Goal: Task Accomplishment & Management: Manage account settings

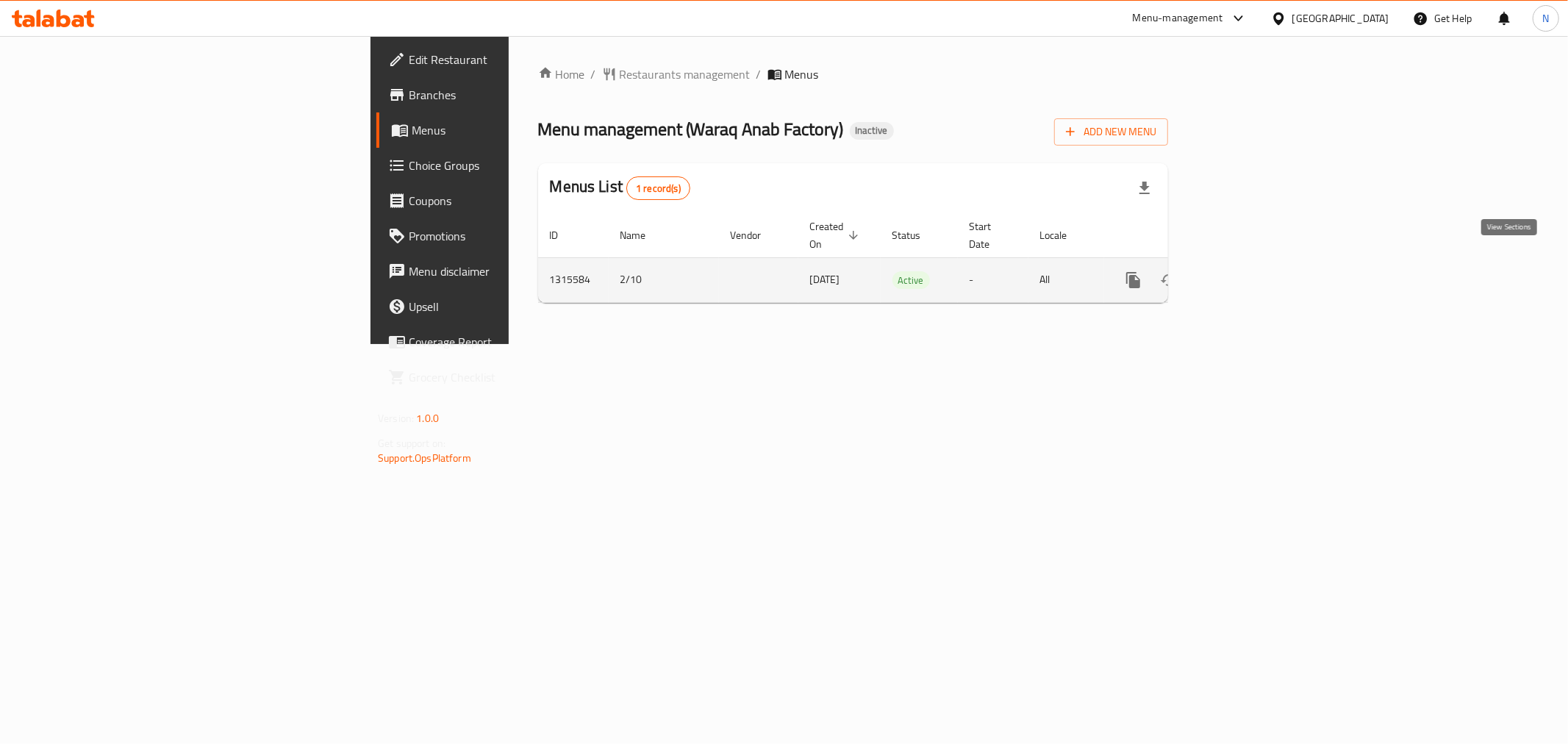
drag, startPoint x: 0, startPoint y: 0, endPoint x: 1513, endPoint y: 265, distance: 1536.0
click at [1248, 271] on icon "enhanced table" at bounding box center [1239, 280] width 18 height 18
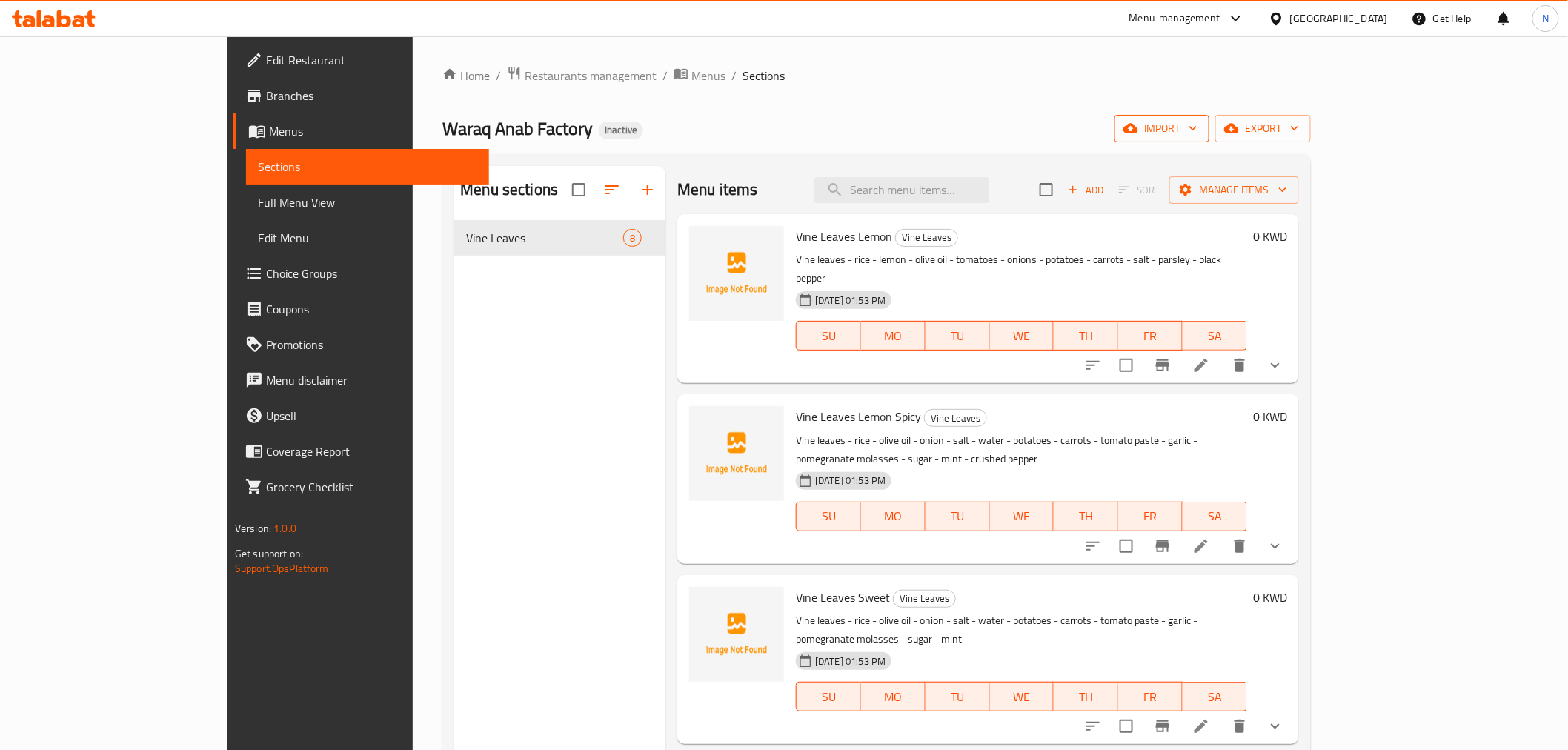
click at [1198, 132] on span "import" at bounding box center [1161, 129] width 71 height 19
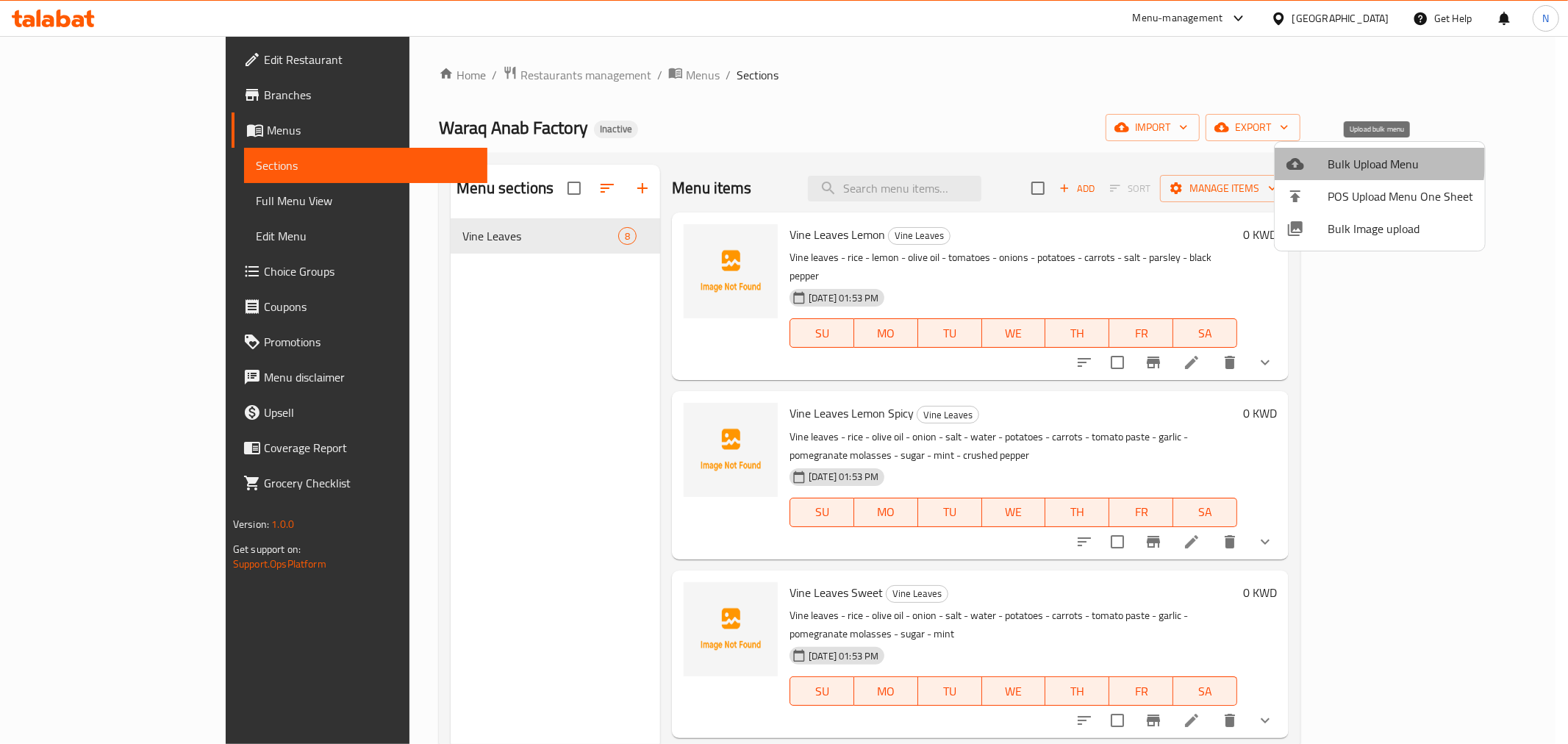
click at [1307, 155] on div at bounding box center [1307, 164] width 42 height 18
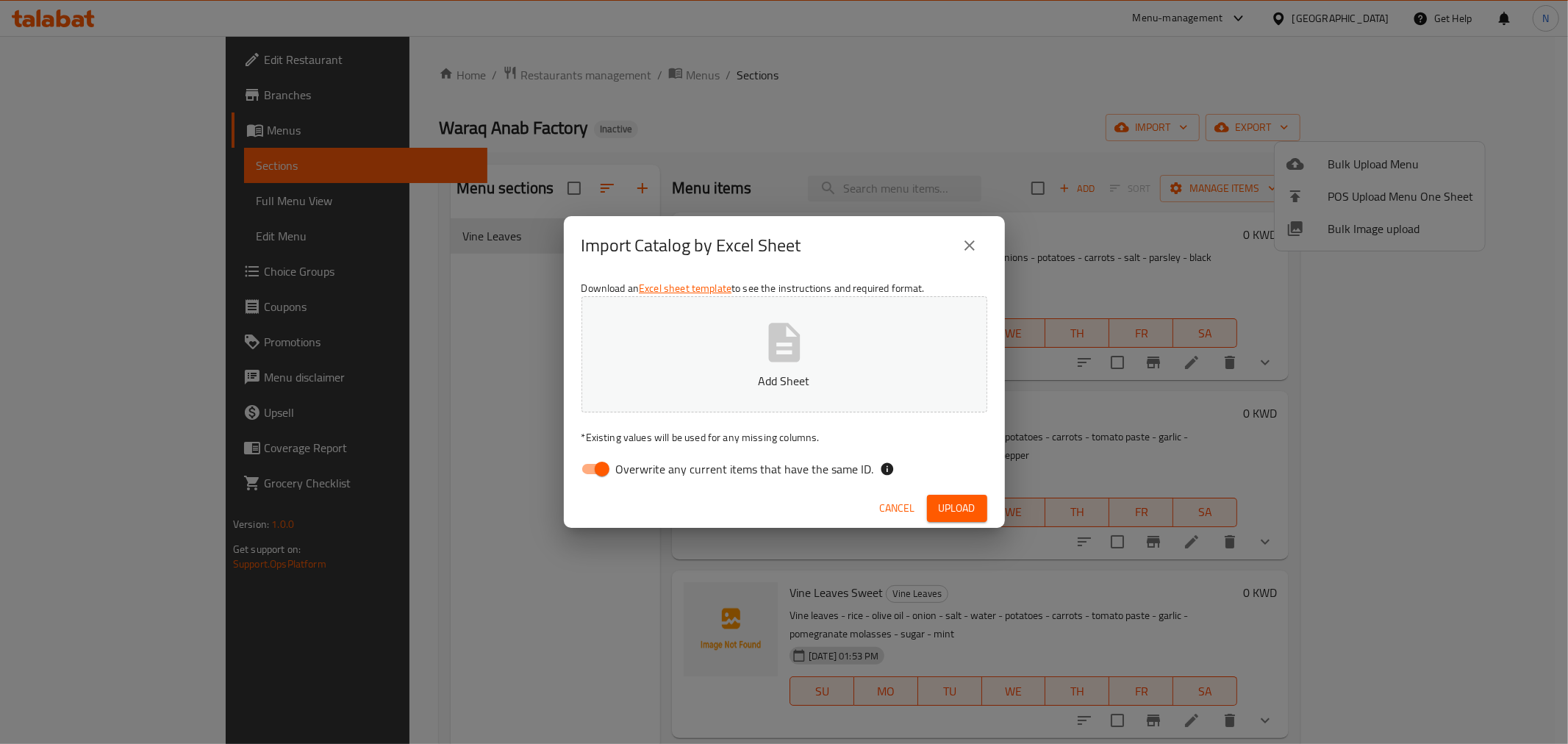
click at [590, 459] on input "Overwrite any current items that have the same ID." at bounding box center [602, 469] width 84 height 28
checkbox input "false"
click at [971, 515] on span "Upload" at bounding box center [957, 508] width 36 height 19
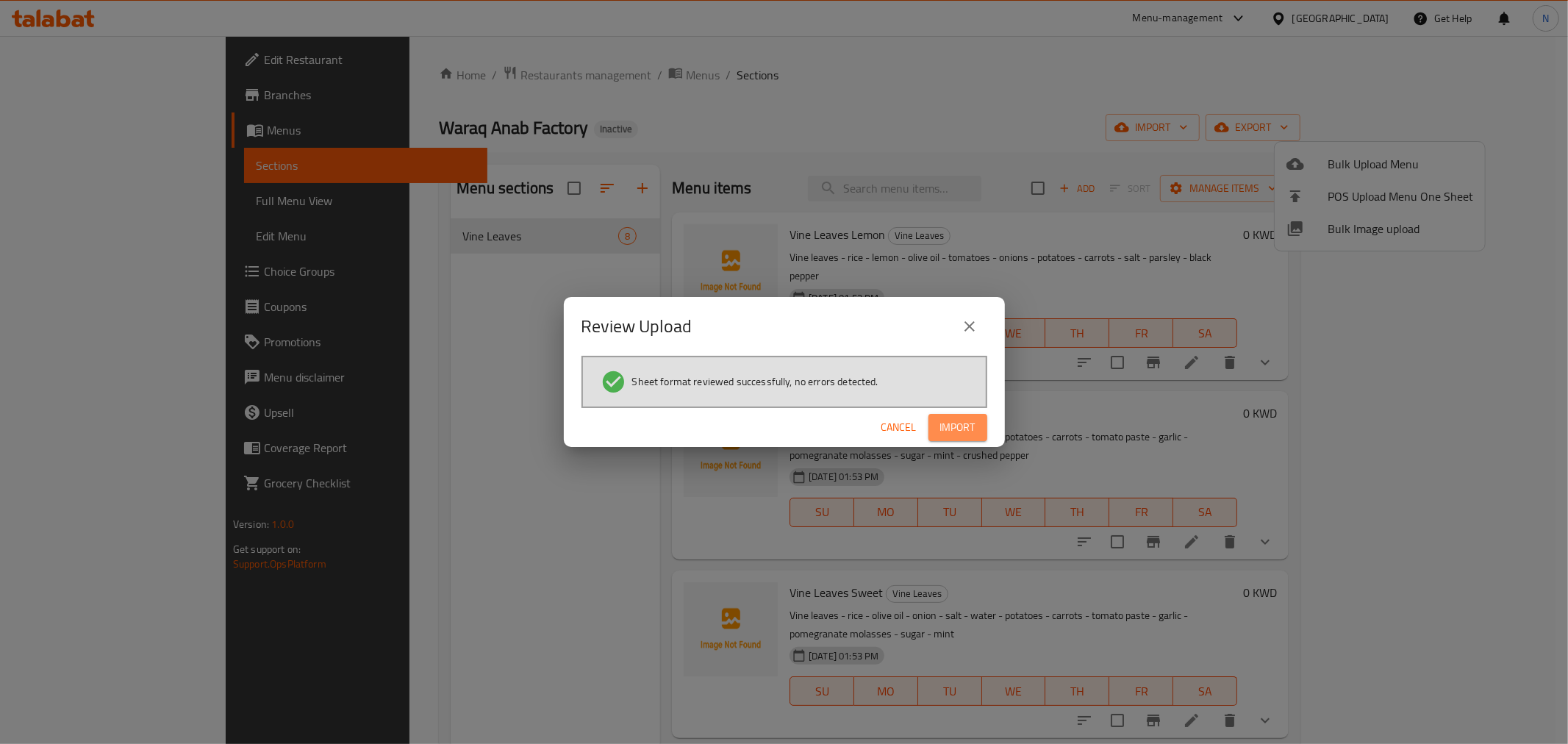
click at [954, 434] on span "Import" at bounding box center [958, 427] width 36 height 19
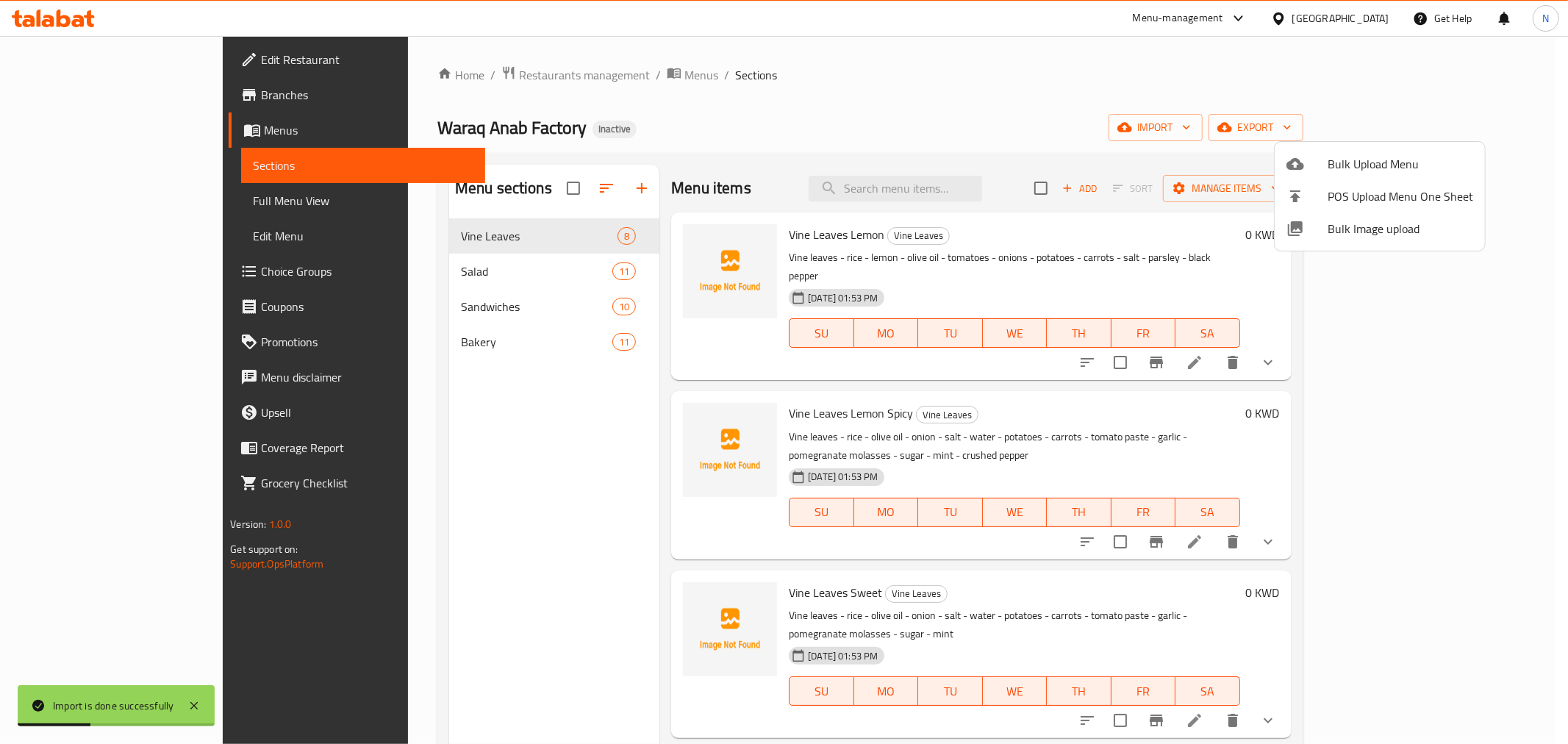
click at [124, 202] on div at bounding box center [784, 372] width 1568 height 744
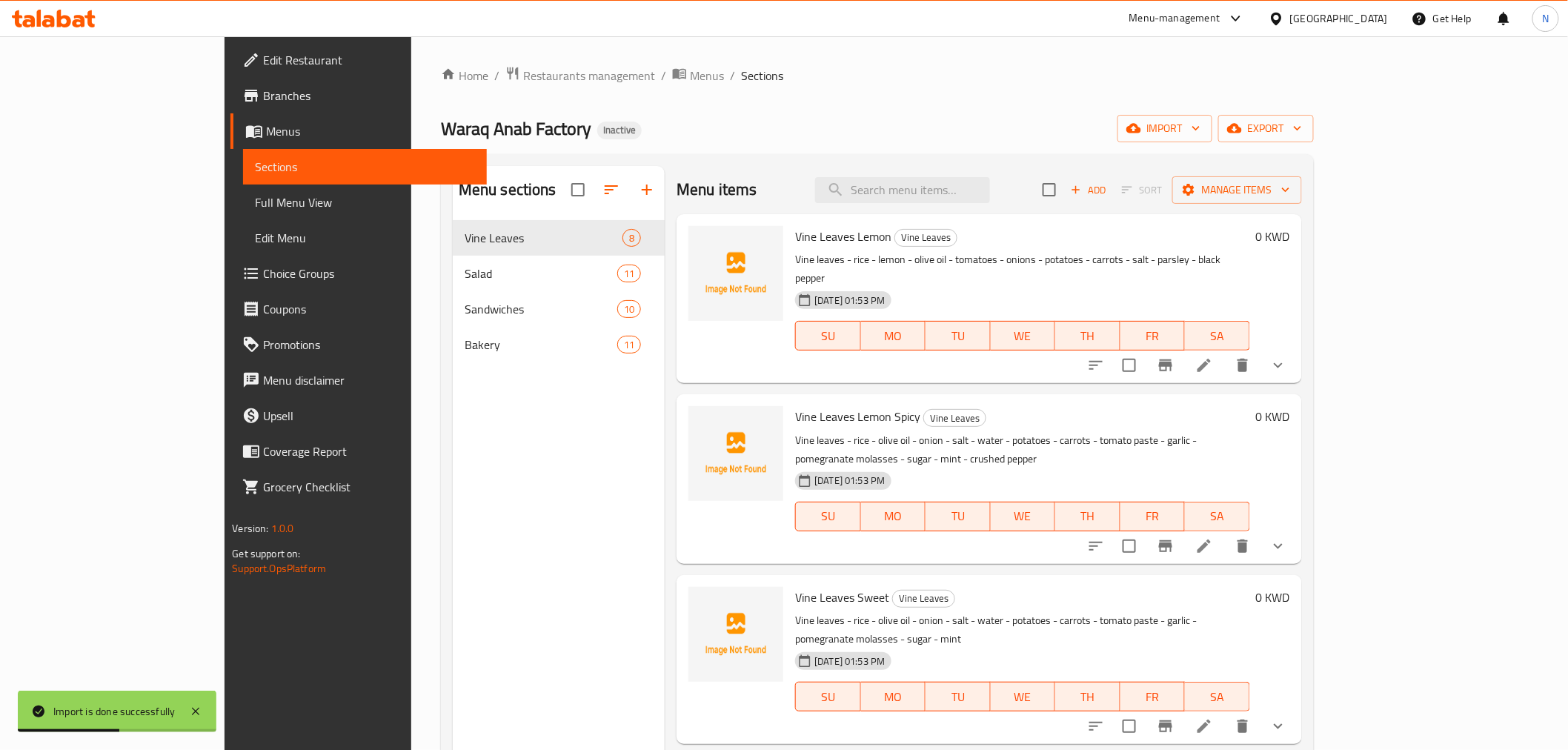
drag, startPoint x: 125, startPoint y: 203, endPoint x: 261, endPoint y: 205, distance: 136.0
click at [255, 203] on span "Full Menu View" at bounding box center [364, 202] width 220 height 18
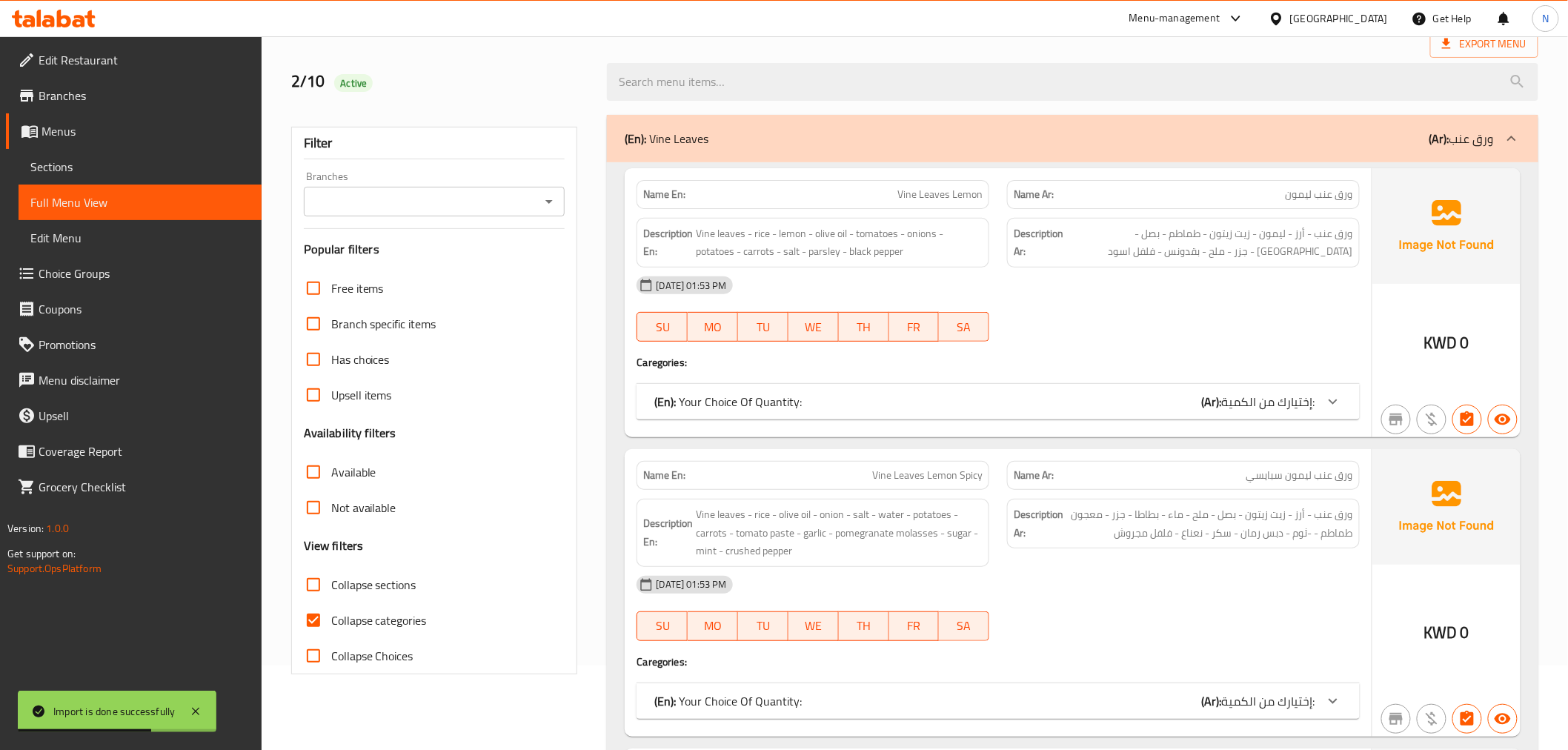
scroll to position [165, 0]
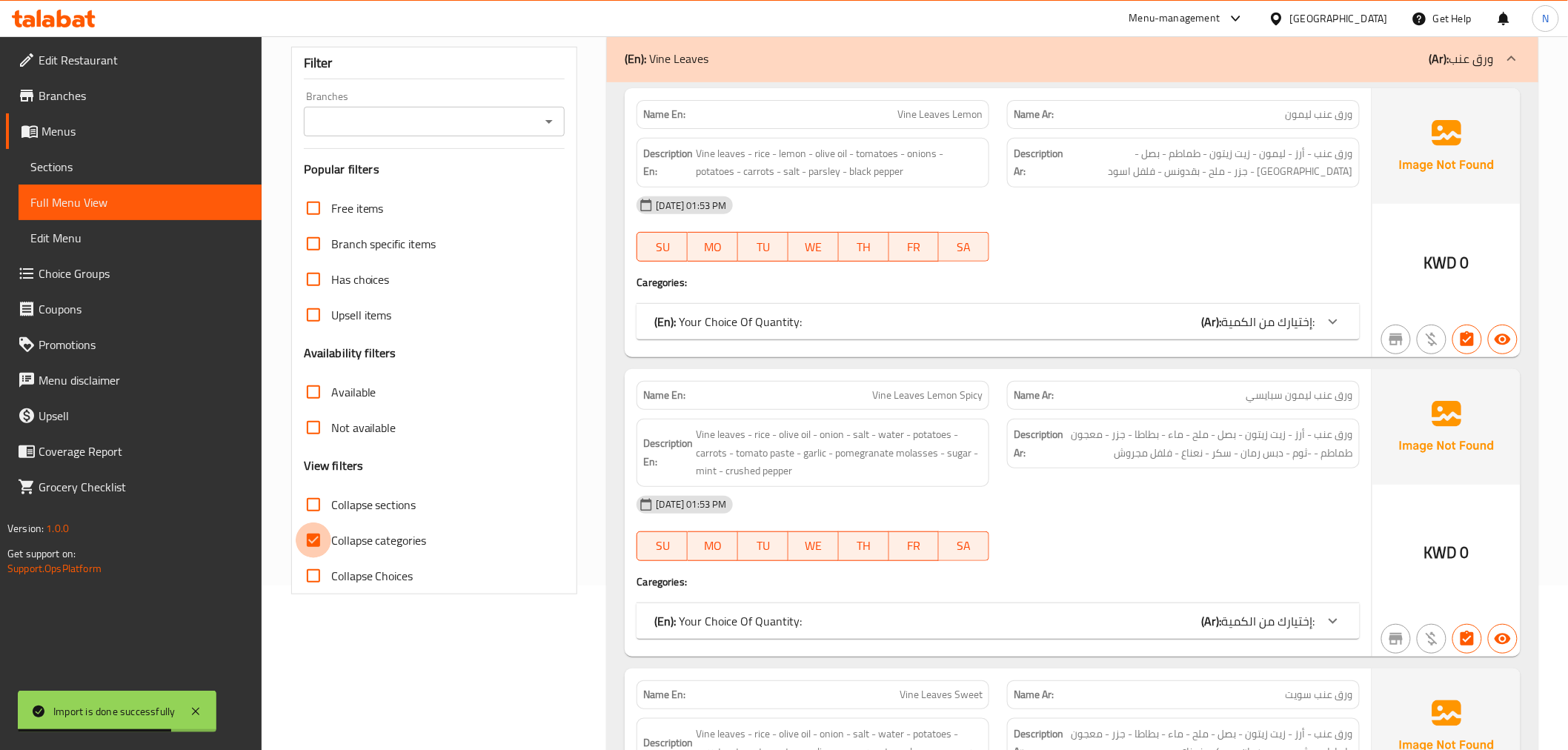
click at [319, 528] on input "Collapse categories" at bounding box center [314, 540] width 36 height 36
checkbox input "false"
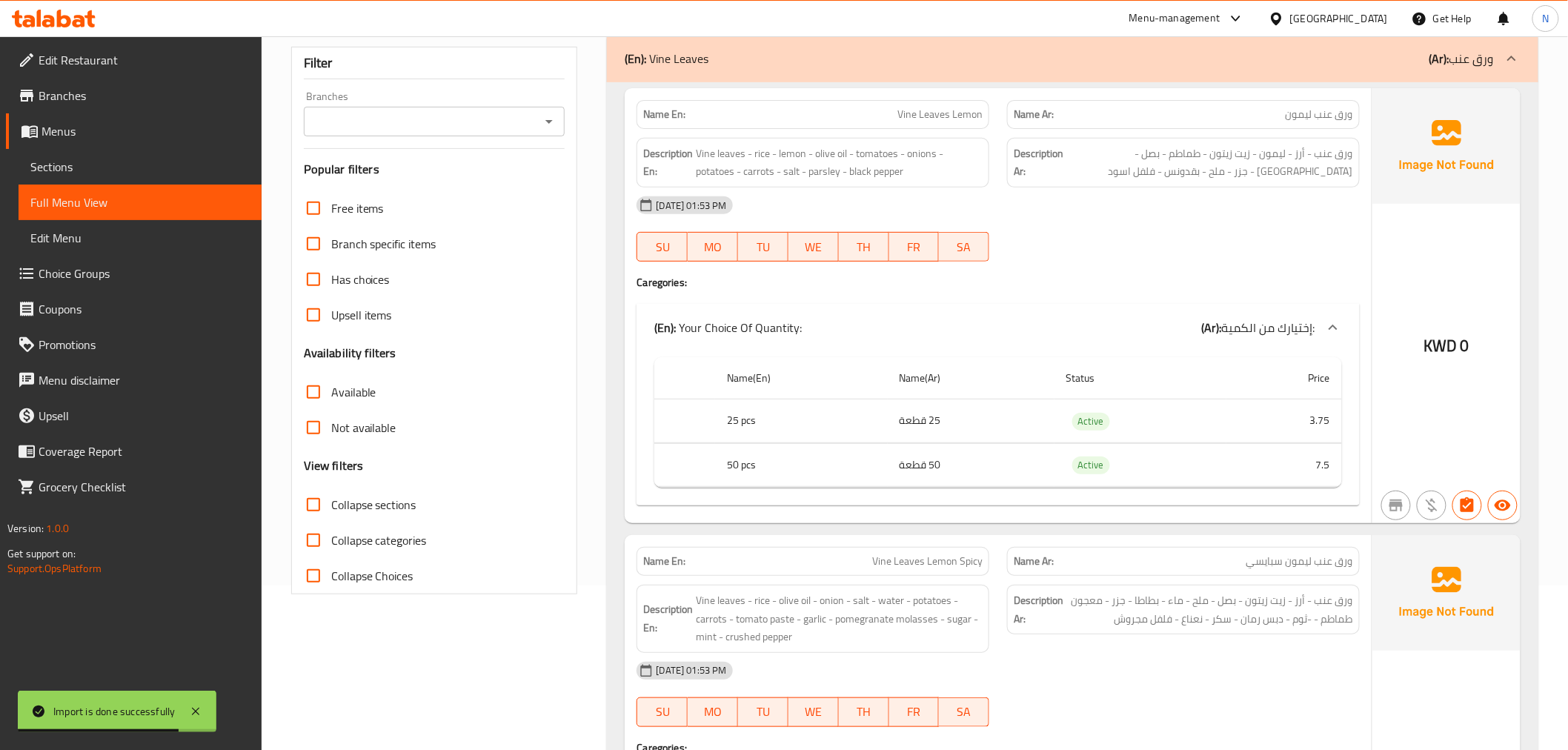
scroll to position [0, 0]
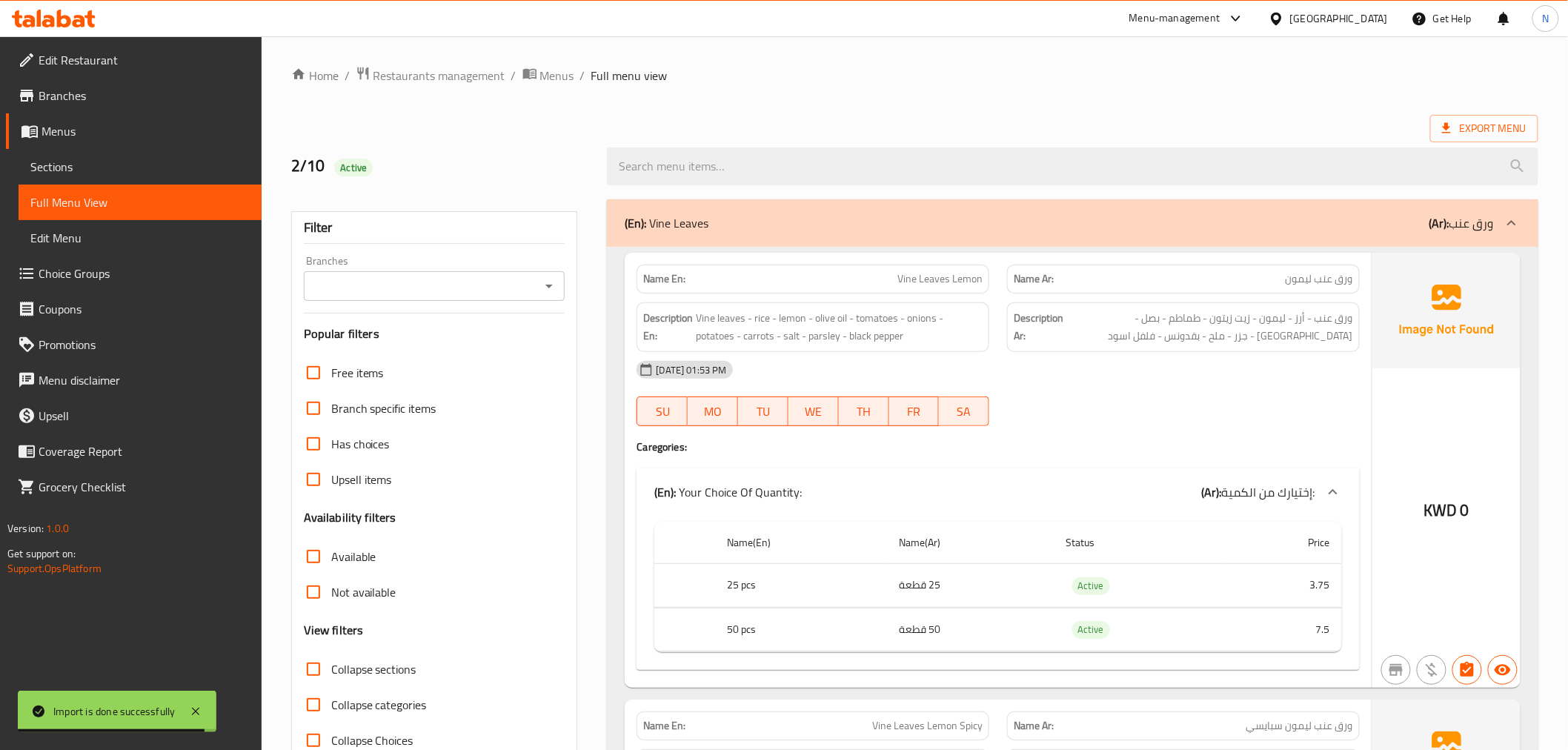
click at [1510, 222] on icon at bounding box center [1512, 223] width 9 height 5
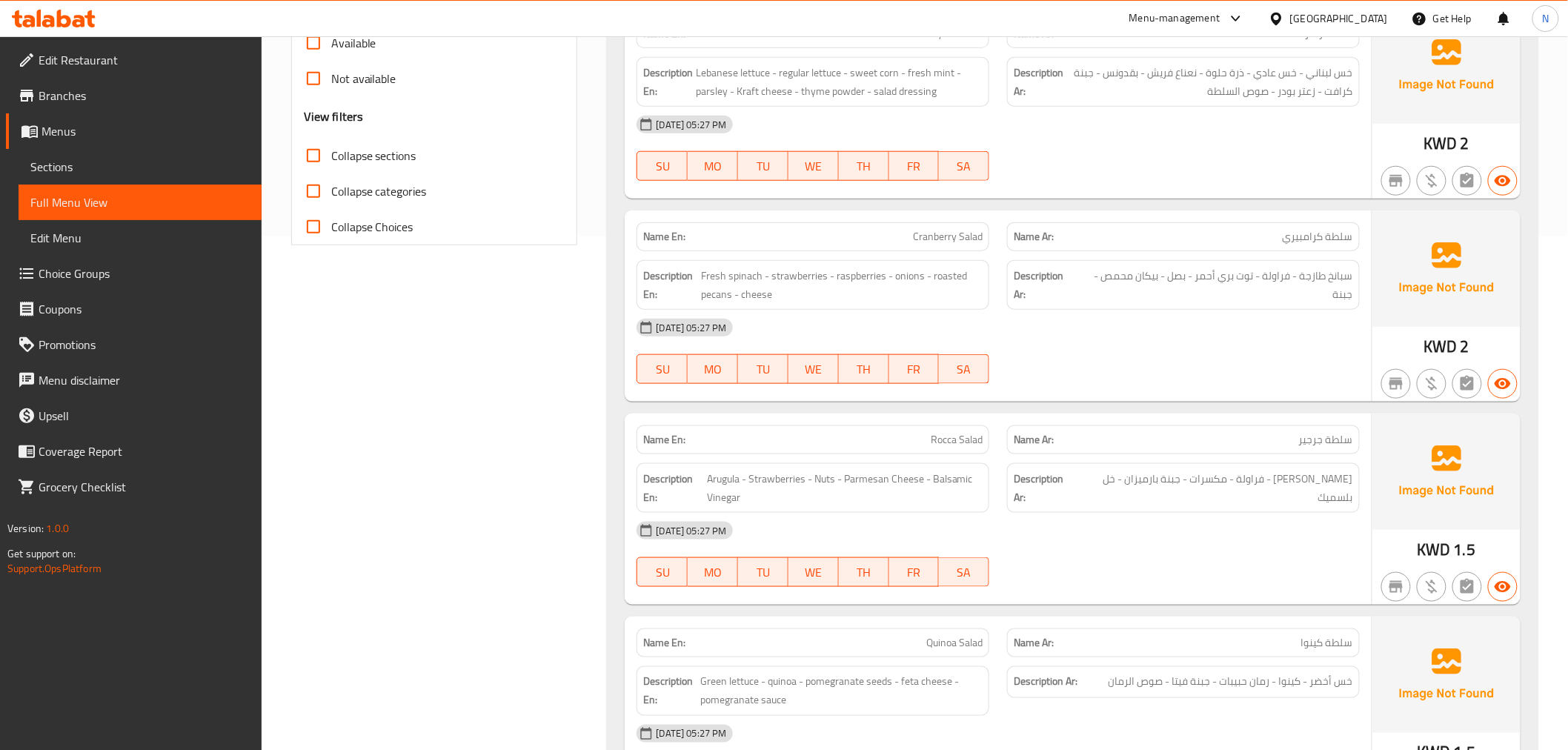
scroll to position [494, 0]
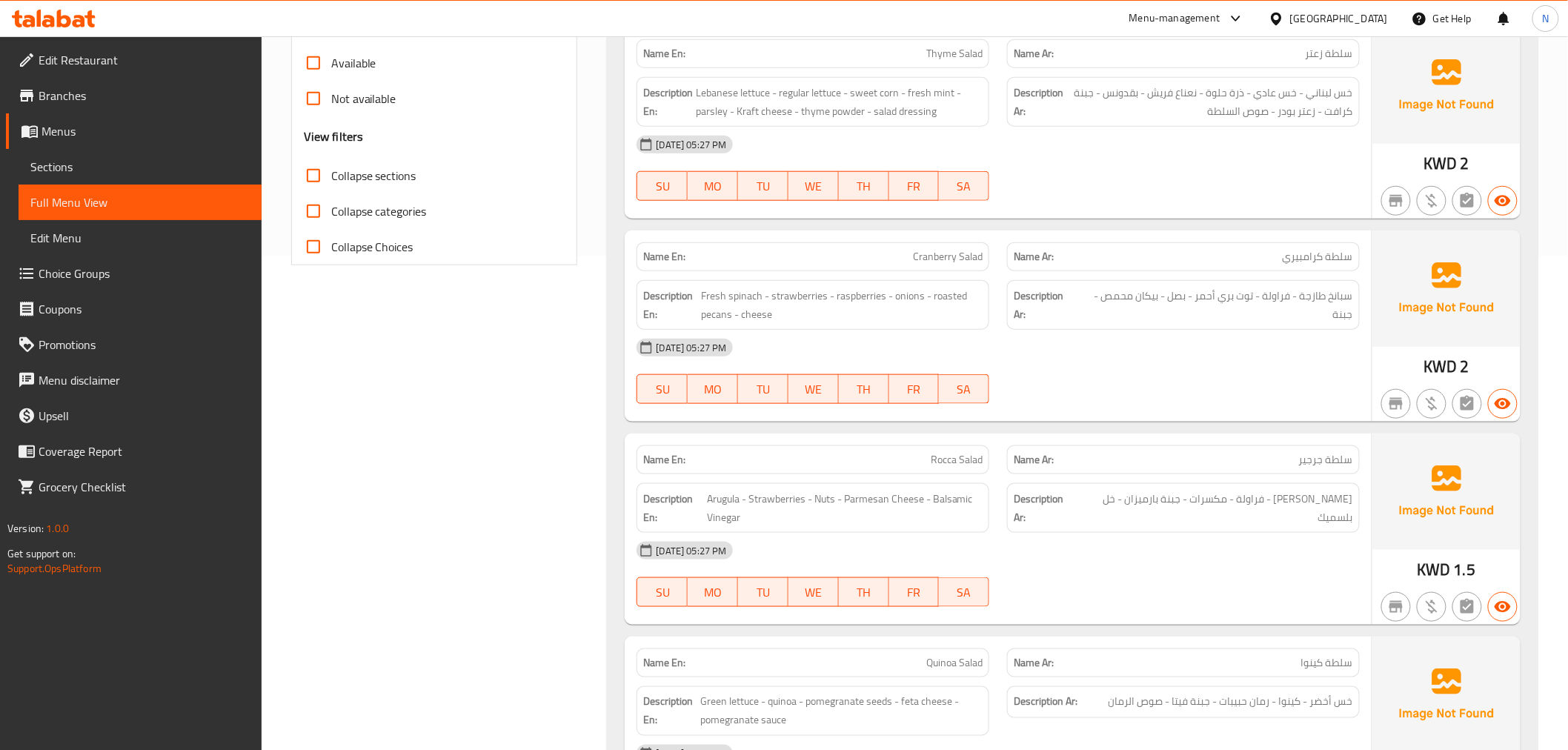
drag, startPoint x: 1336, startPoint y: 169, endPoint x: 1298, endPoint y: 33, distance: 141.2
click at [1335, 168] on div "[DATE] 05:27 PM SU MO TU WE TH FR SA" at bounding box center [998, 167] width 740 height 83
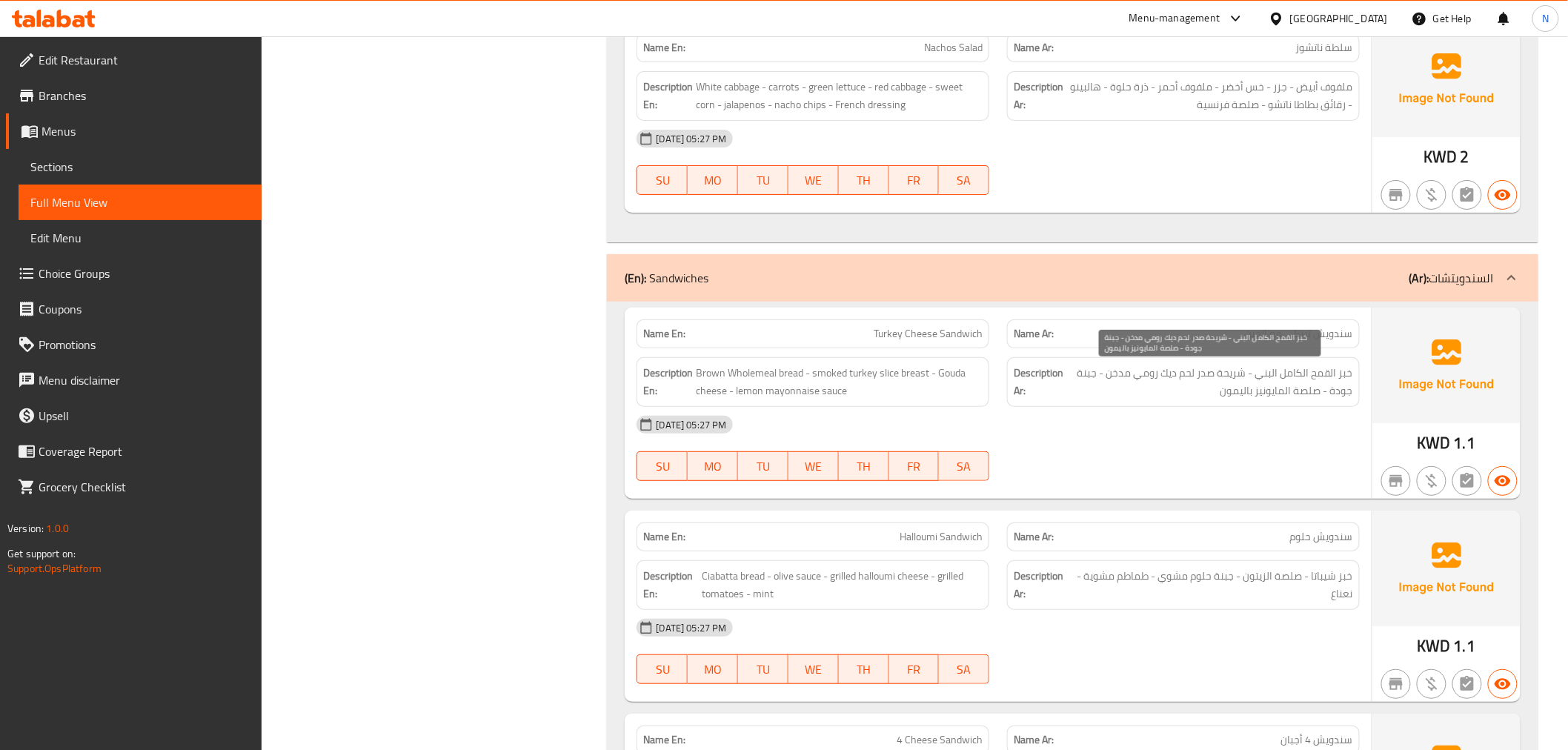
scroll to position [2470, 0]
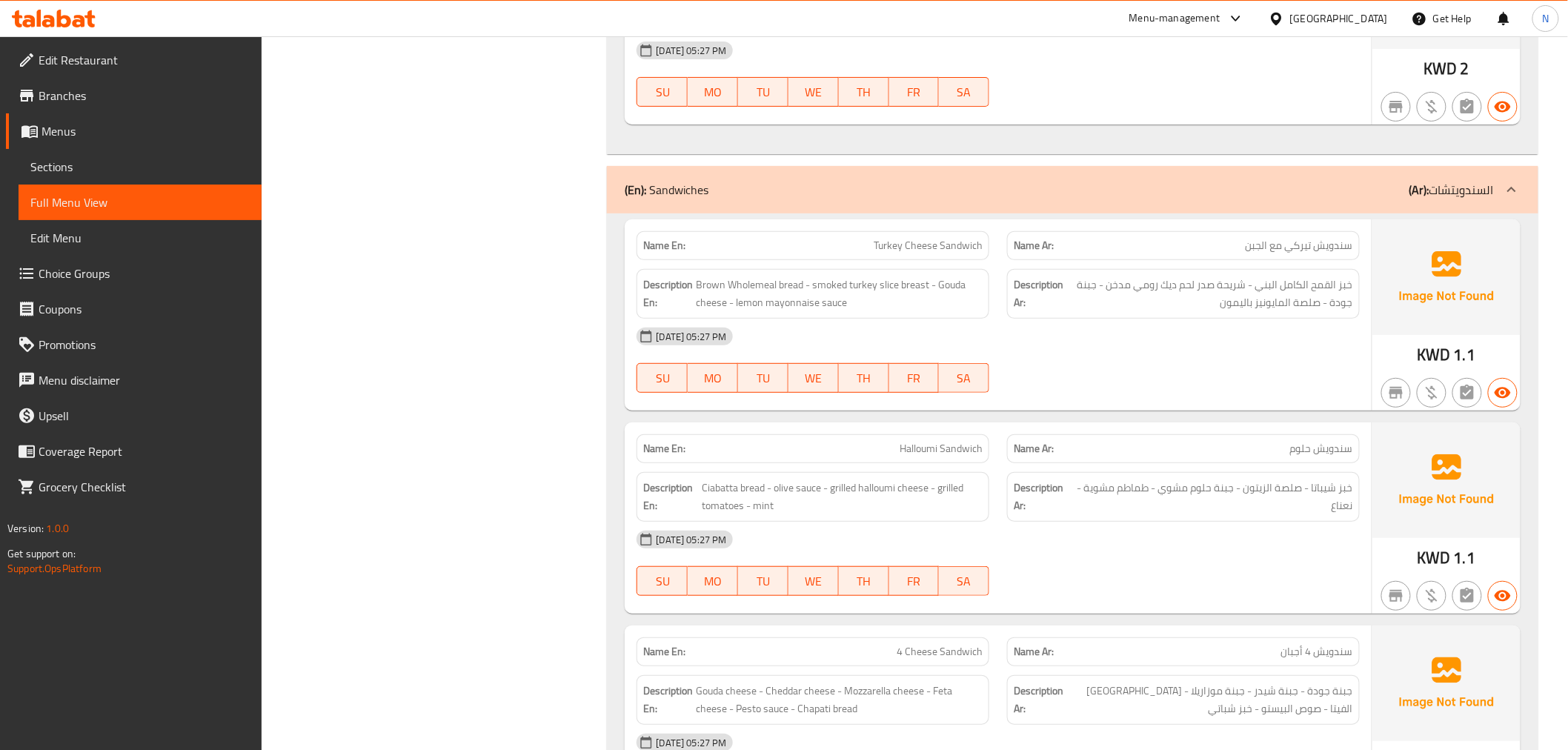
click at [930, 249] on span "Turkey Cheese Sandwich" at bounding box center [928, 245] width 109 height 15
copy span "Turkey Cheese Sandwich"
click at [1309, 369] on div "[DATE] 05:27 PM SU MO TU WE TH FR SA" at bounding box center [998, 360] width 740 height 83
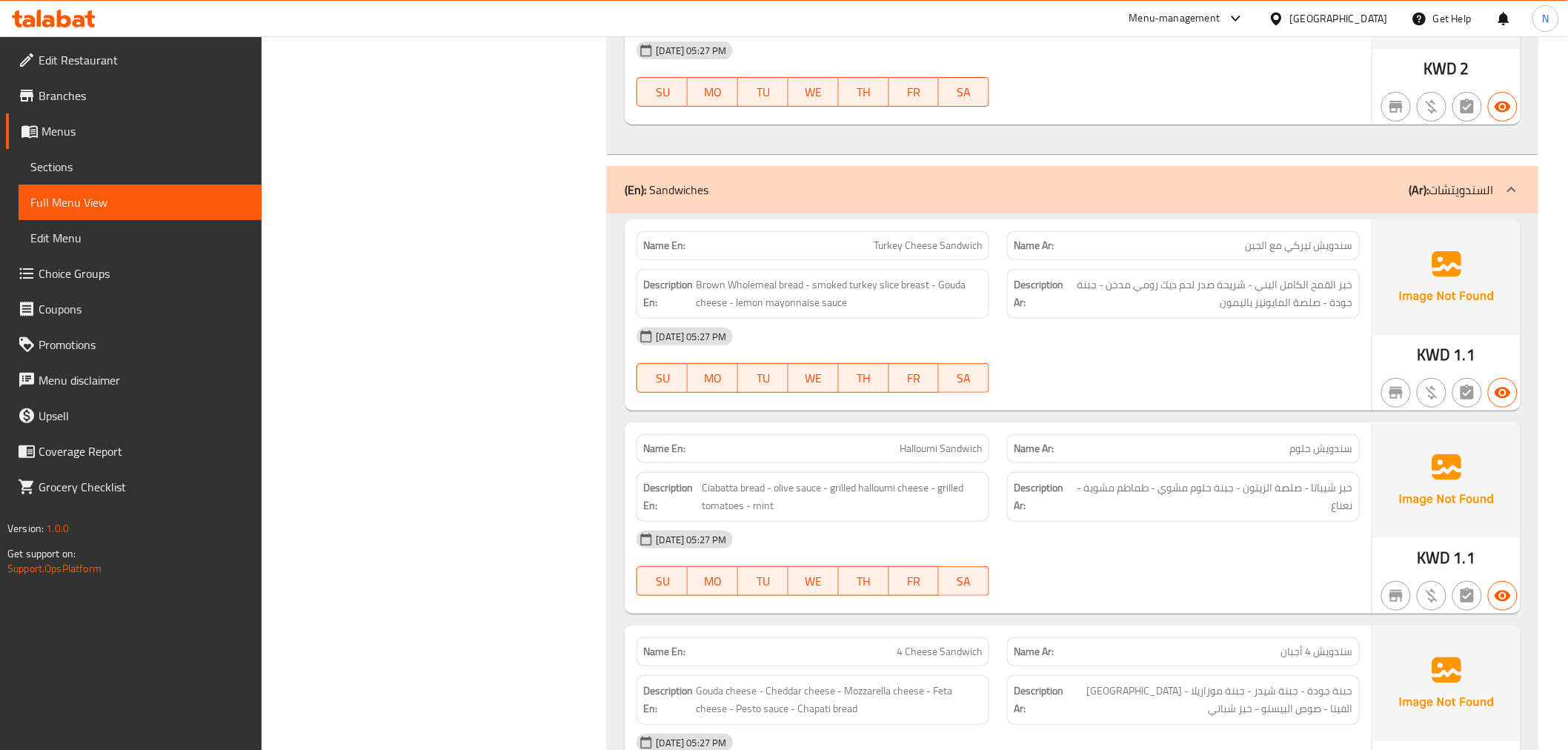
click at [958, 249] on span "Turkey Cheese Sandwich" at bounding box center [928, 245] width 109 height 15
copy span "Turkey Cheese Sandwich"
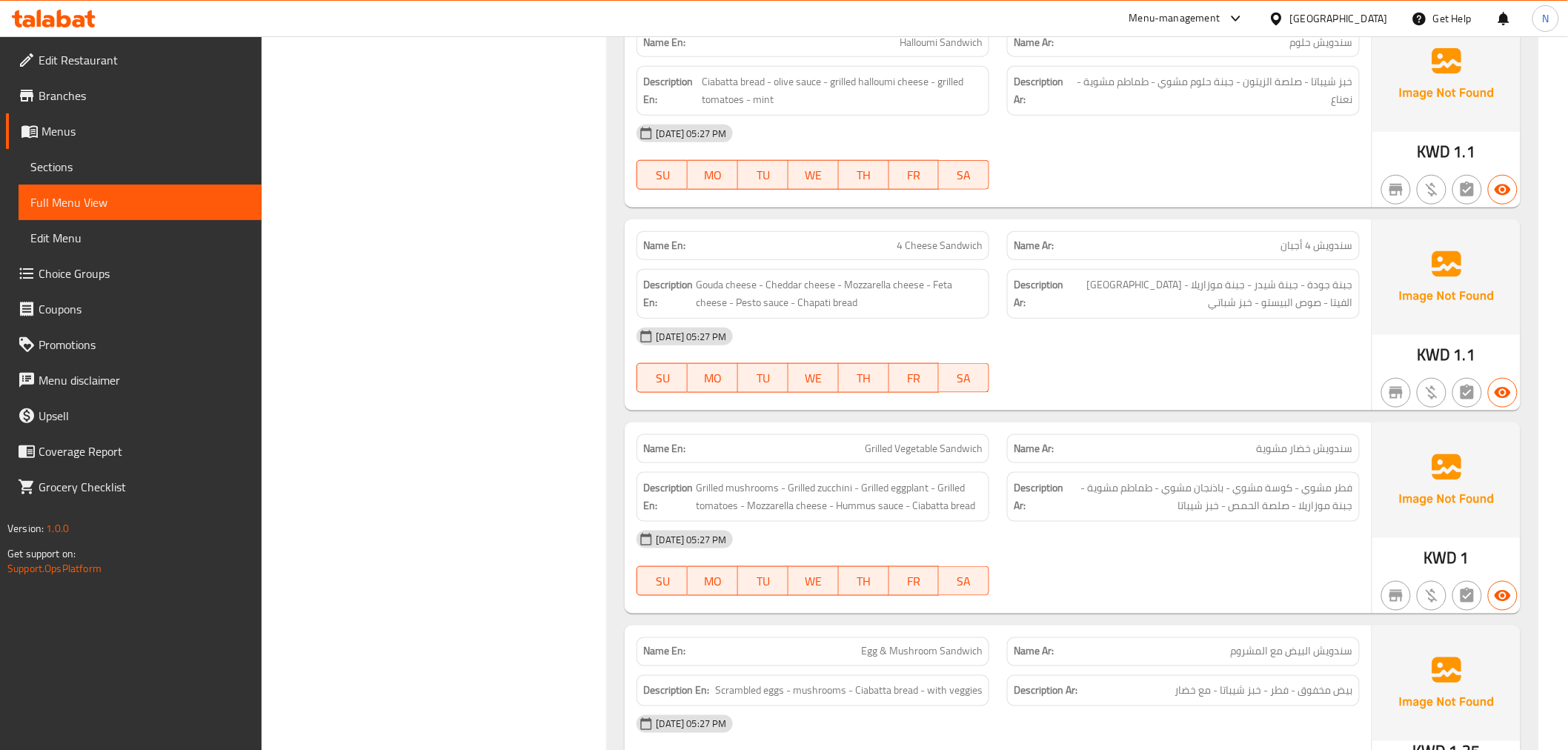
scroll to position [2880, 0]
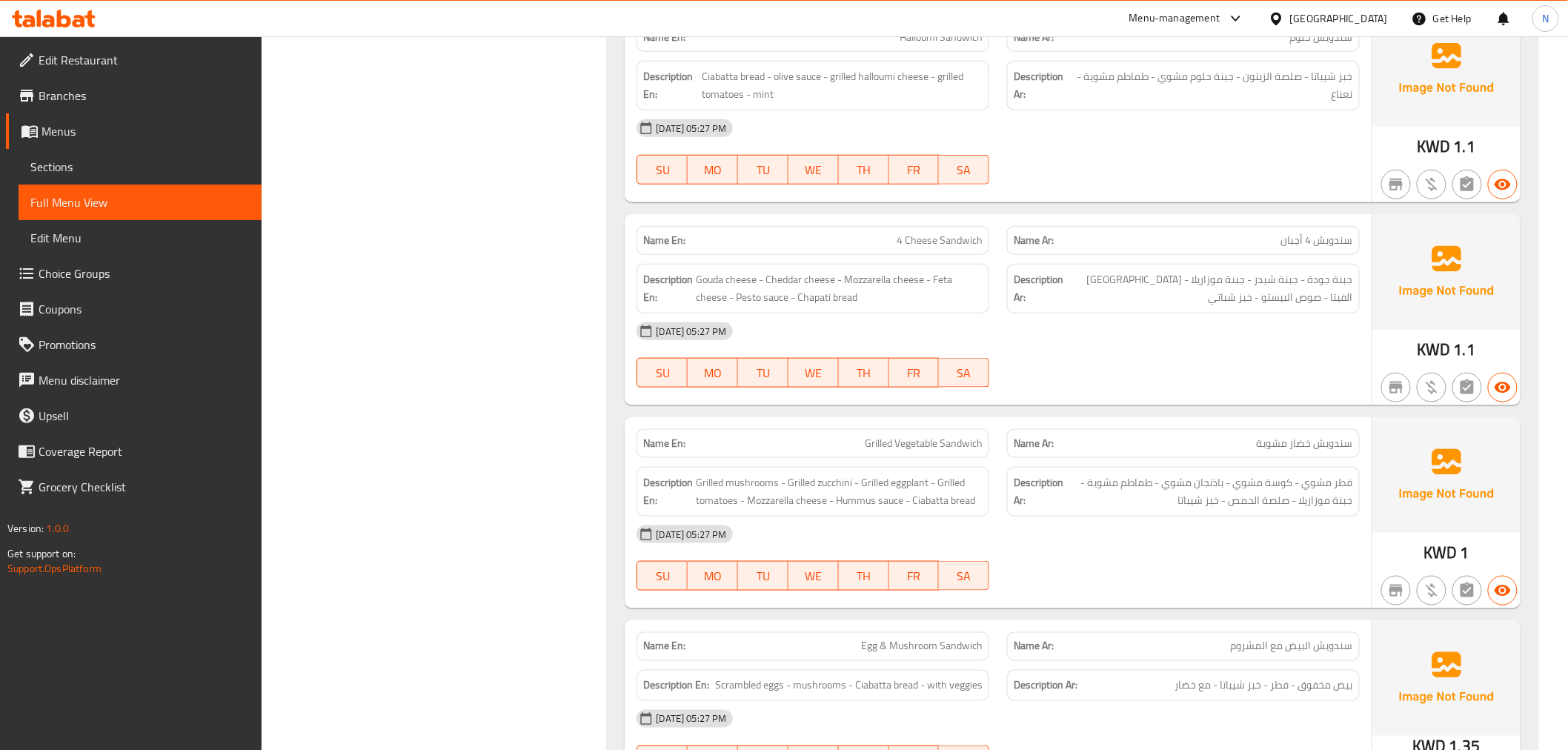
click at [922, 242] on span "4 Cheese Sandwich" at bounding box center [939, 240] width 86 height 15
drag, startPoint x: 797, startPoint y: 299, endPoint x: 929, endPoint y: 300, distance: 132.0
click at [925, 302] on span "Gouda cheese - Cheddar cheese - Mozzarella cheese - Feta cheese - Pesto sauce -…" at bounding box center [839, 289] width 287 height 36
copy span "Chapati bread"
click at [138, 167] on span "Sections" at bounding box center [140, 167] width 220 height 18
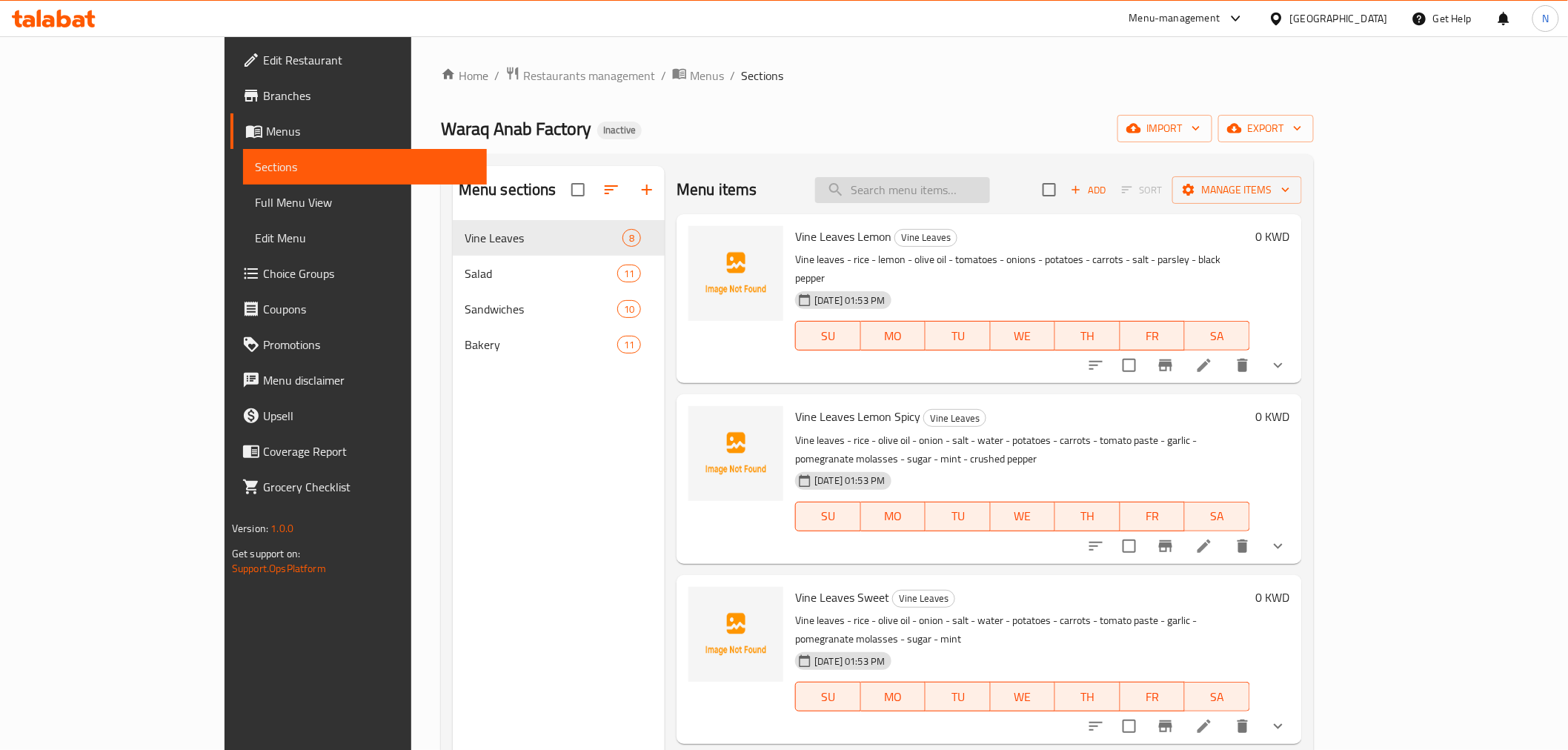
click at [937, 189] on input "search" at bounding box center [902, 190] width 175 height 26
paste input "Chapati bread"
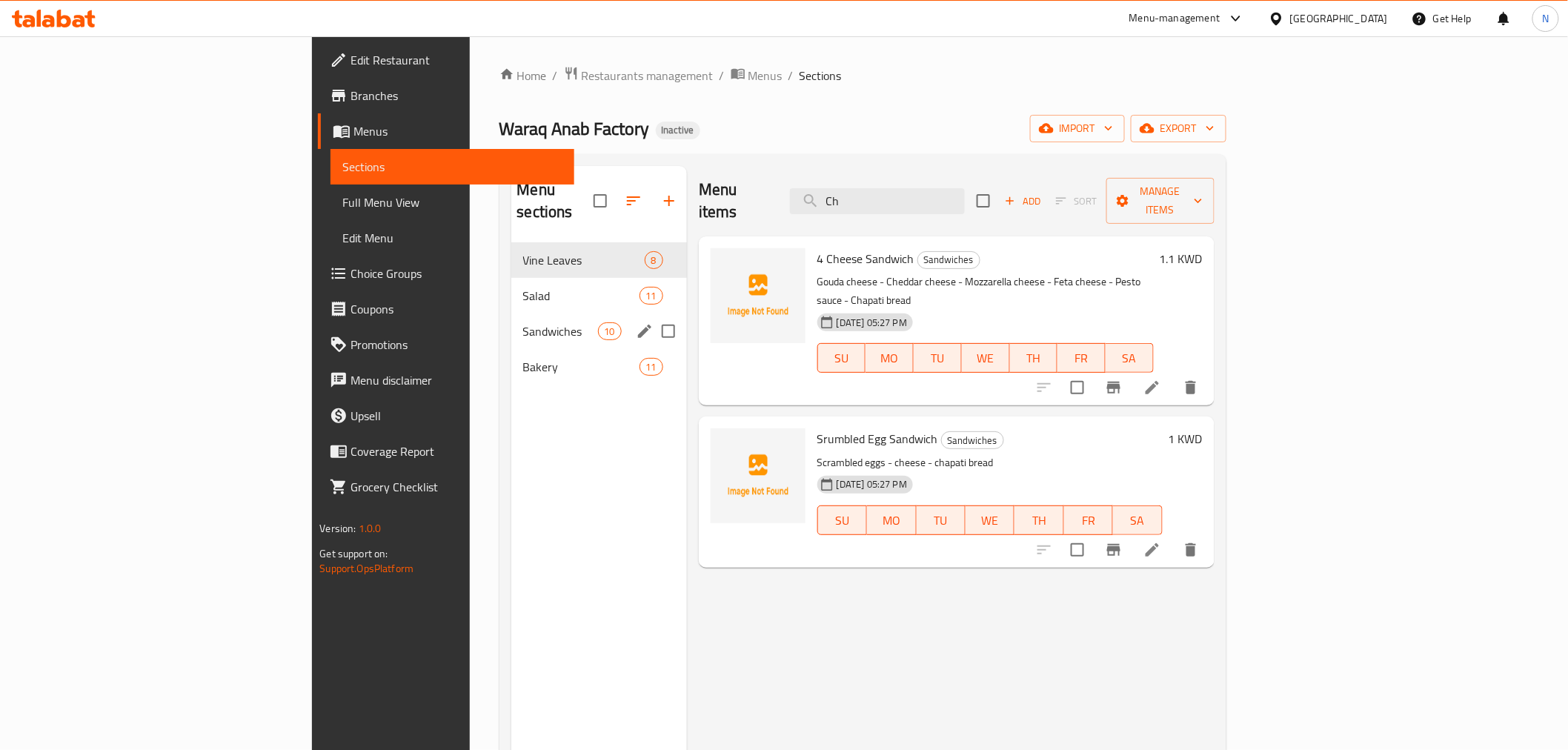
type input "C"
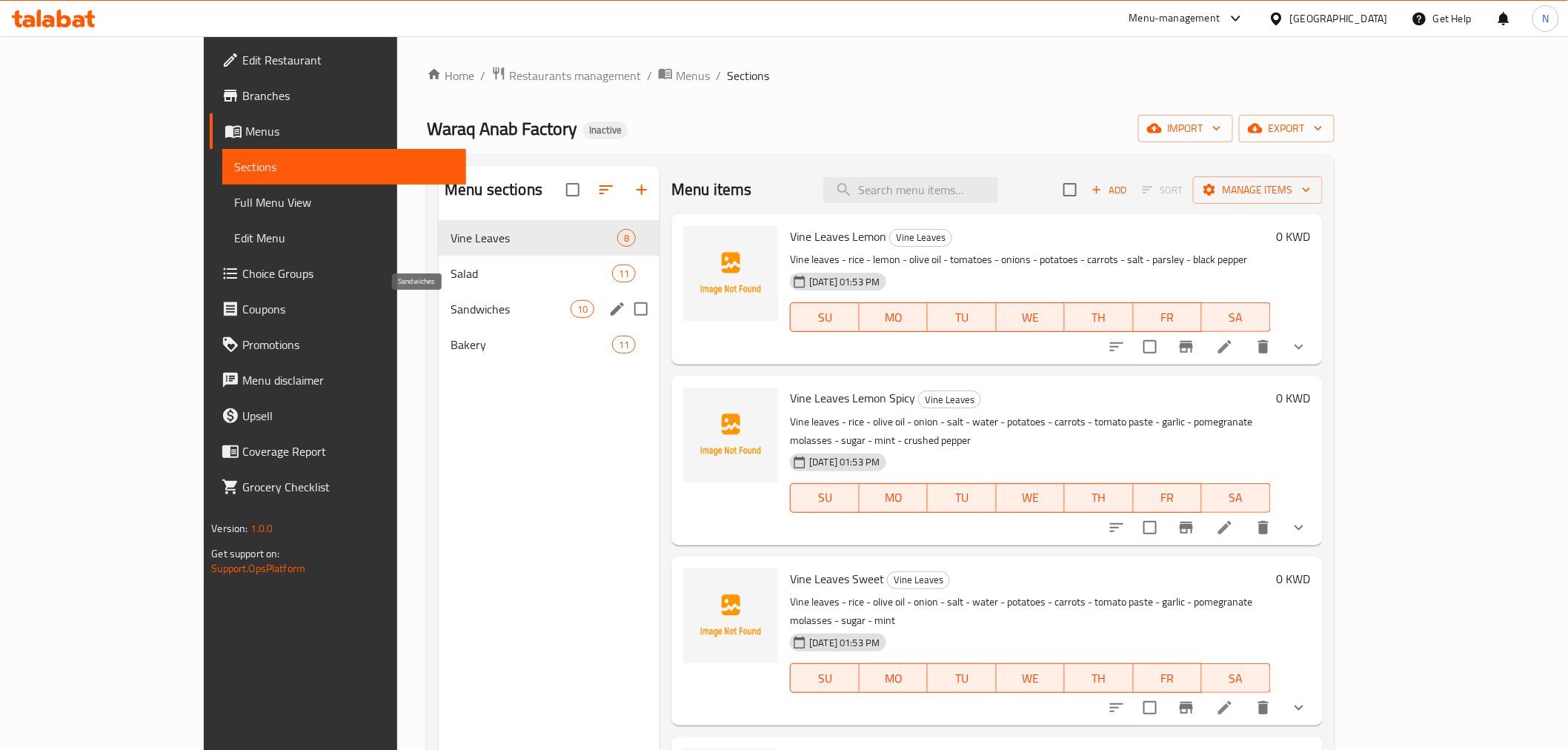
click at [450, 302] on span "Sandwiches" at bounding box center [510, 308] width 120 height 18
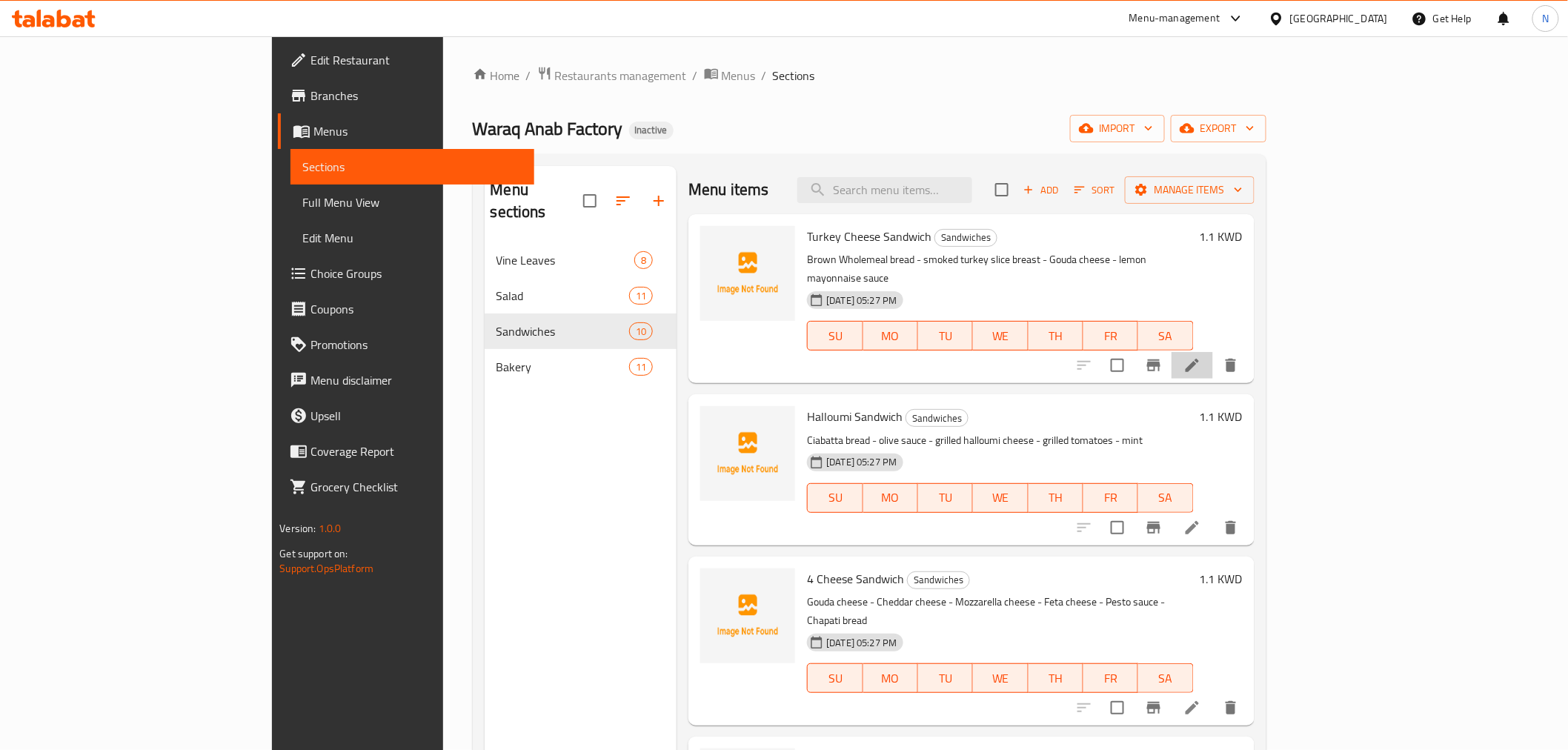
click at [1199, 359] on icon at bounding box center [1193, 366] width 14 height 14
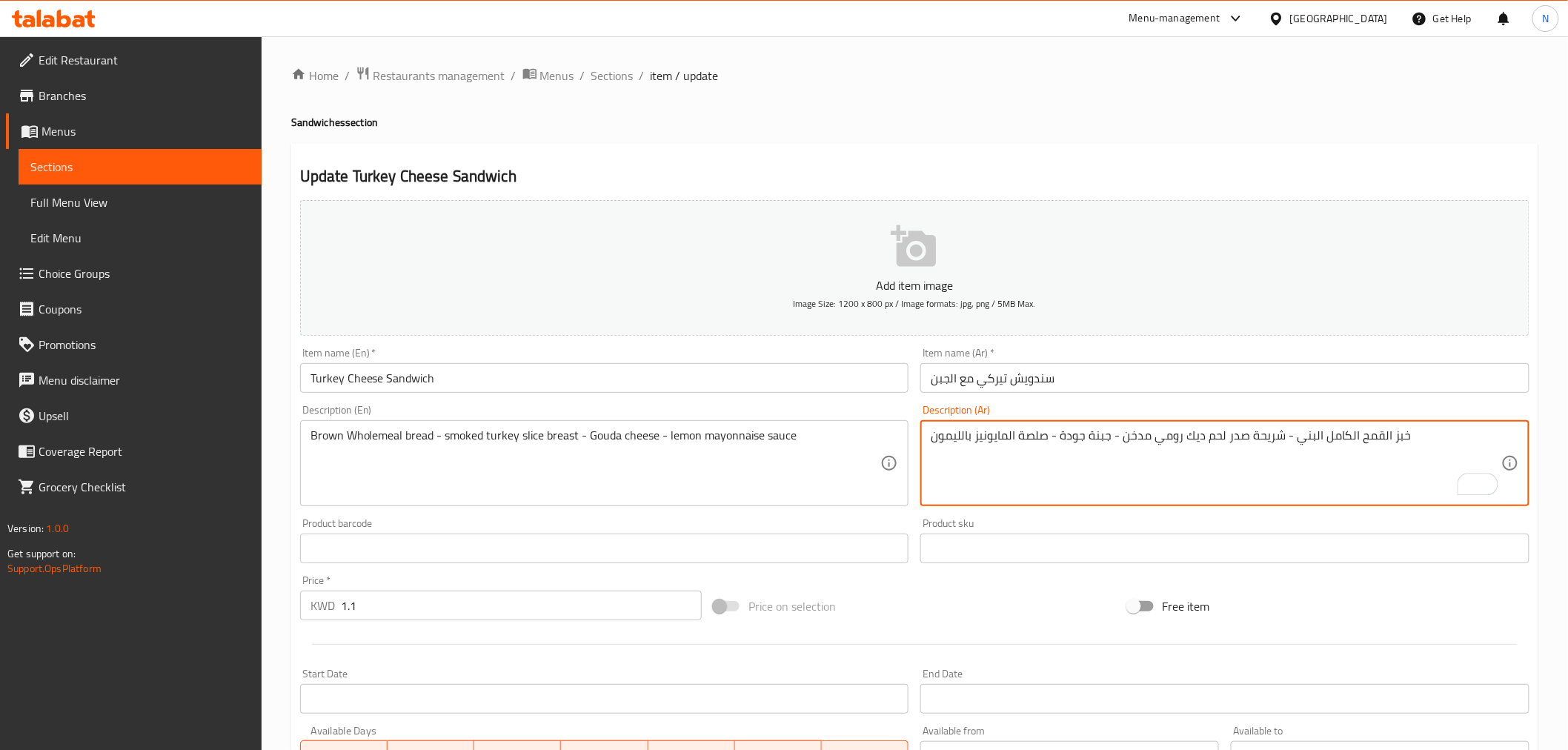
scroll to position [294, 0]
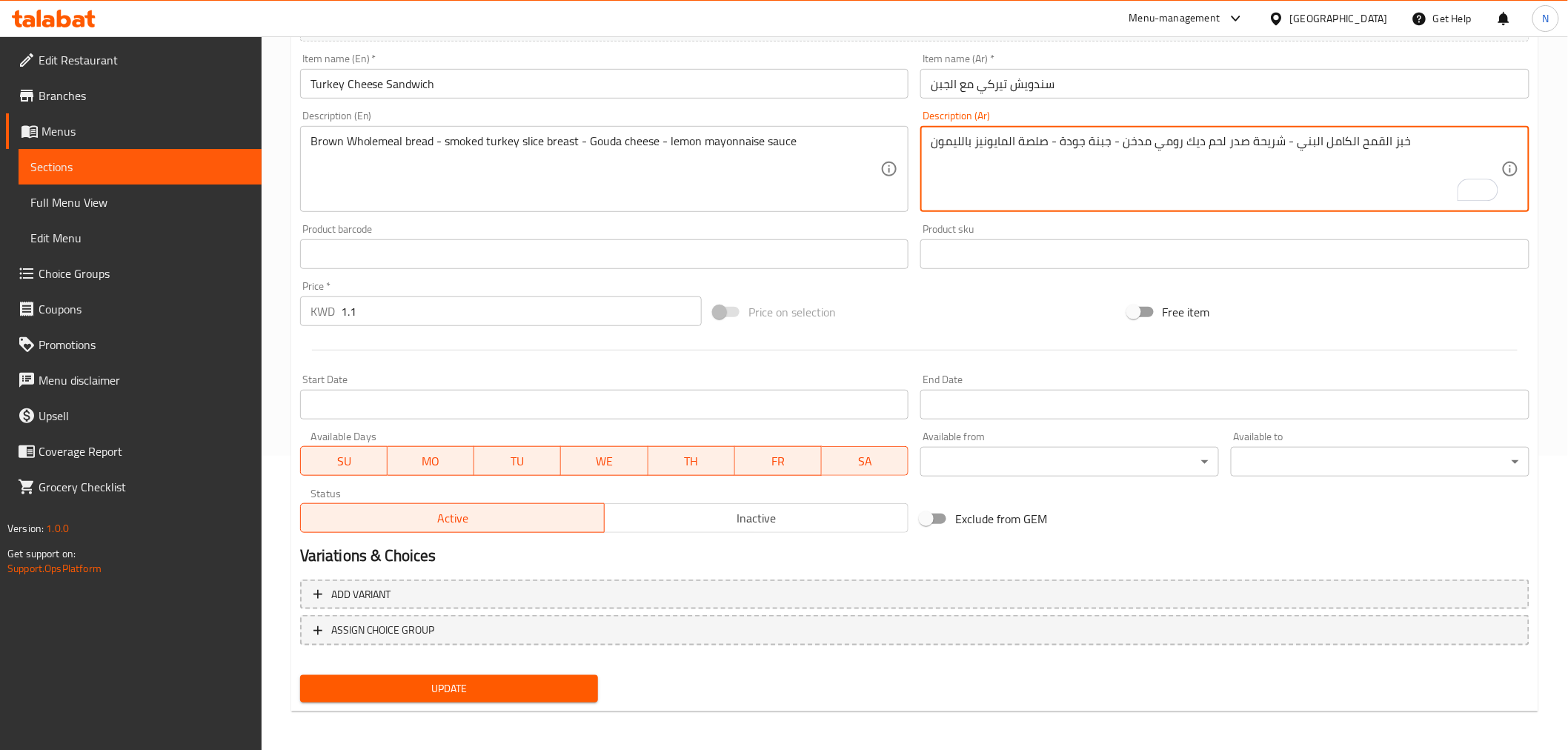
type textarea "خبز القمح الكامل البني - شريحة صدر لحم ديك رومي مدخن - جبنة جودة - صلصة المايون…"
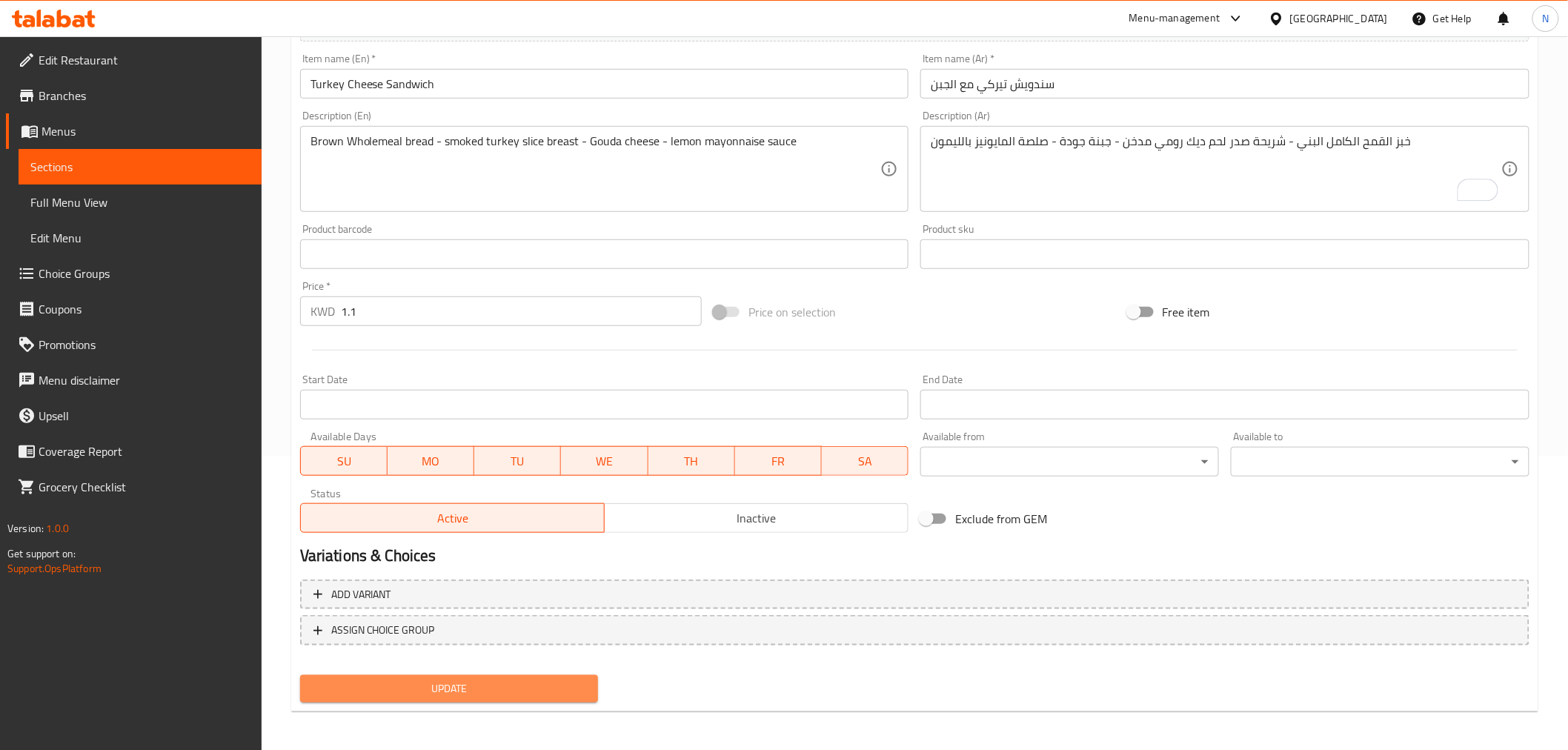
click at [507, 688] on span "Update" at bounding box center [449, 688] width 275 height 19
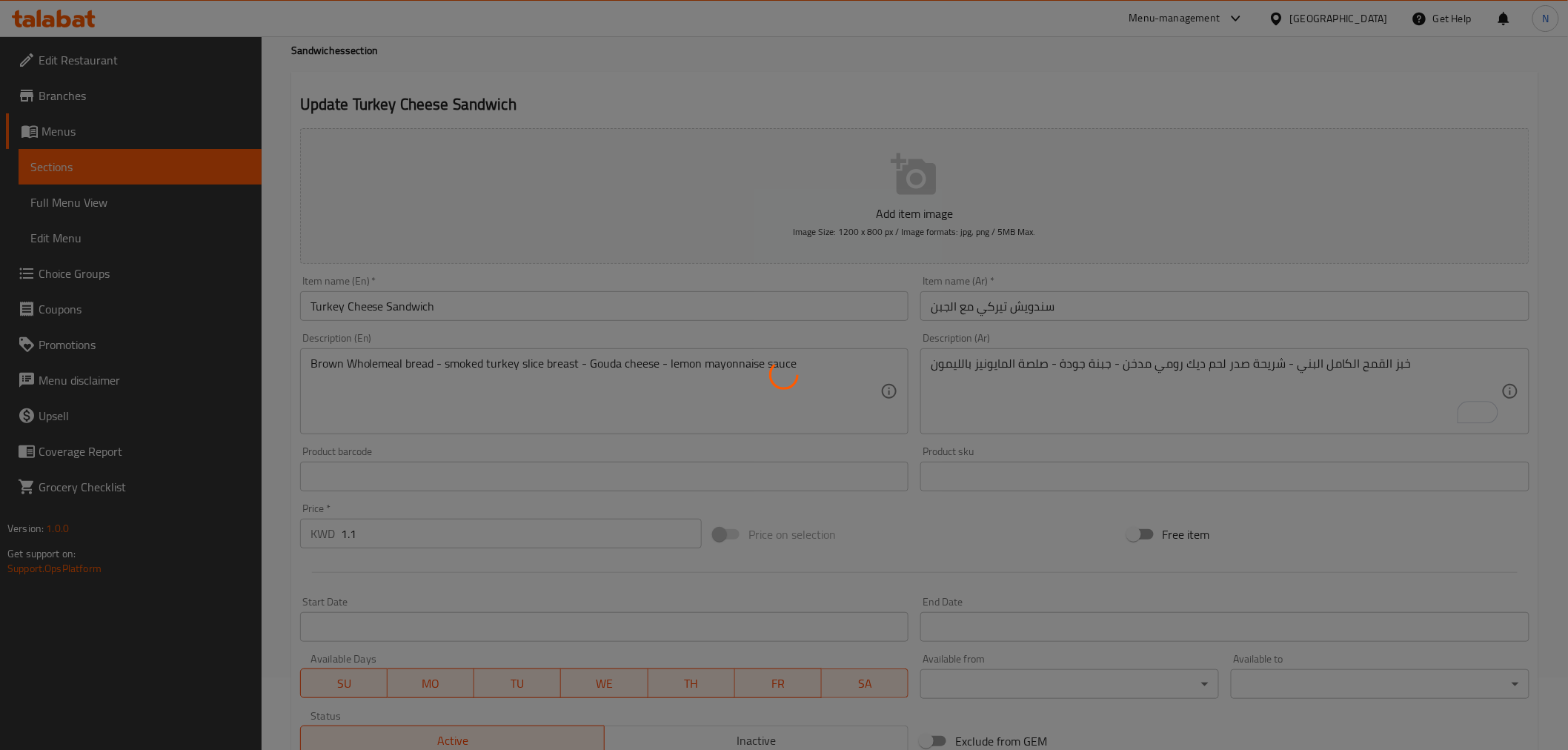
scroll to position [0, 0]
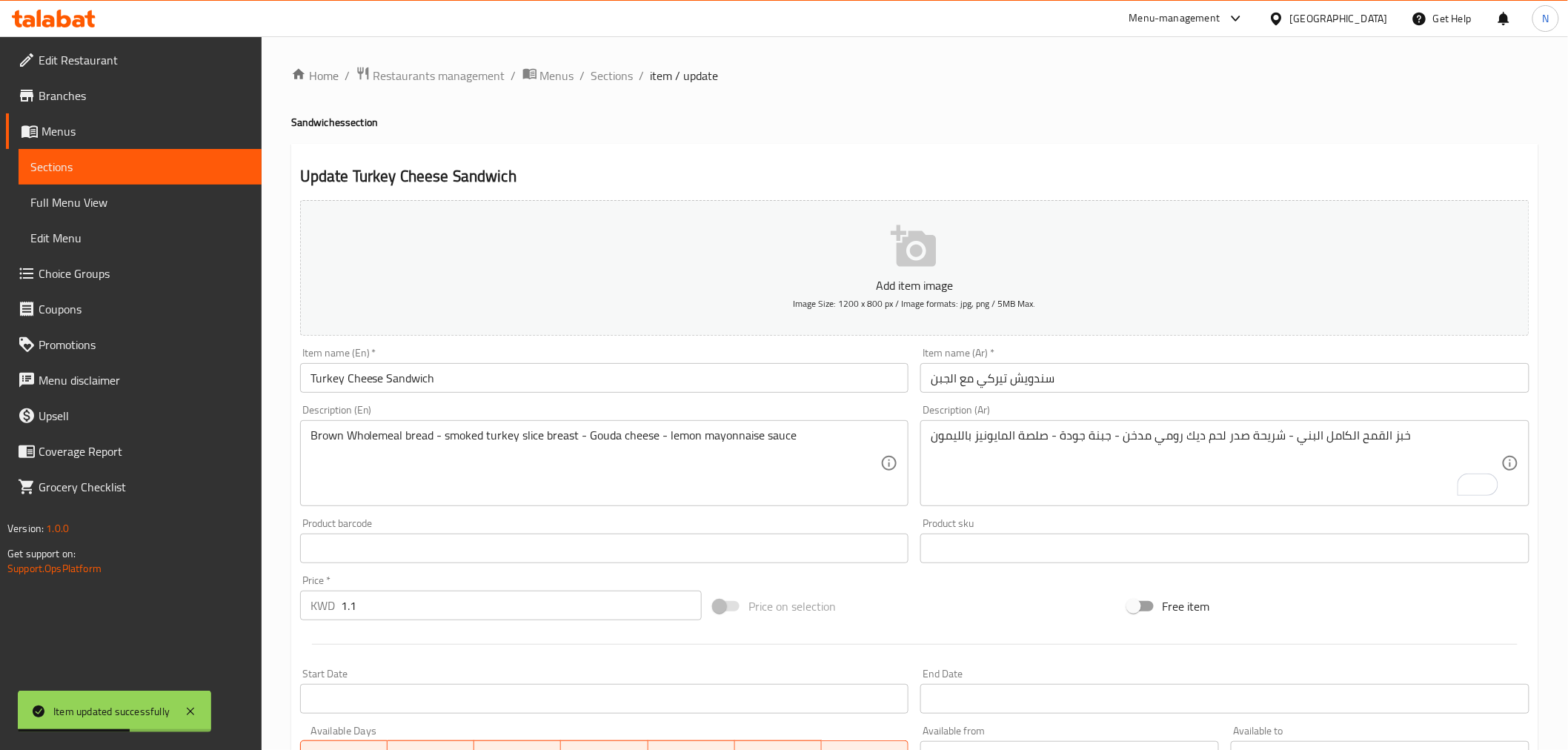
click at [64, 205] on span "Full Menu View" at bounding box center [140, 202] width 220 height 18
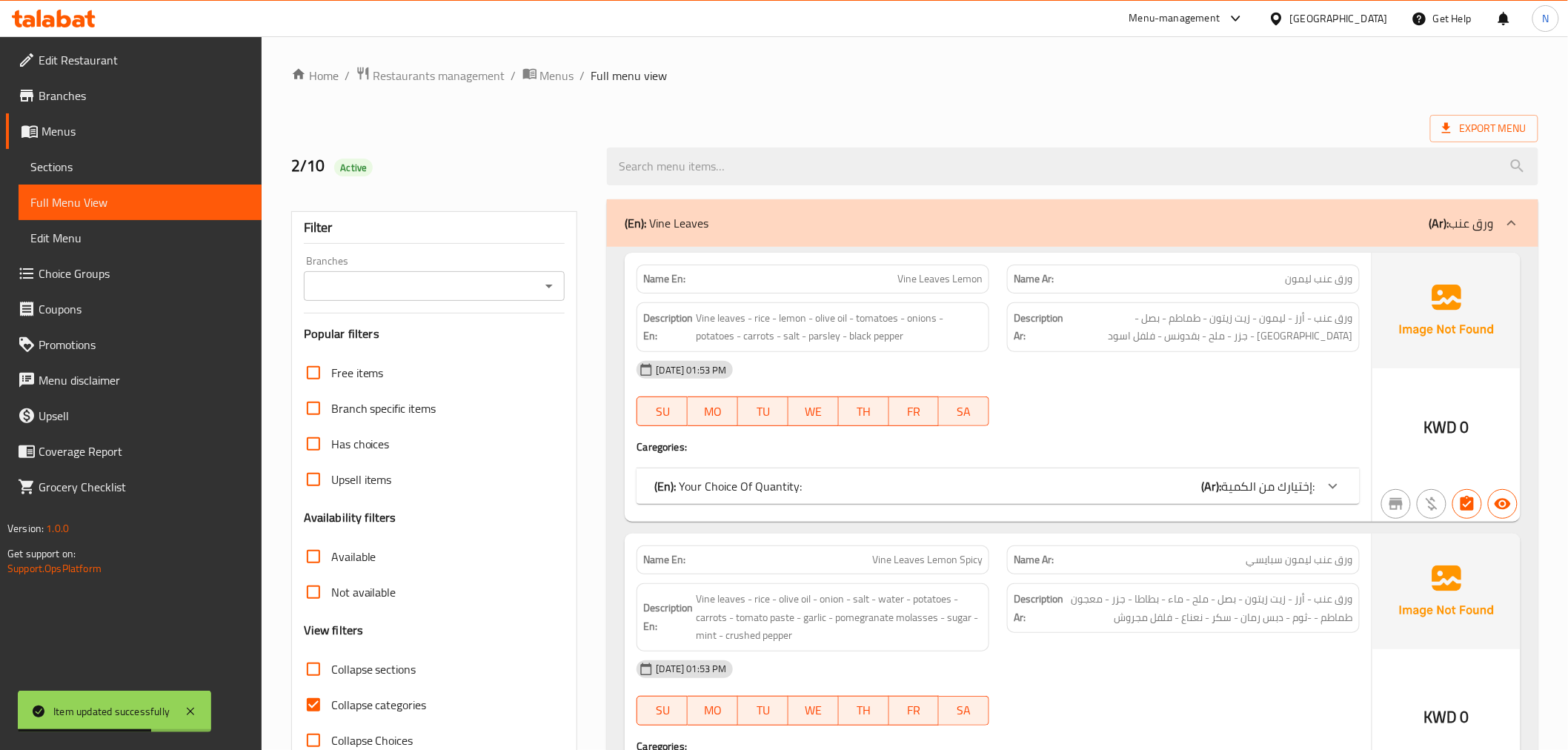
scroll to position [82, 0]
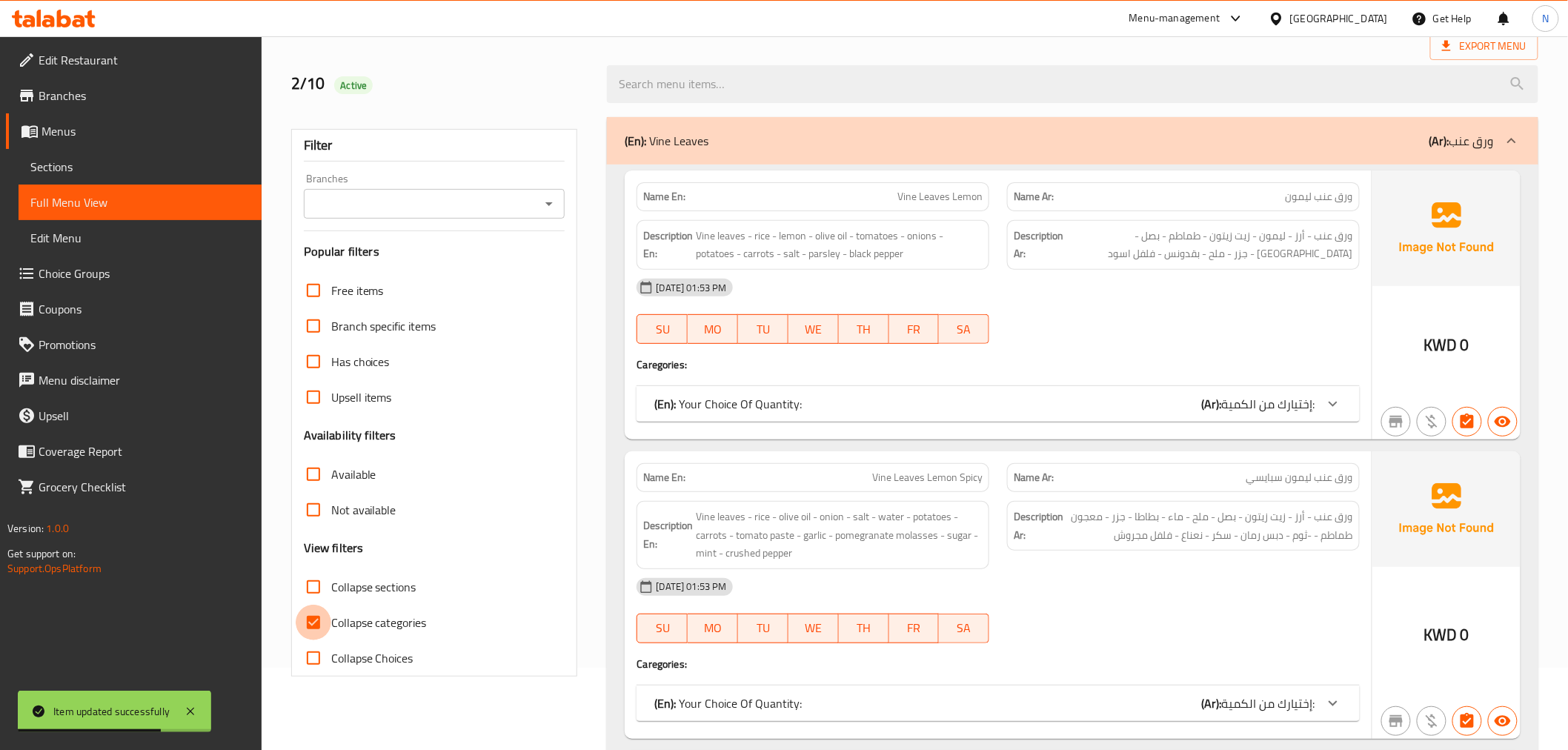
click at [315, 619] on input "Collapse categories" at bounding box center [314, 623] width 36 height 36
checkbox input "false"
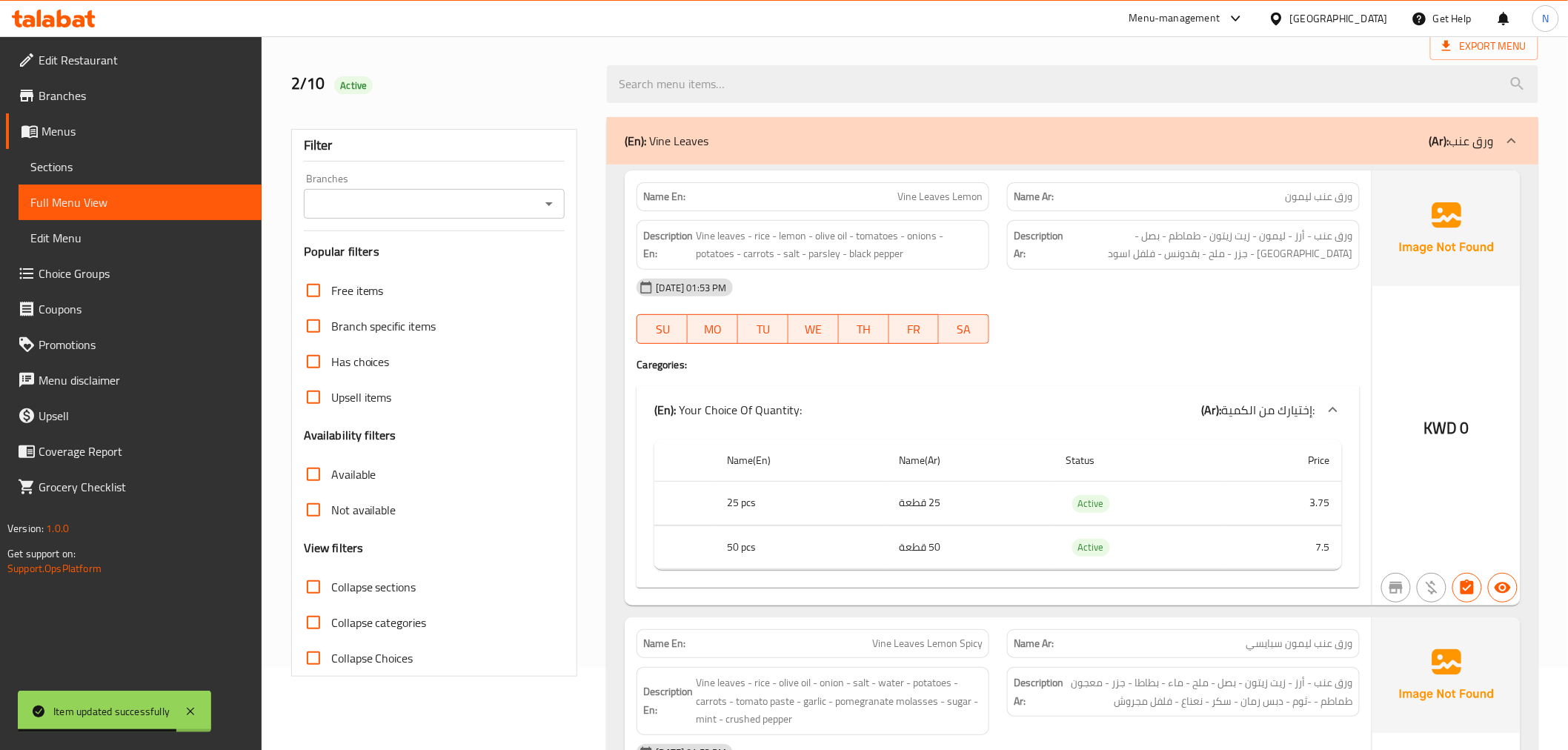
click at [1512, 135] on icon at bounding box center [1512, 140] width 18 height 18
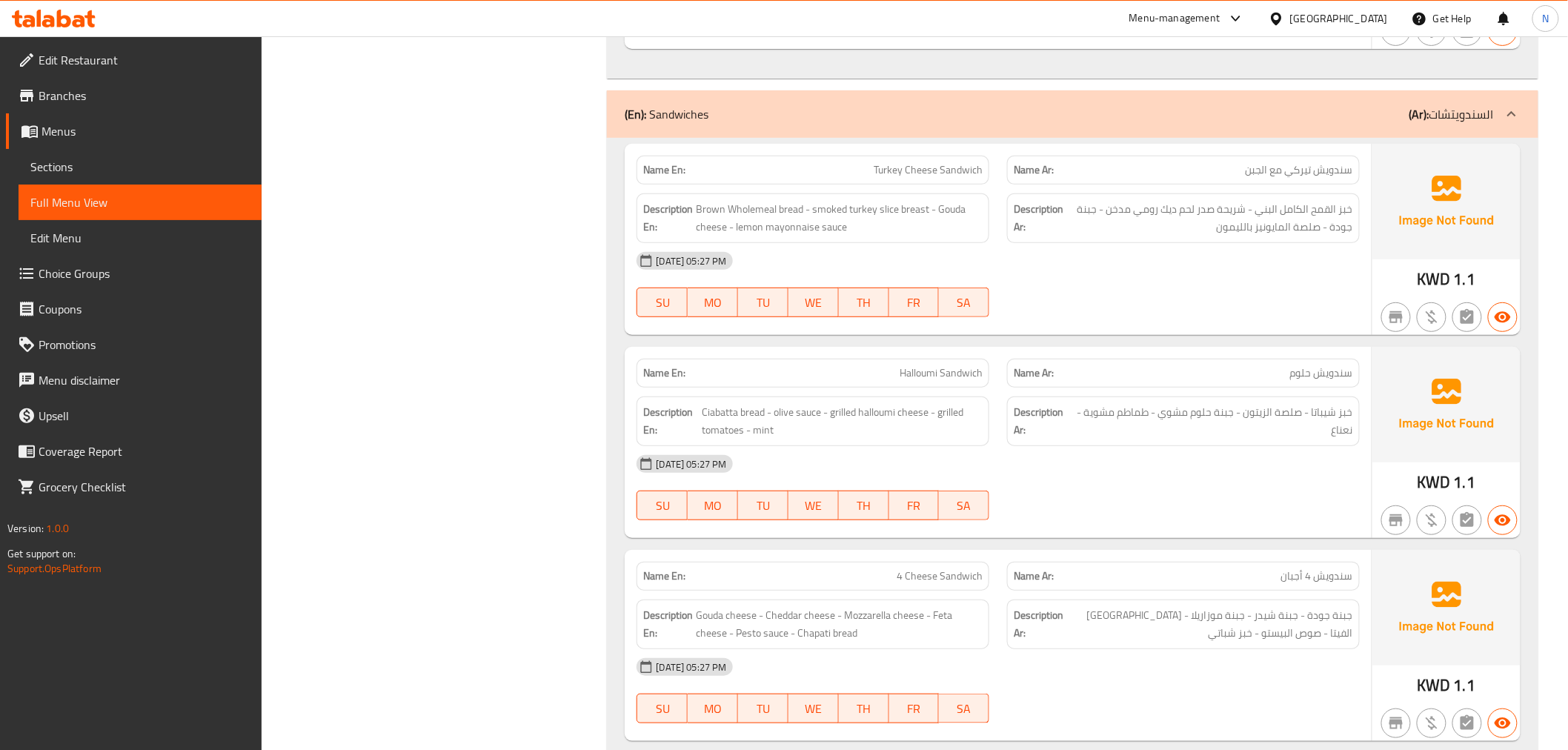
scroll to position [2552, 0]
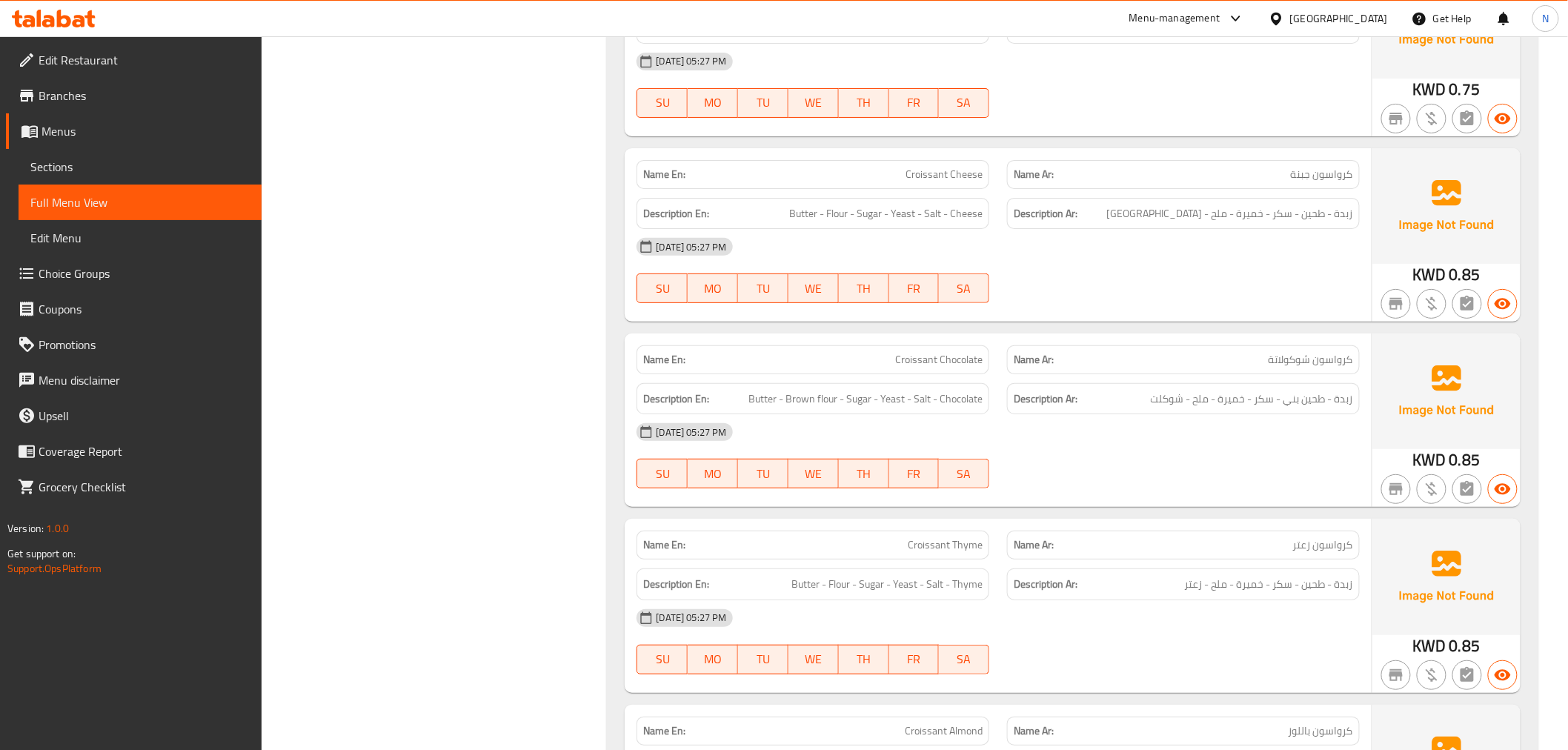
scroll to position [4938, 0]
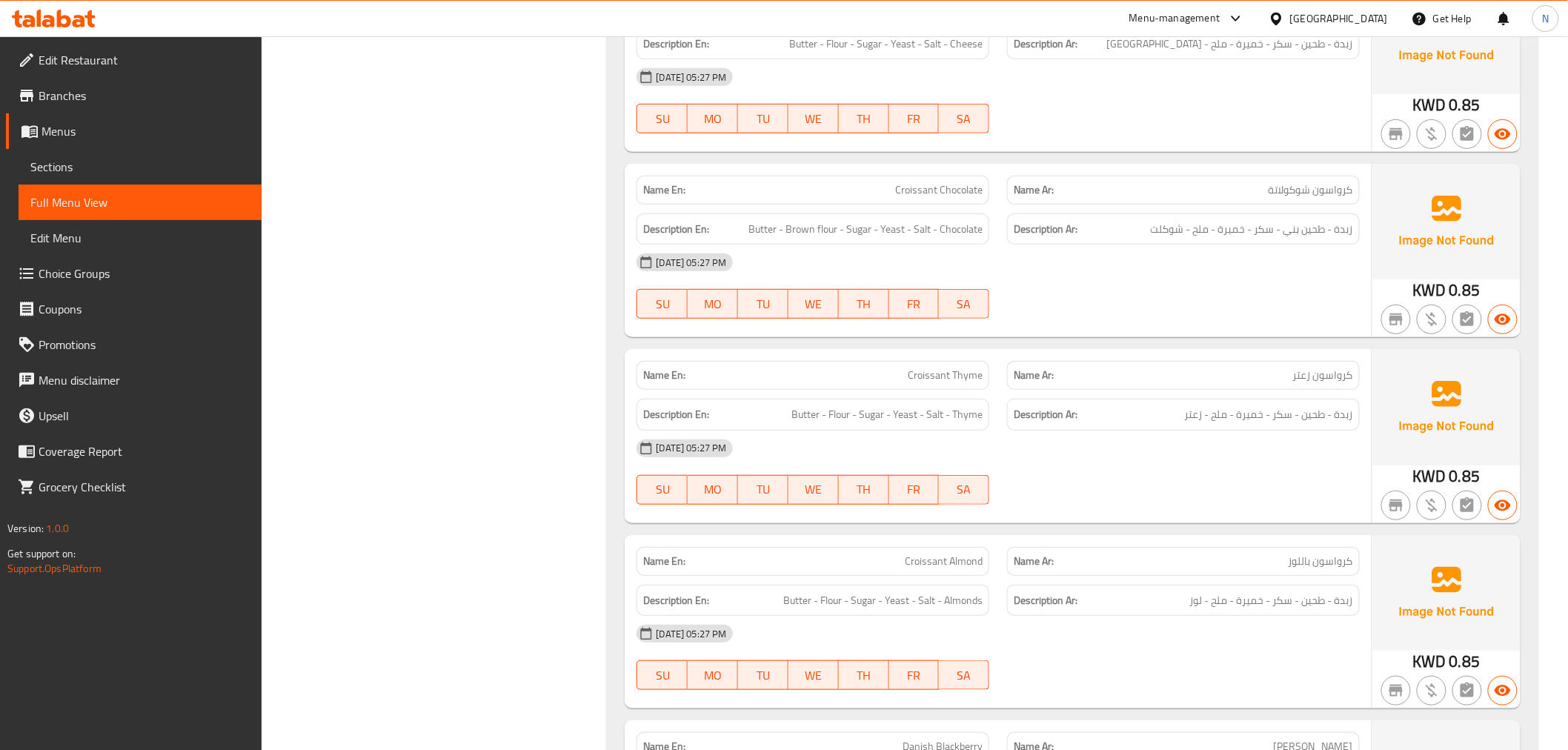
click at [102, 168] on span "Sections" at bounding box center [140, 167] width 220 height 18
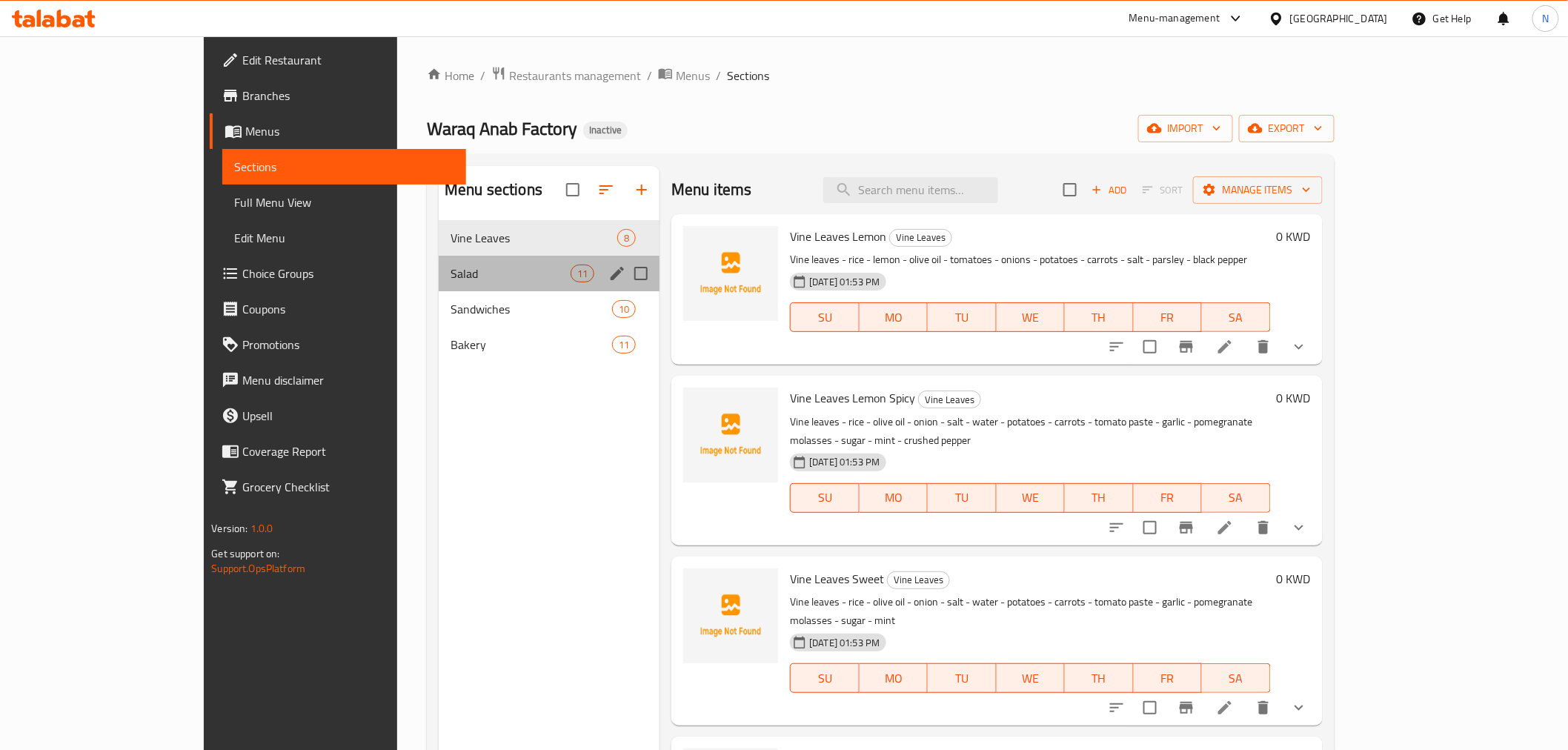
click at [455, 283] on div "Salad 11" at bounding box center [549, 273] width 220 height 36
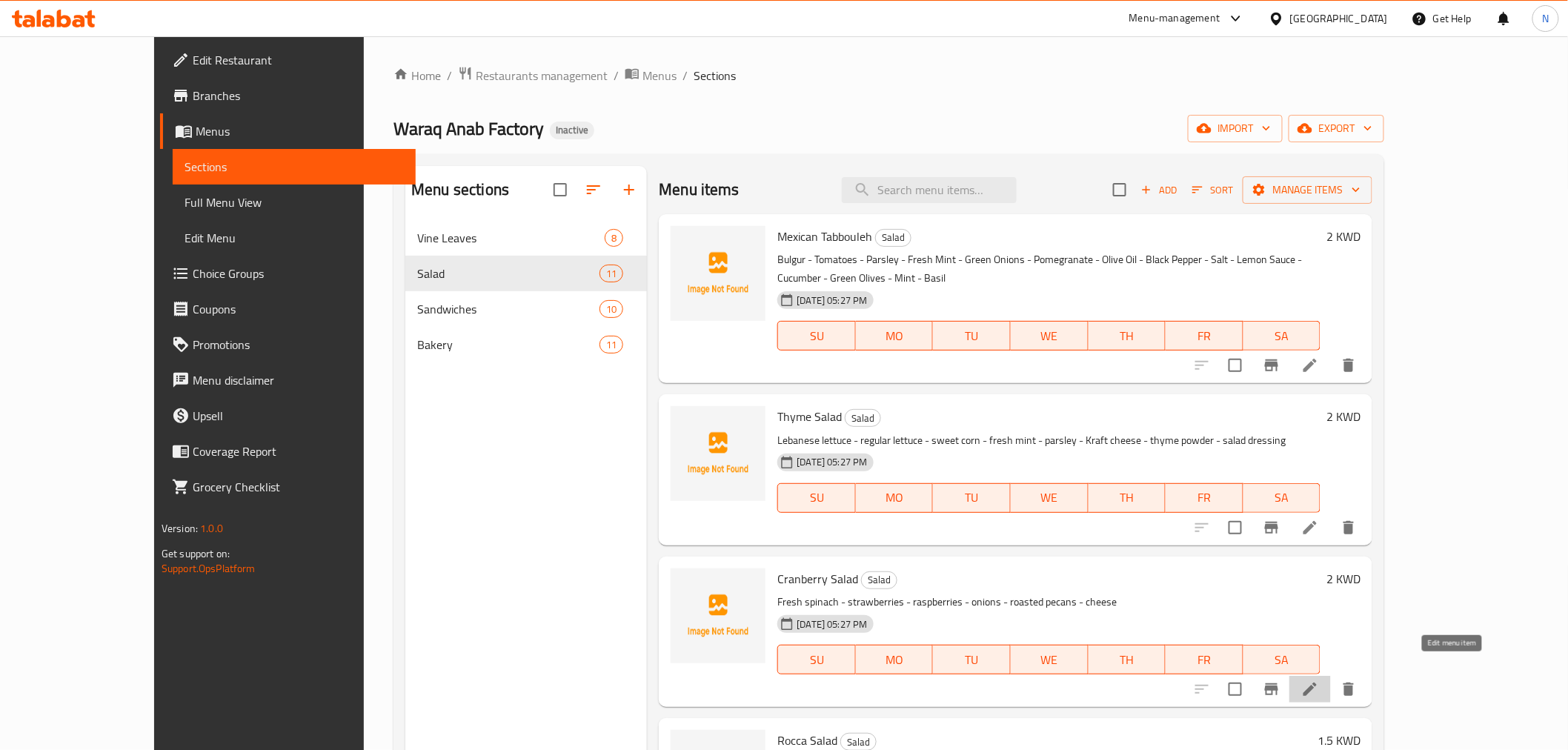
click at [1319, 680] on icon at bounding box center [1310, 688] width 18 height 18
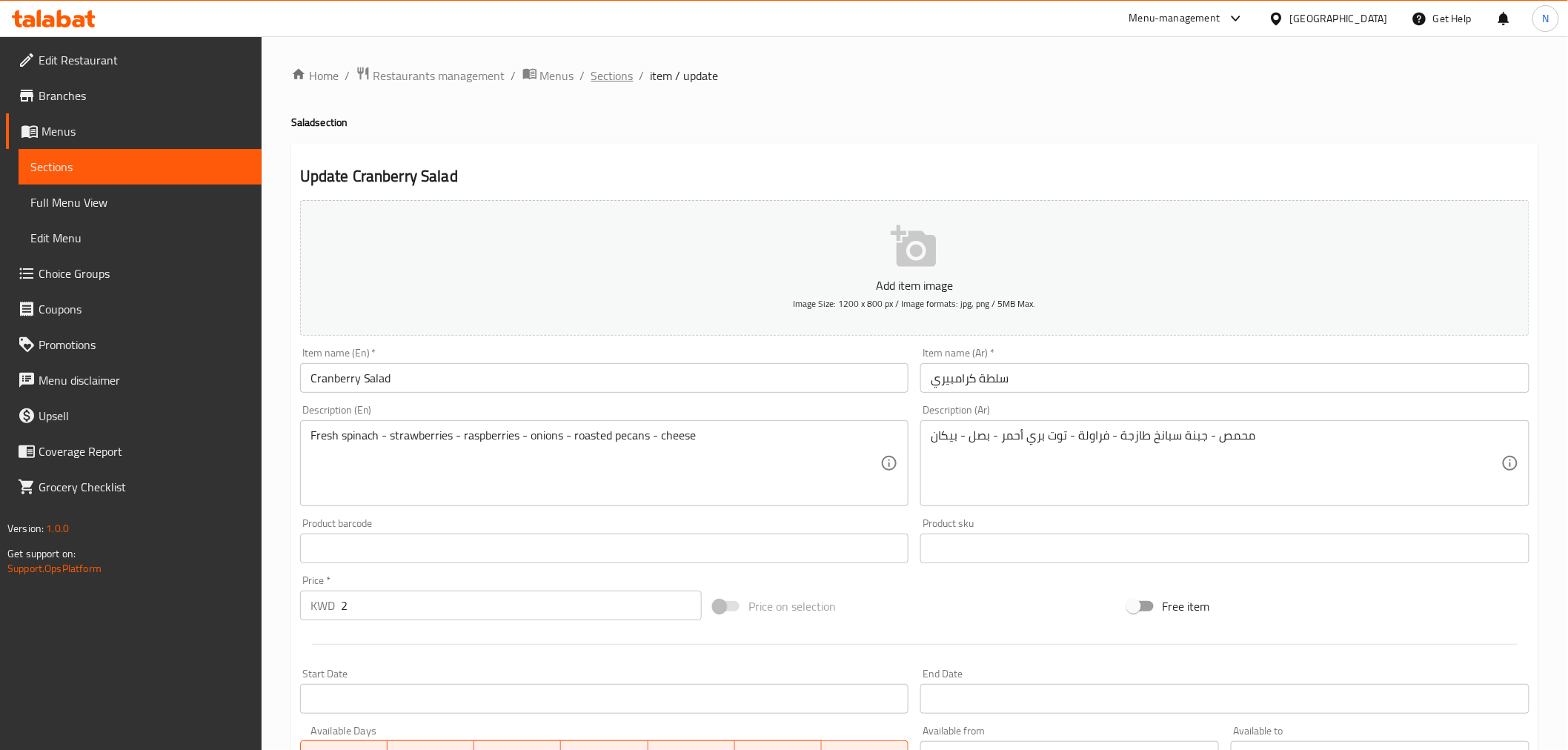
click at [602, 75] on span "Sections" at bounding box center [612, 75] width 42 height 18
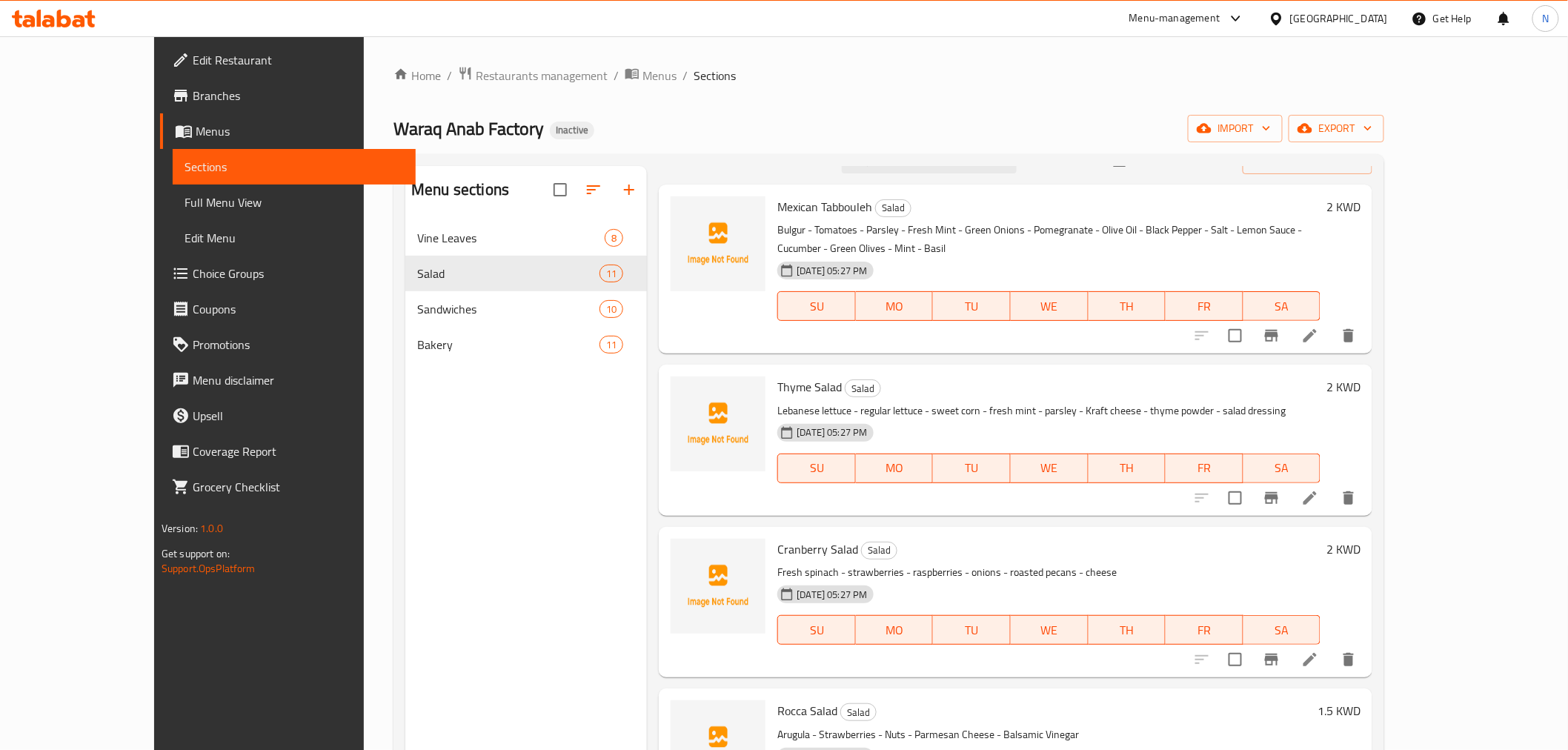
scroll to position [82, 0]
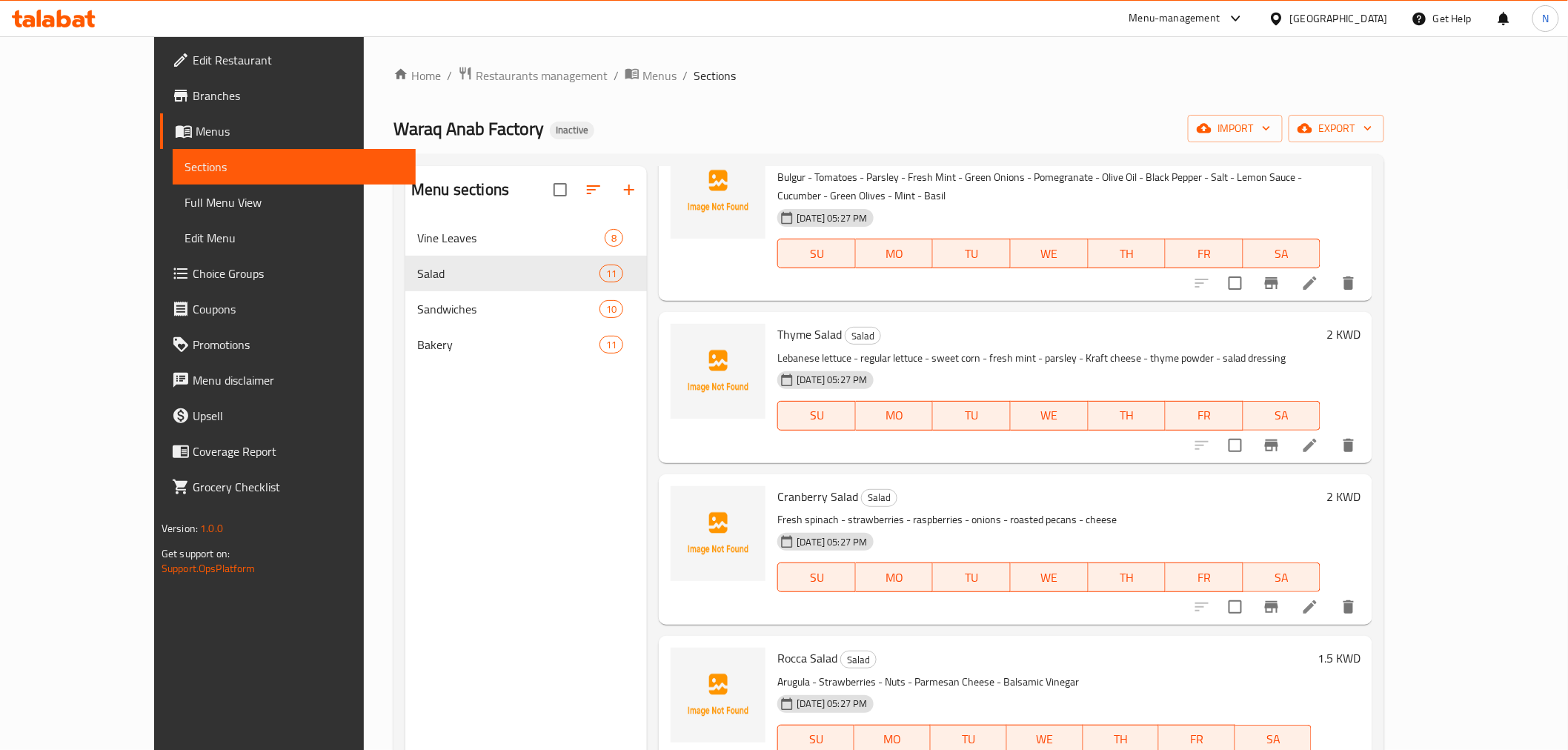
click at [778, 485] on span "Cranberry Salad" at bounding box center [818, 496] width 81 height 22
copy h6 "Cranberry Salad"
click at [778, 485] on span "Cranberry Salad" at bounding box center [818, 496] width 81 height 22
click at [1354, 600] on icon "delete" at bounding box center [1348, 606] width 10 height 14
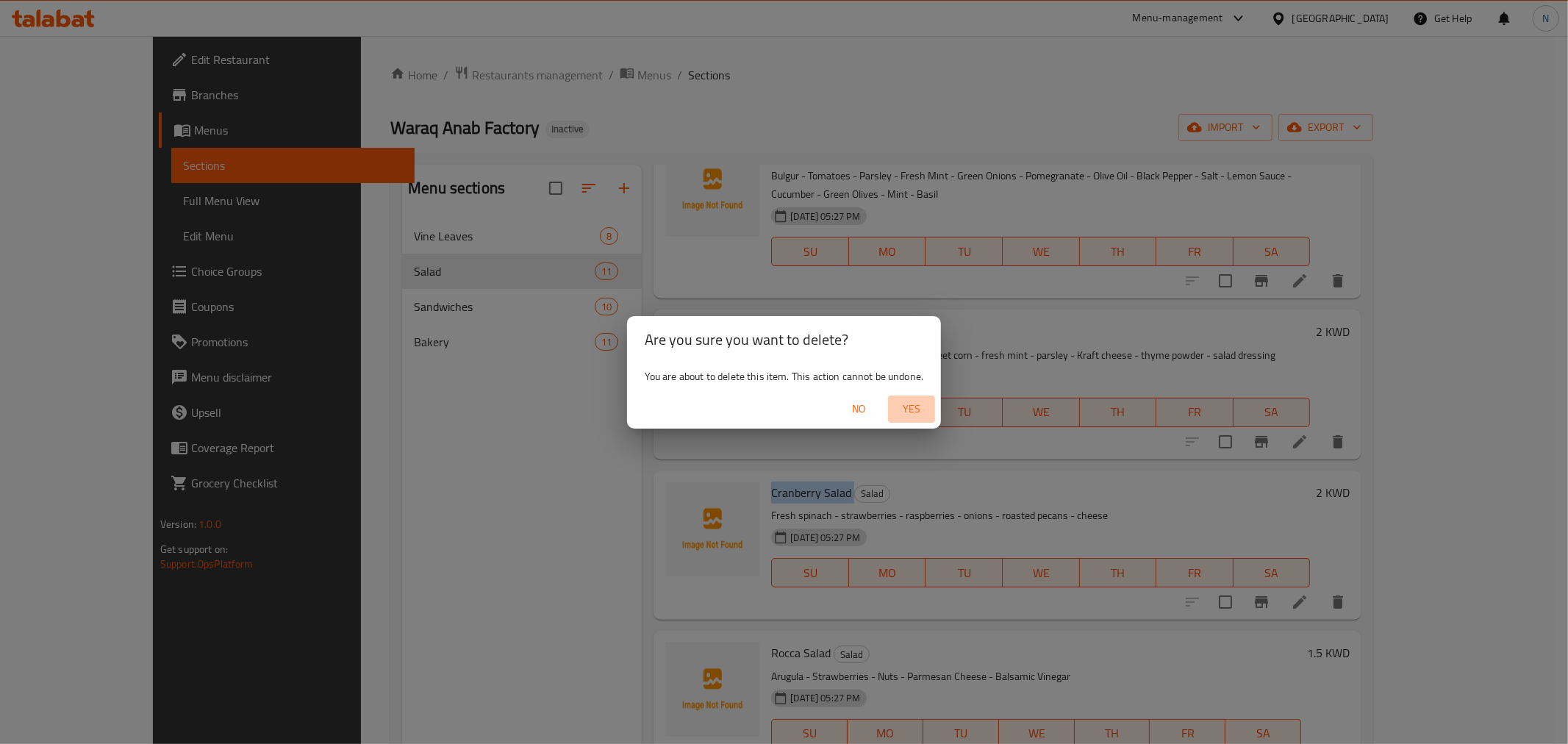
click at [902, 404] on span "Yes" at bounding box center [912, 409] width 36 height 19
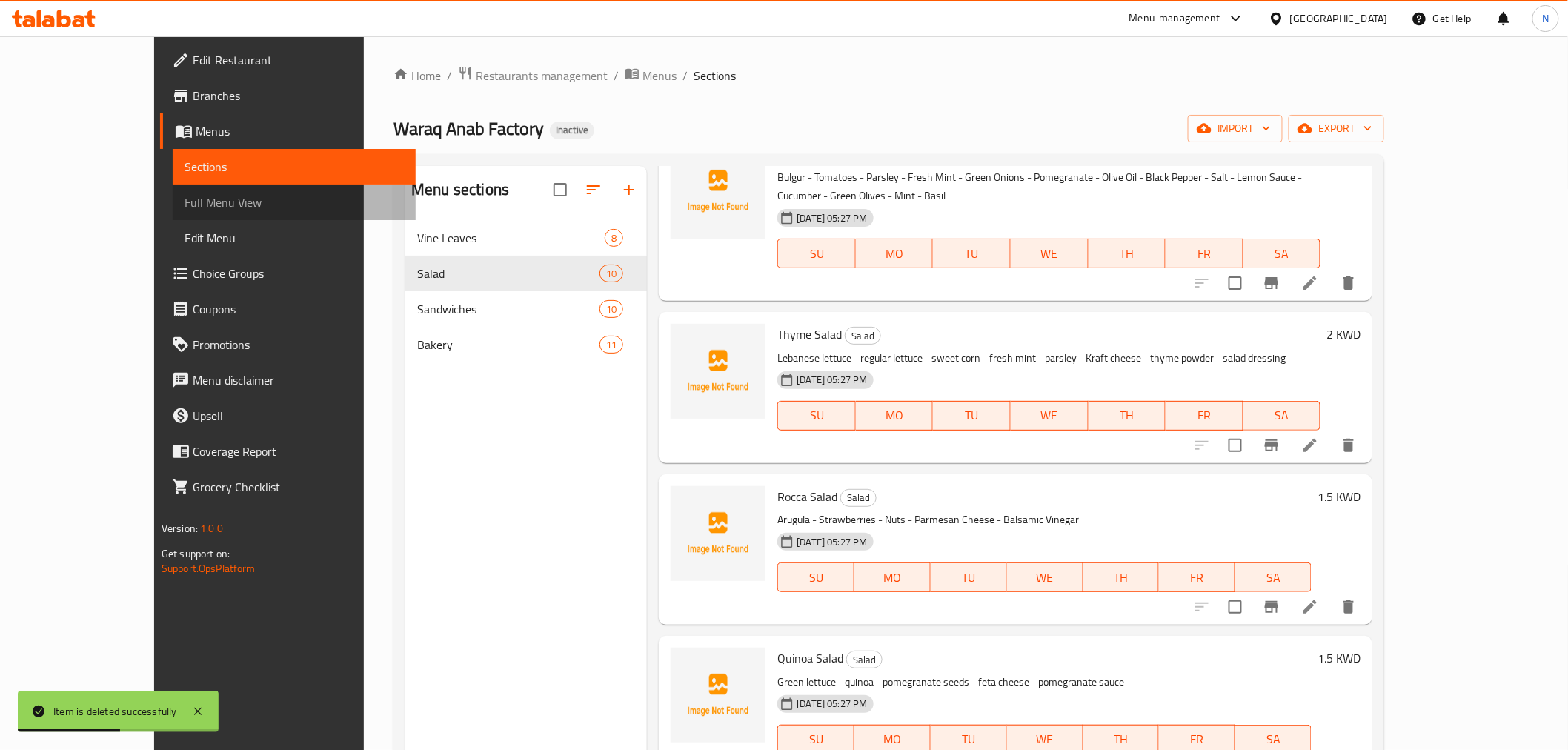
click at [185, 205] on span "Full Menu View" at bounding box center [294, 202] width 220 height 18
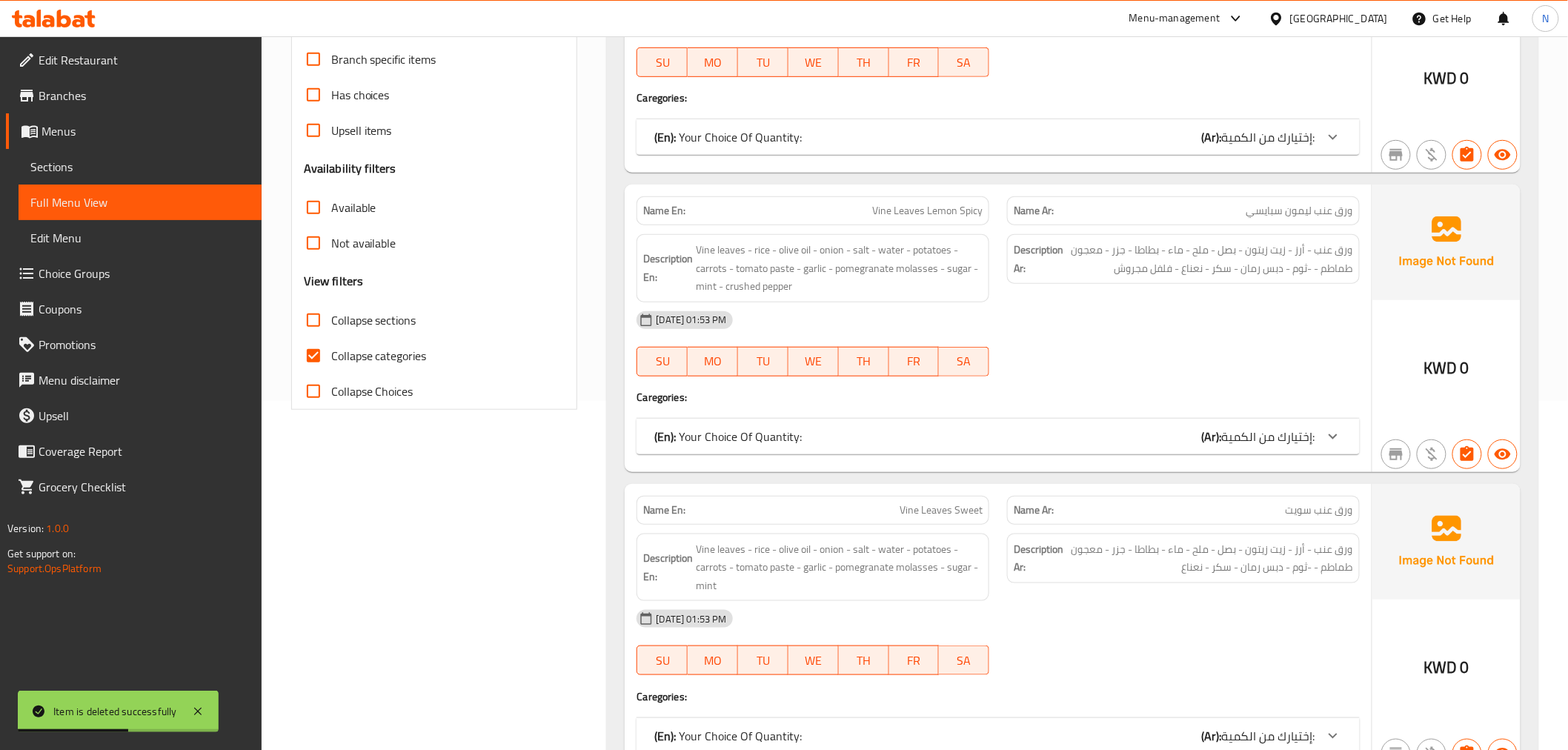
scroll to position [411, 0]
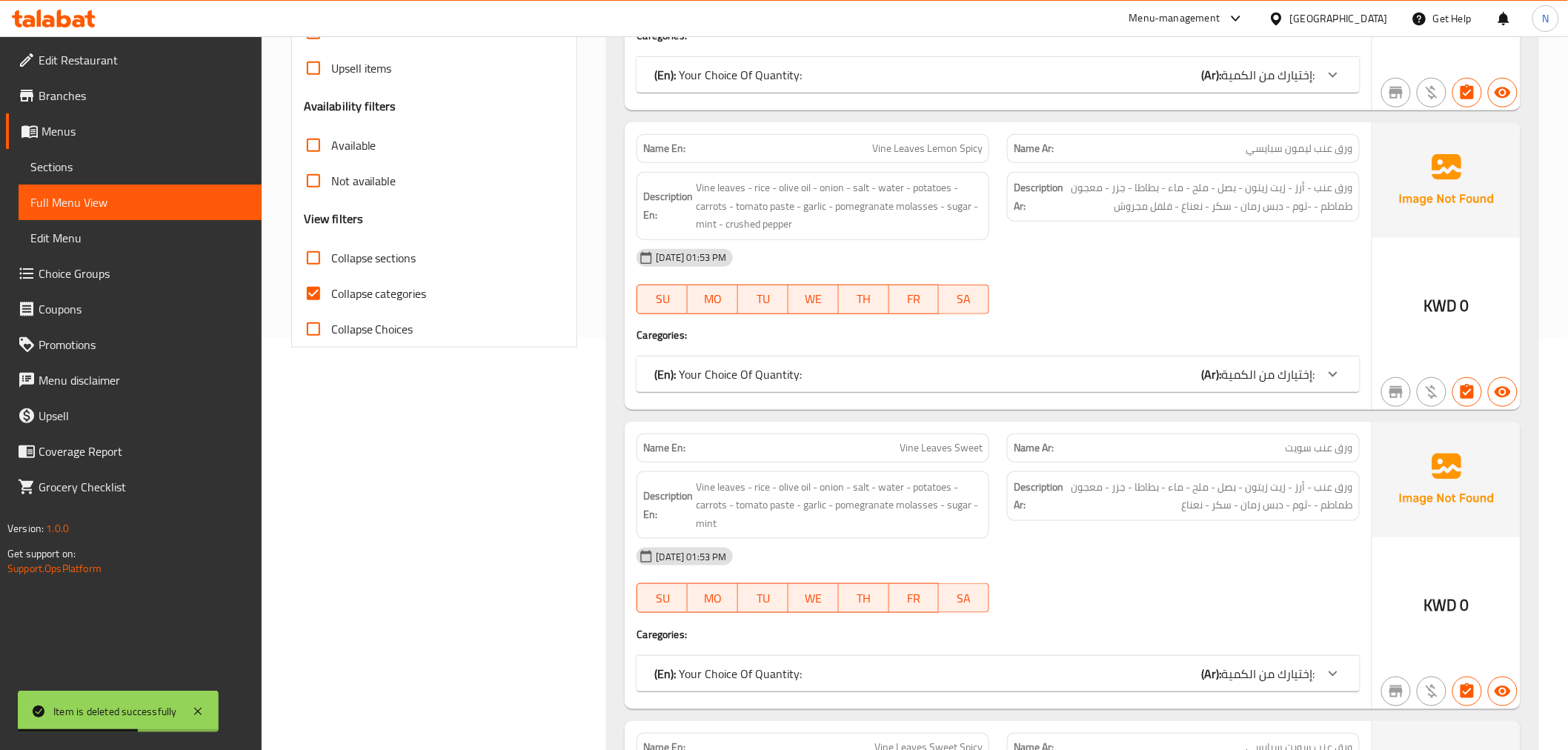
click at [308, 284] on input "Collapse categories" at bounding box center [314, 294] width 36 height 36
checkbox input "false"
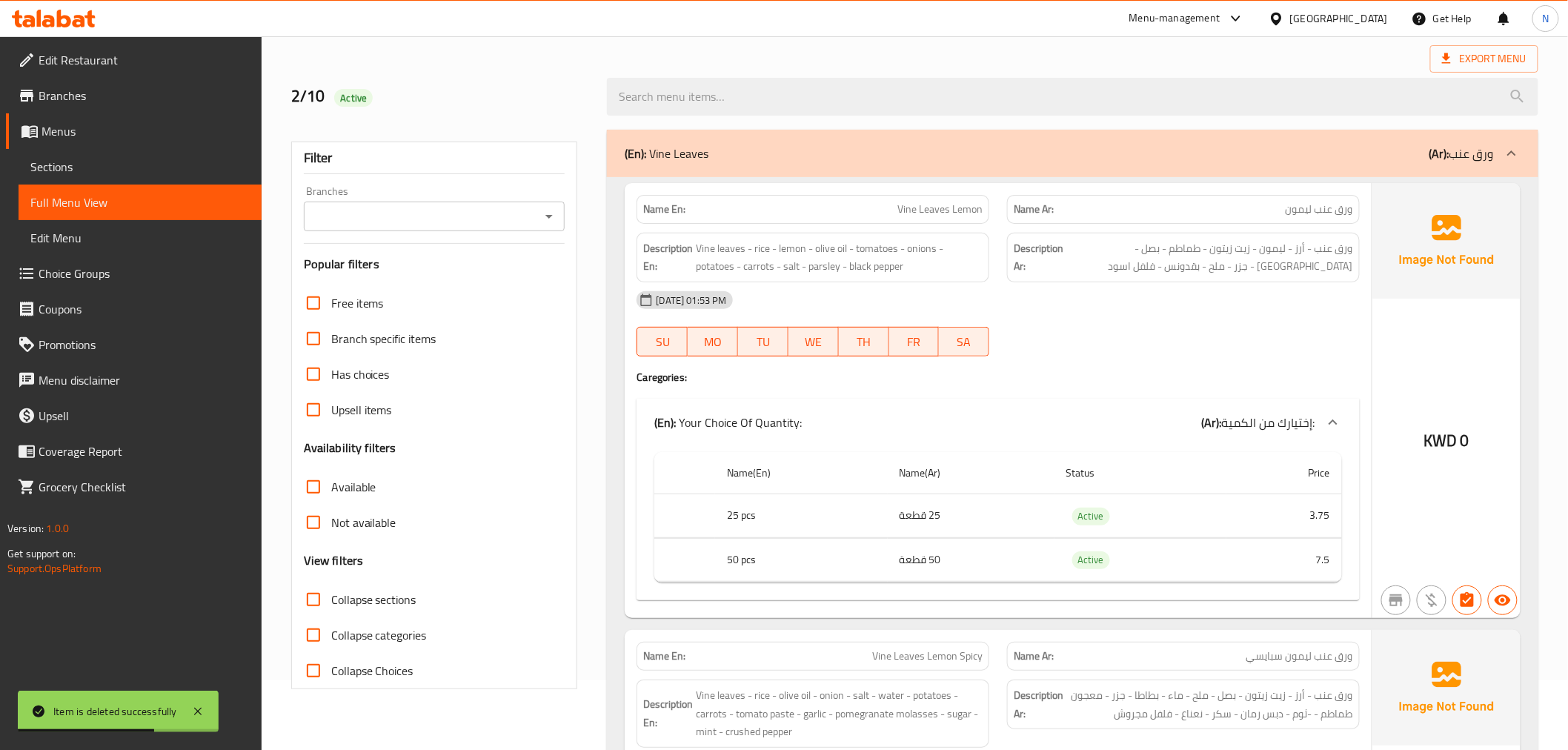
scroll to position [0, 0]
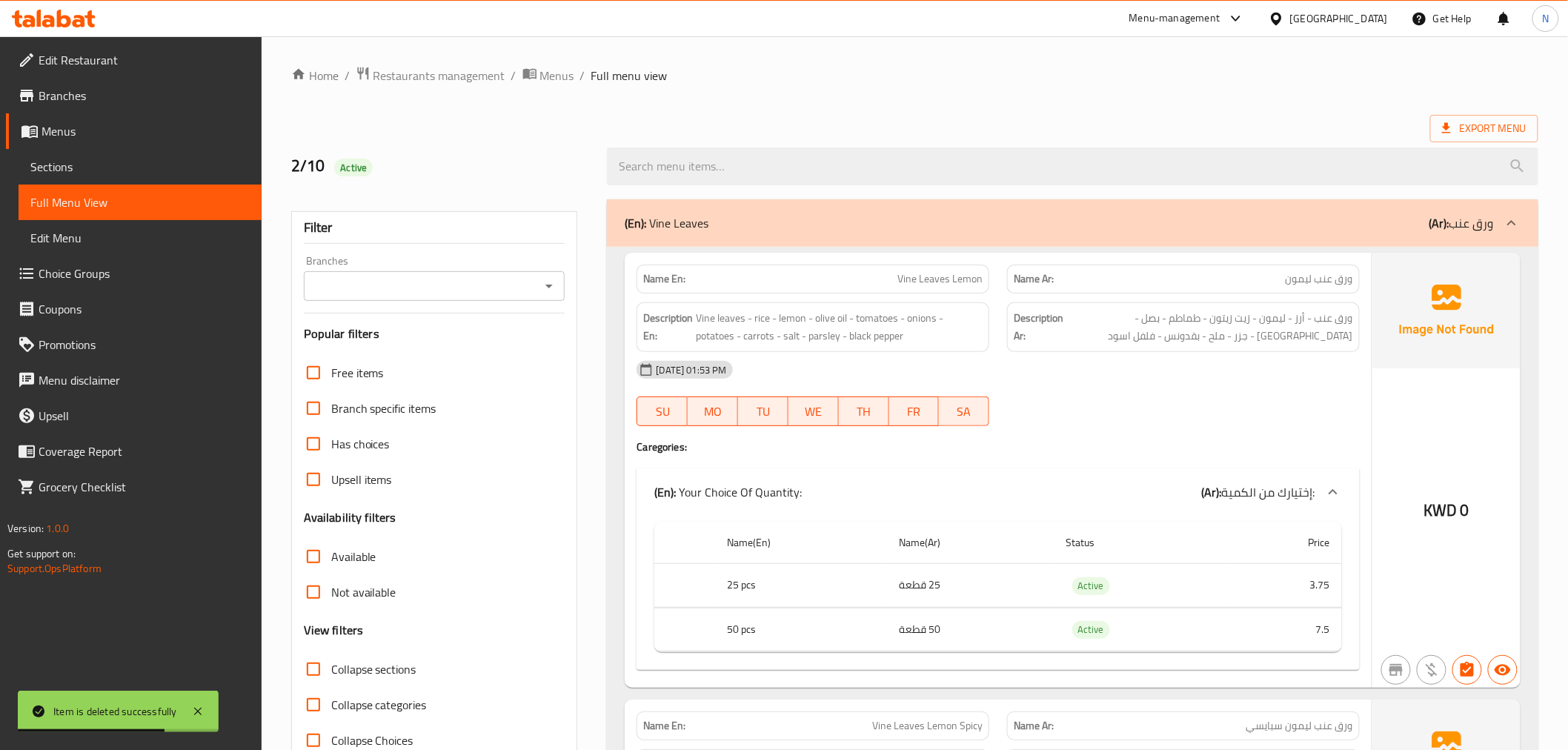
click at [1513, 220] on icon at bounding box center [1512, 223] width 18 height 18
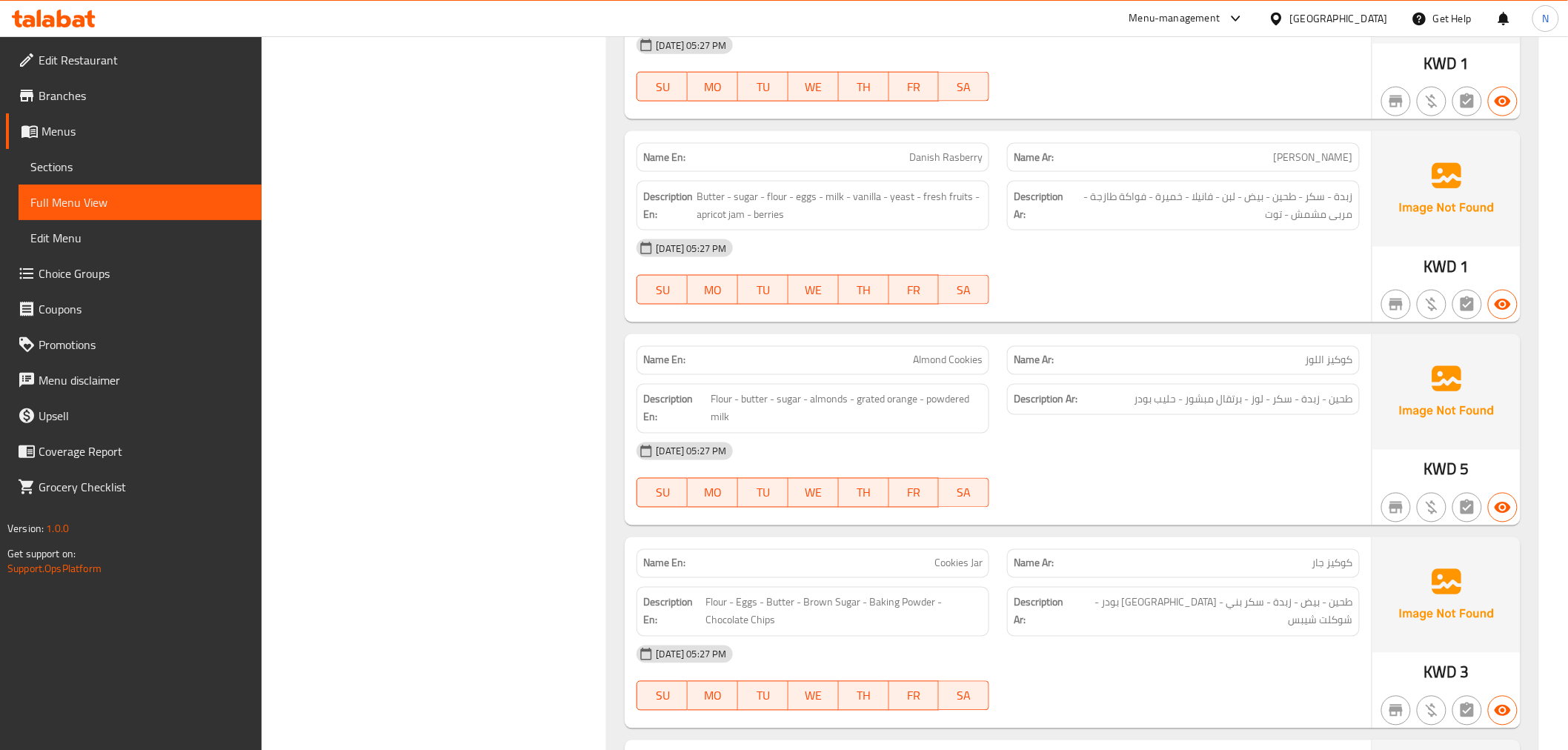
scroll to position [5528, 0]
click at [964, 156] on span "Danish Rasberry" at bounding box center [946, 155] width 73 height 15
copy span "Rasberry"
click at [930, 159] on span "Danish Rasberry" at bounding box center [946, 155] width 73 height 15
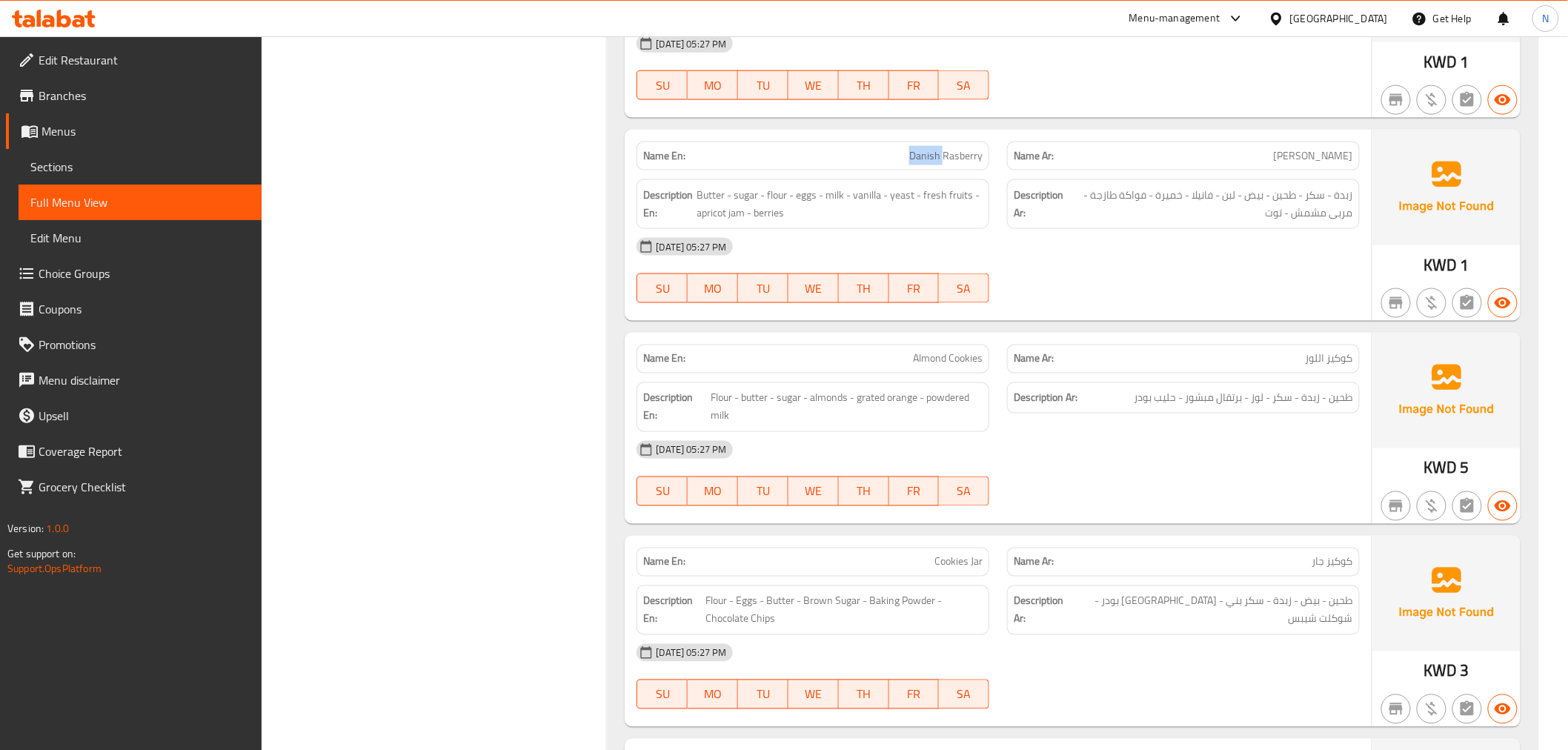
click at [930, 159] on span "Danish Rasberry" at bounding box center [946, 155] width 73 height 15
copy span "Danish Rasberry"
click at [114, 164] on span "Sections" at bounding box center [140, 167] width 220 height 18
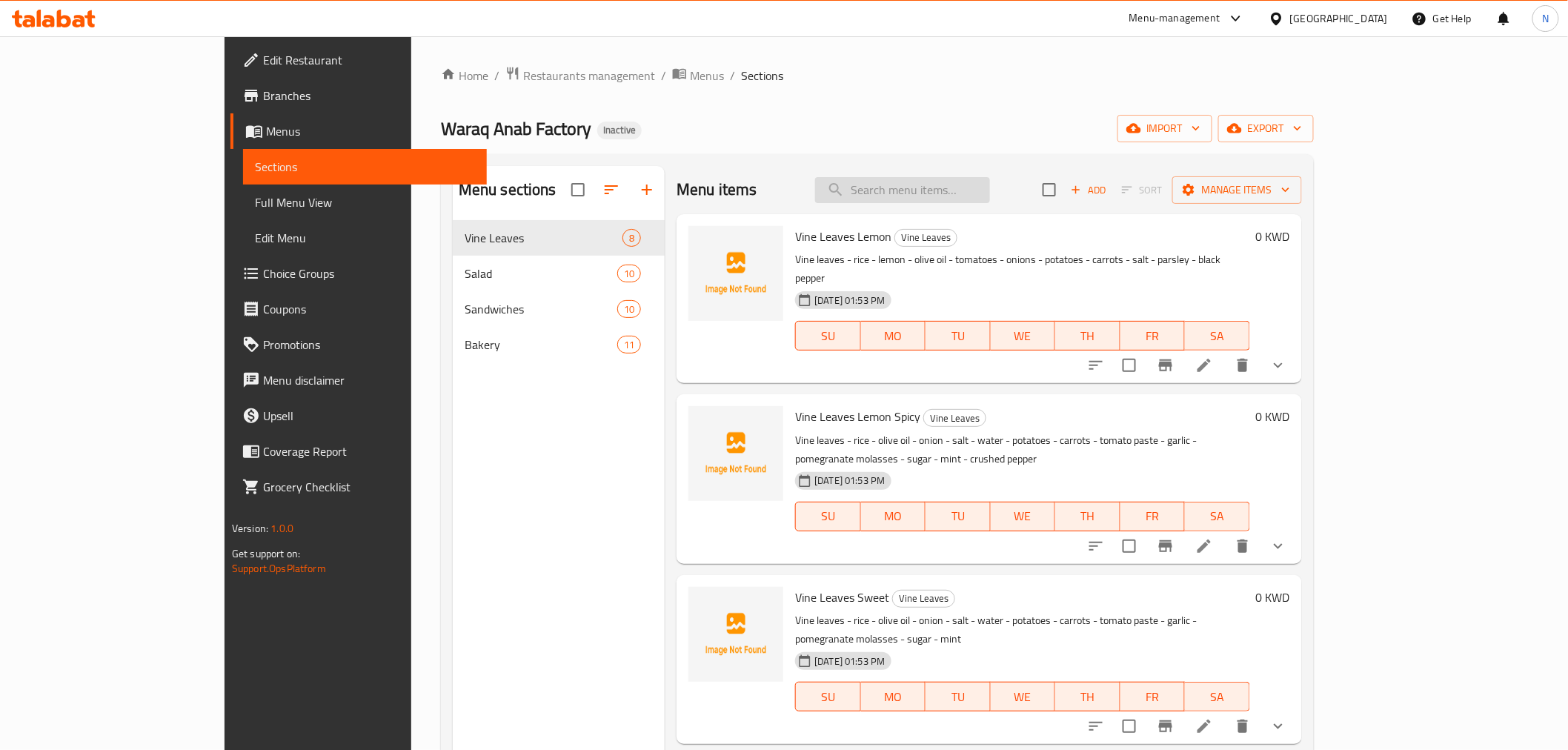
paste input "Danish Rasberry"
click at [990, 195] on input "Danish Rasberry" at bounding box center [902, 190] width 175 height 26
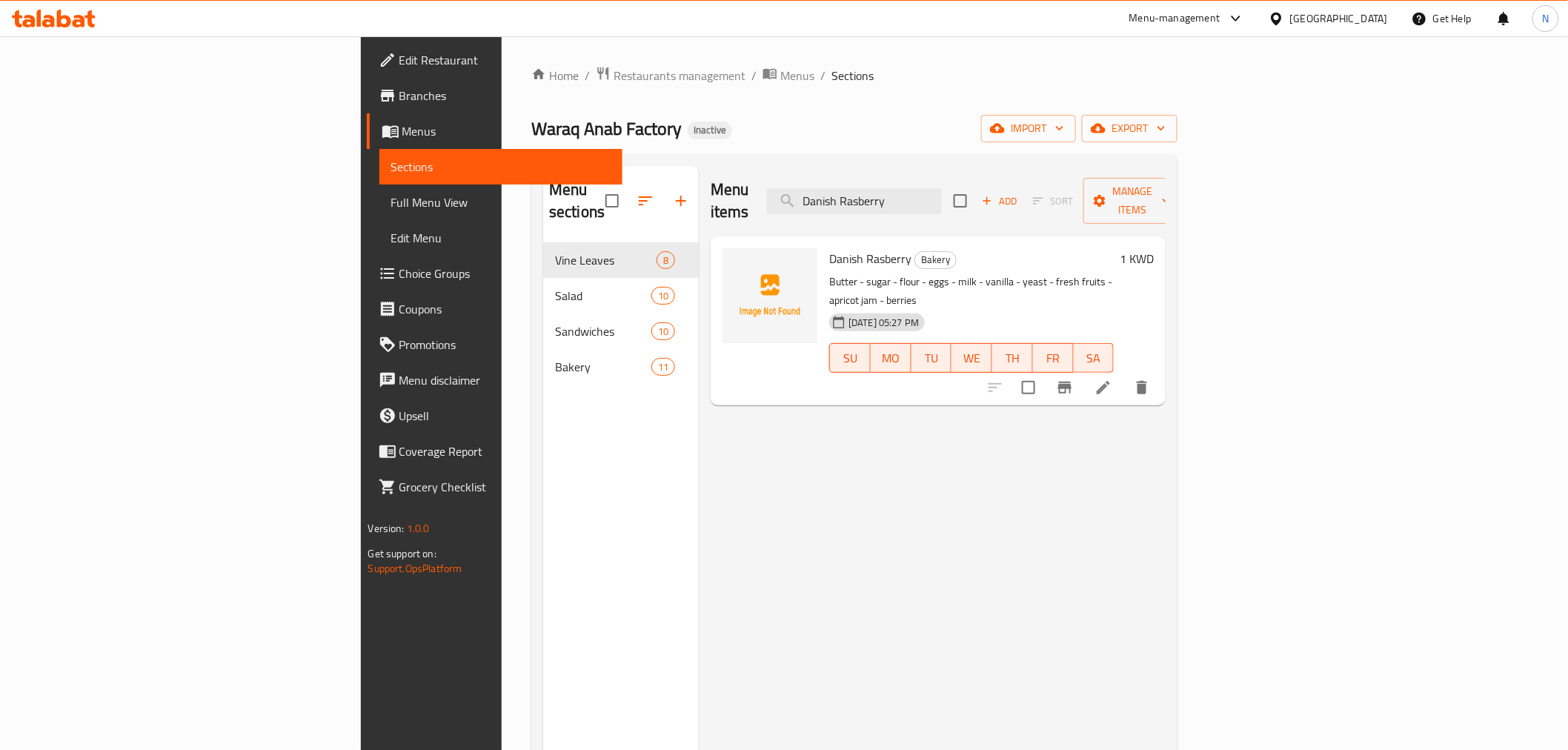
type input "Danish Rasberry"
click at [1113, 378] on icon at bounding box center [1103, 387] width 18 height 18
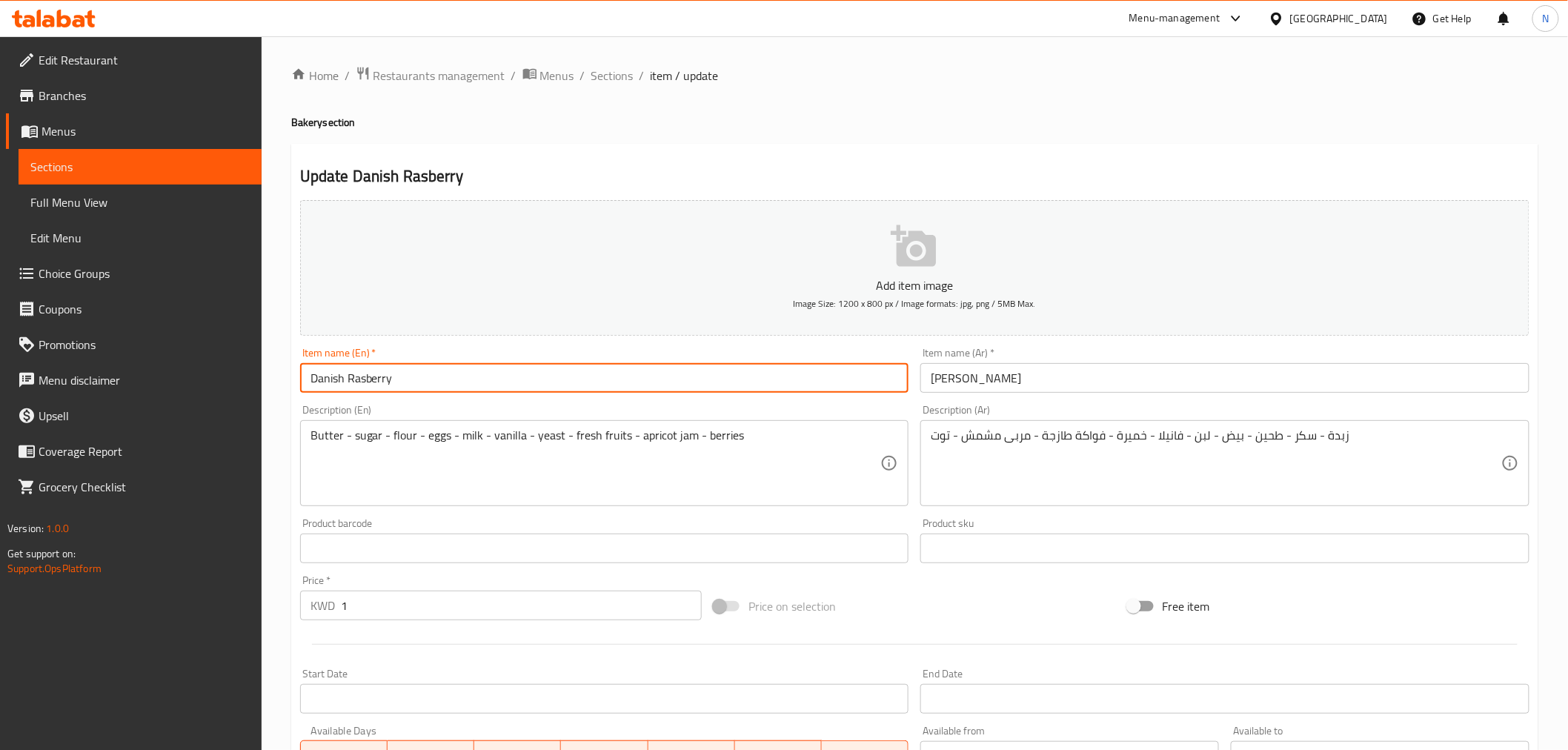
click at [356, 374] on input "Danish Rasberry" at bounding box center [604, 378] width 609 height 30
paste input "p"
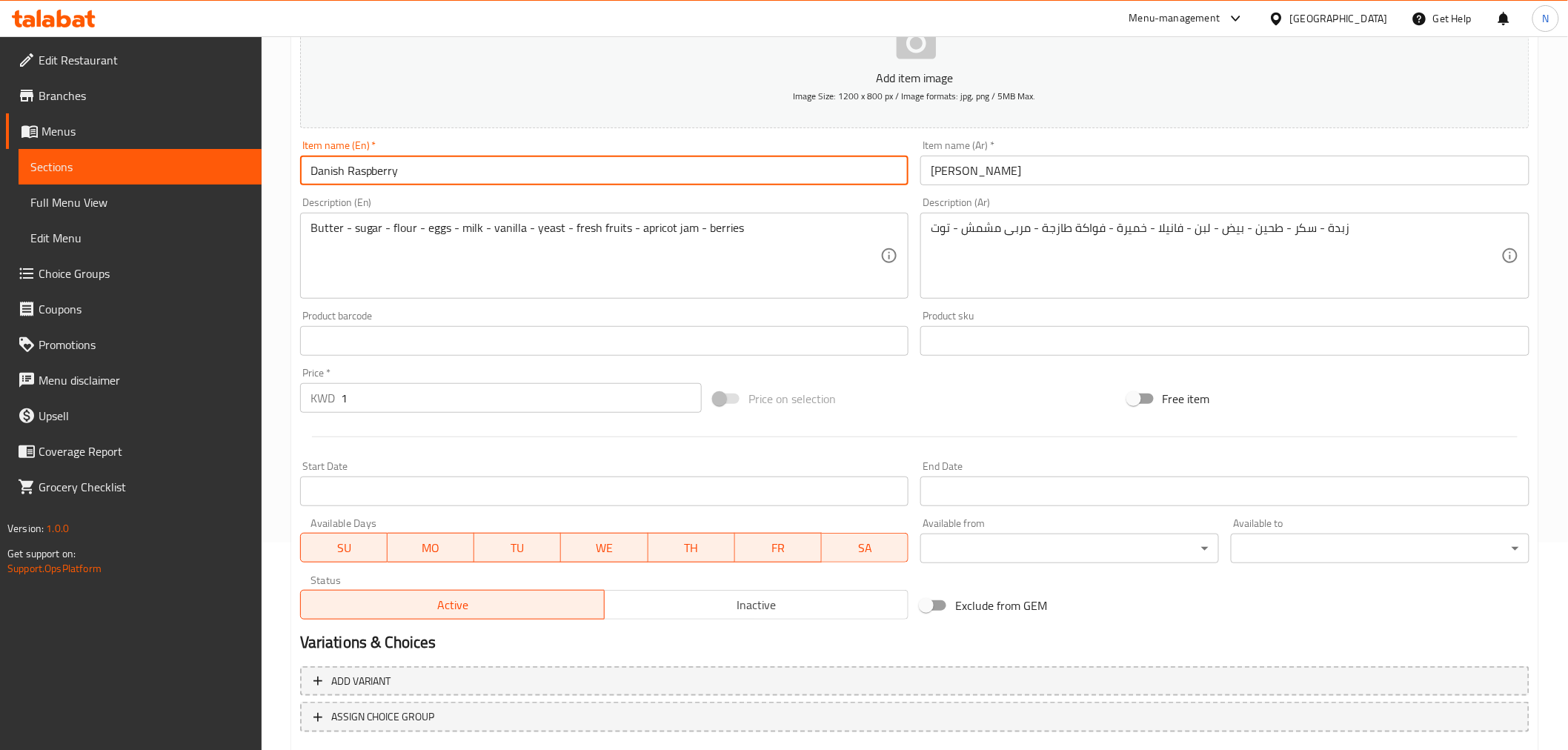
scroll to position [294, 0]
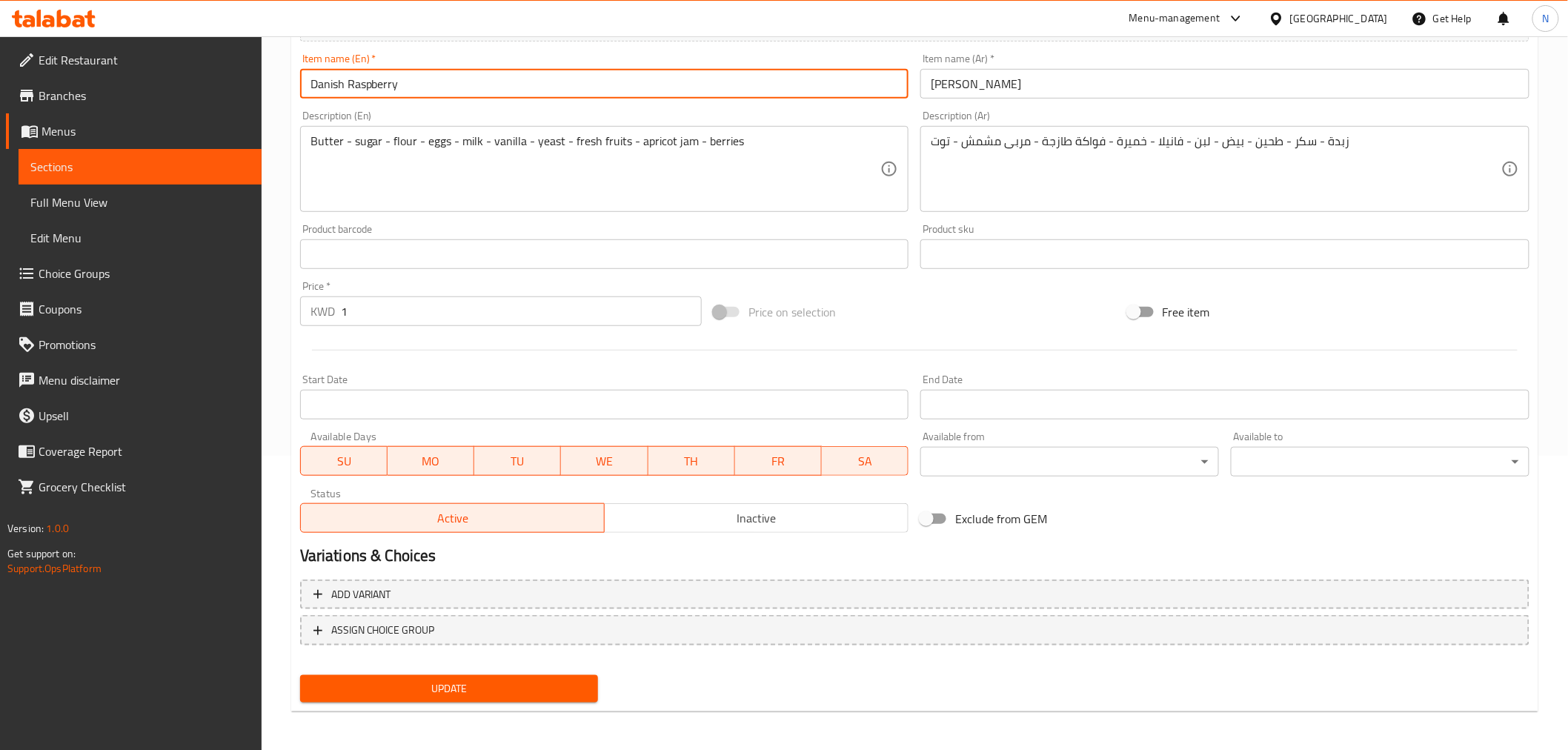
type input "Danish Raspberry"
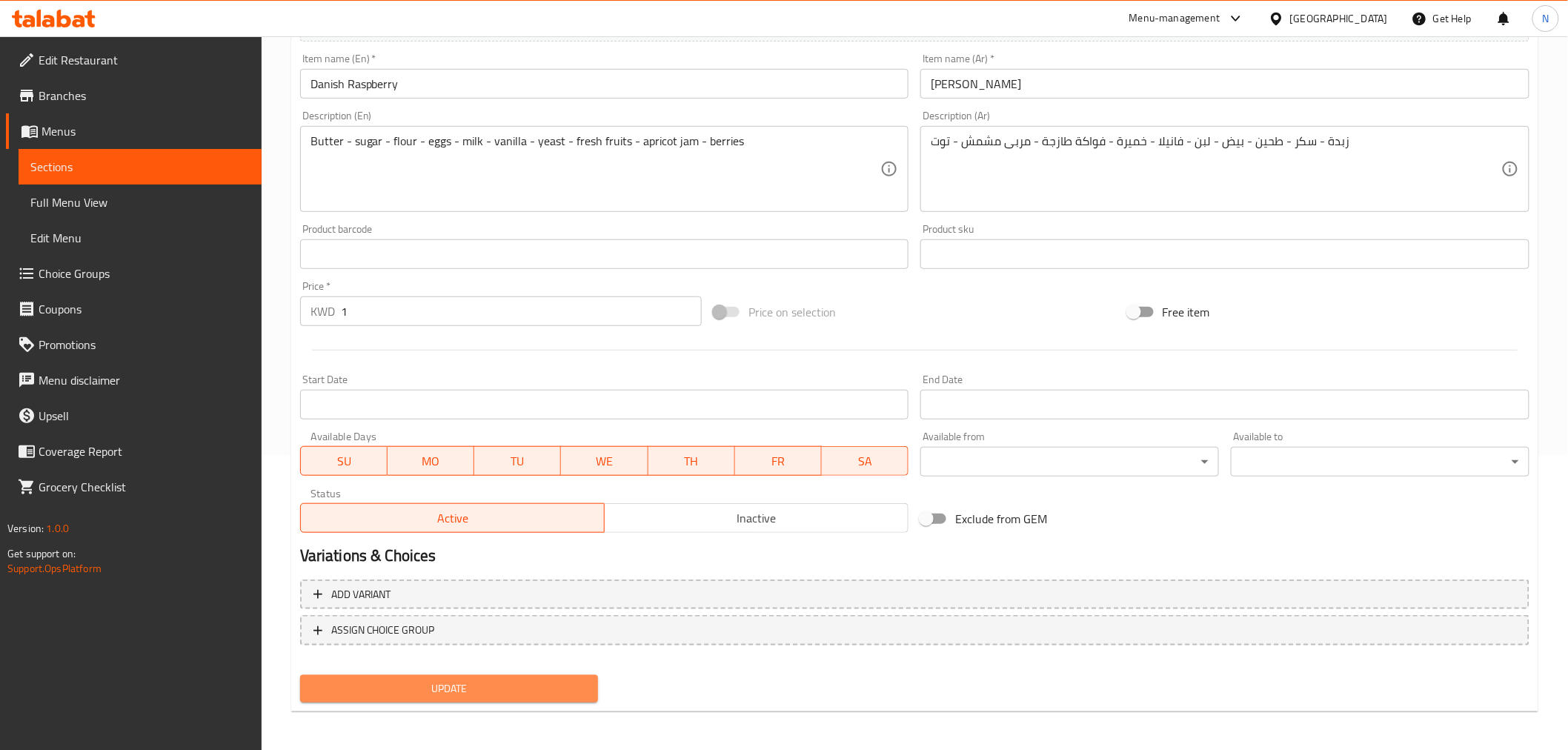
click at [545, 696] on button "Update" at bounding box center [449, 688] width 299 height 27
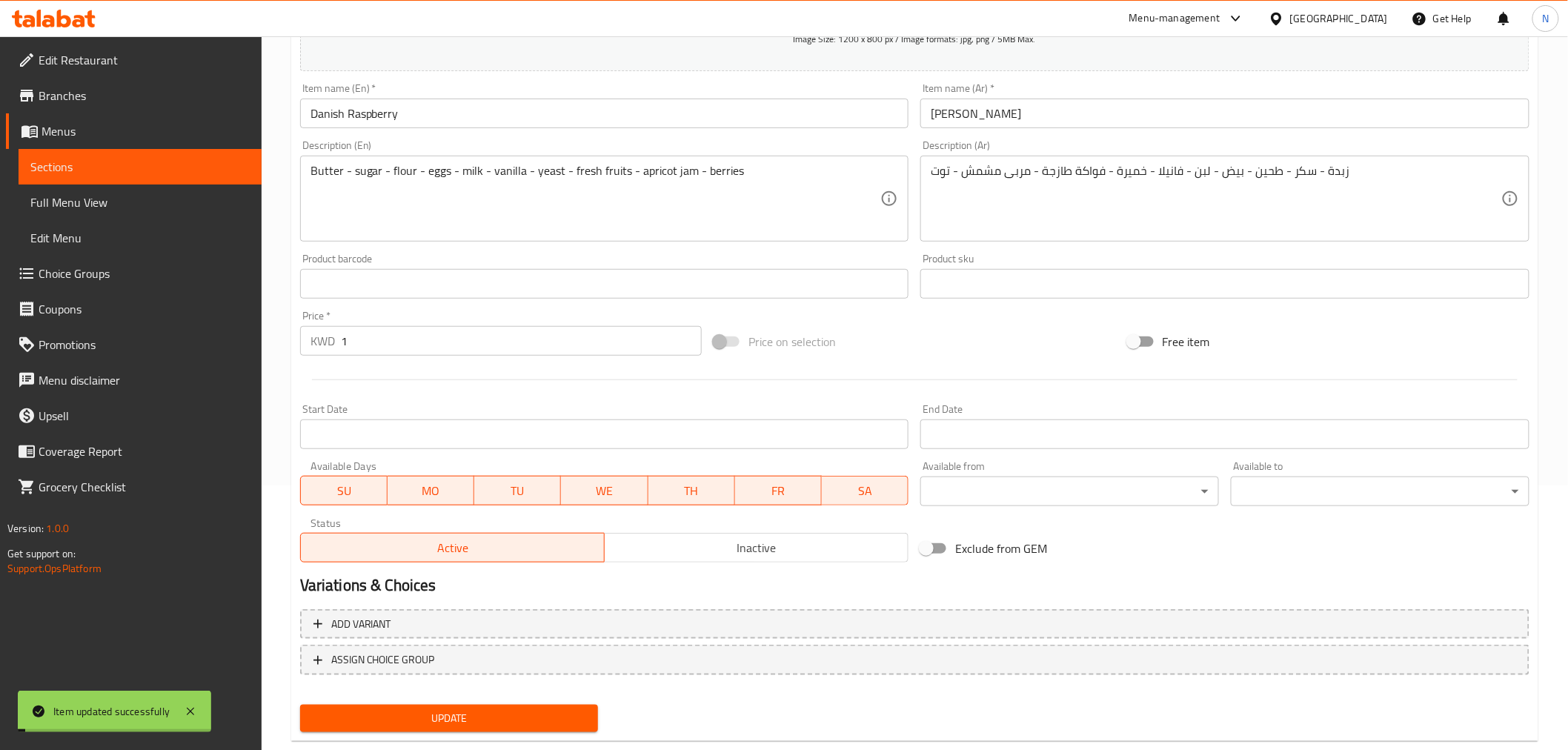
scroll to position [0, 0]
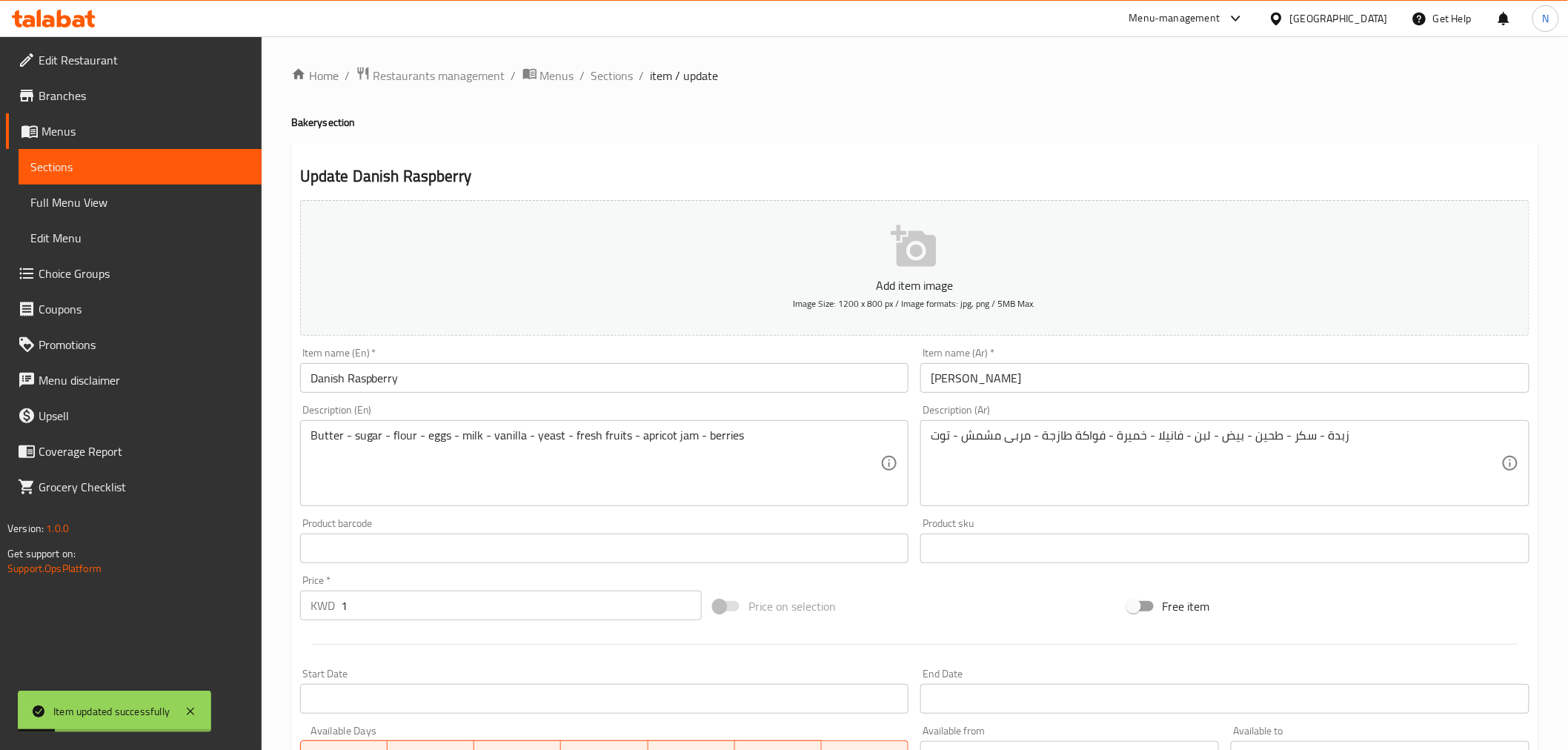
click at [95, 201] on span "Full Menu View" at bounding box center [140, 202] width 220 height 18
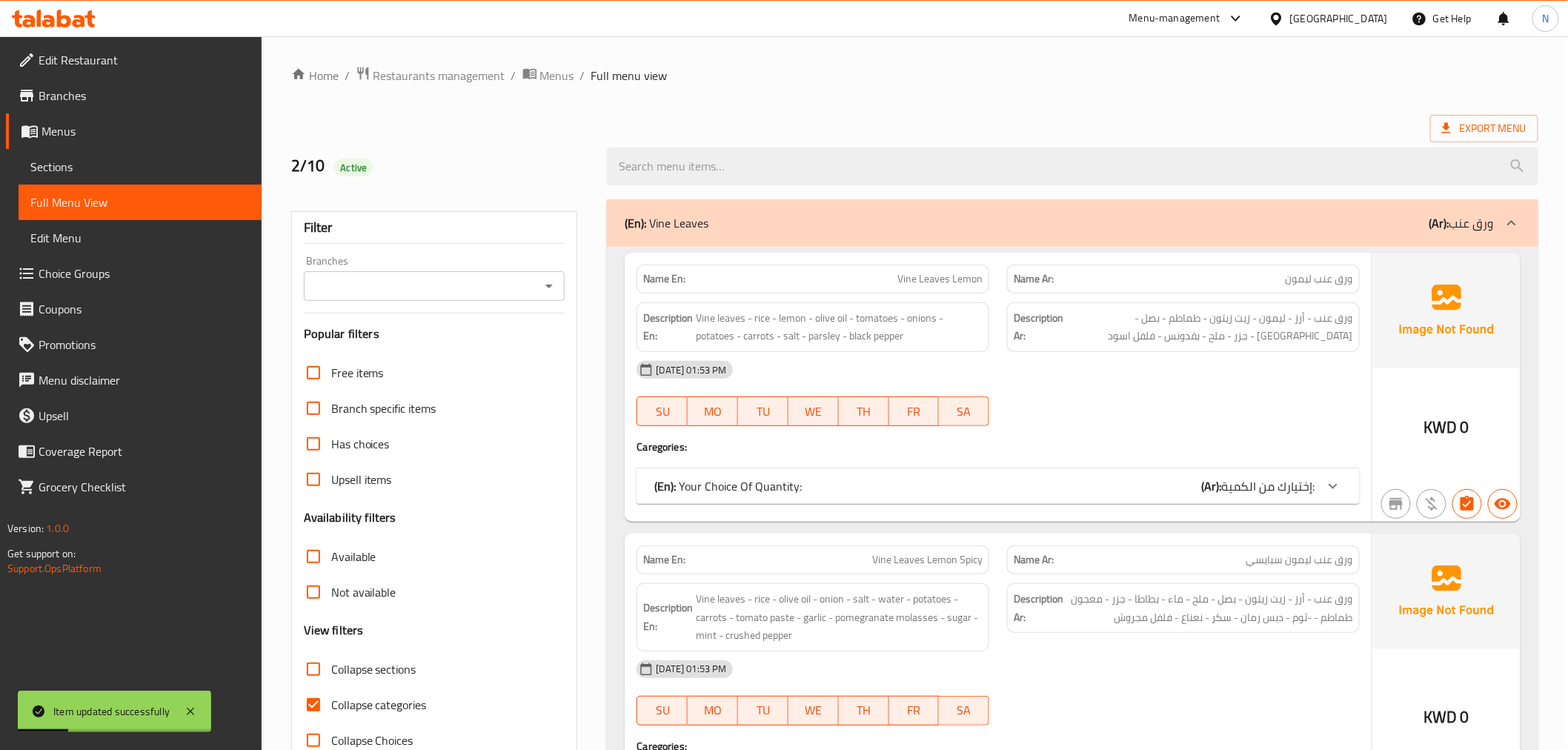
scroll to position [329, 0]
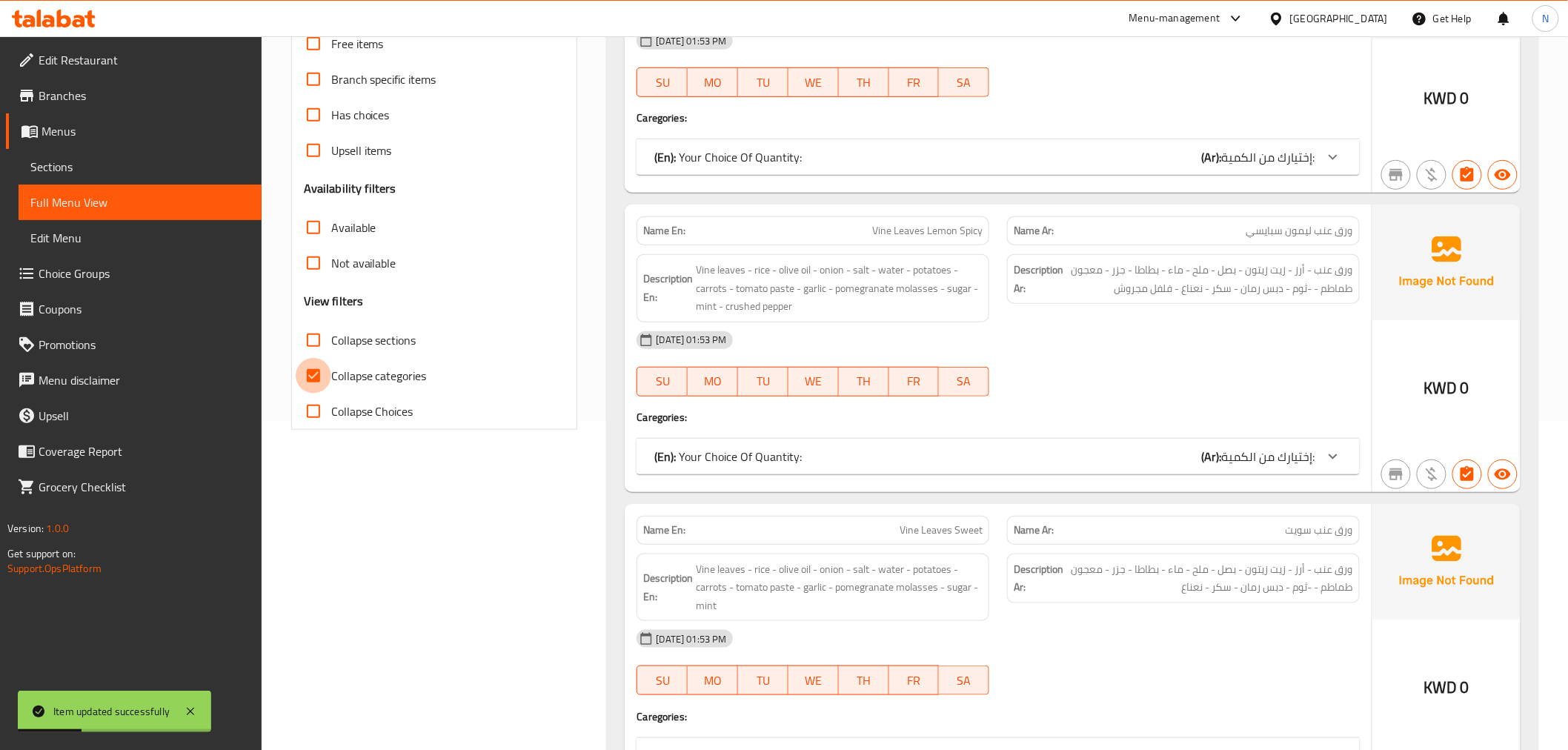
click at [314, 377] on input "Collapse categories" at bounding box center [314, 376] width 36 height 36
checkbox input "false"
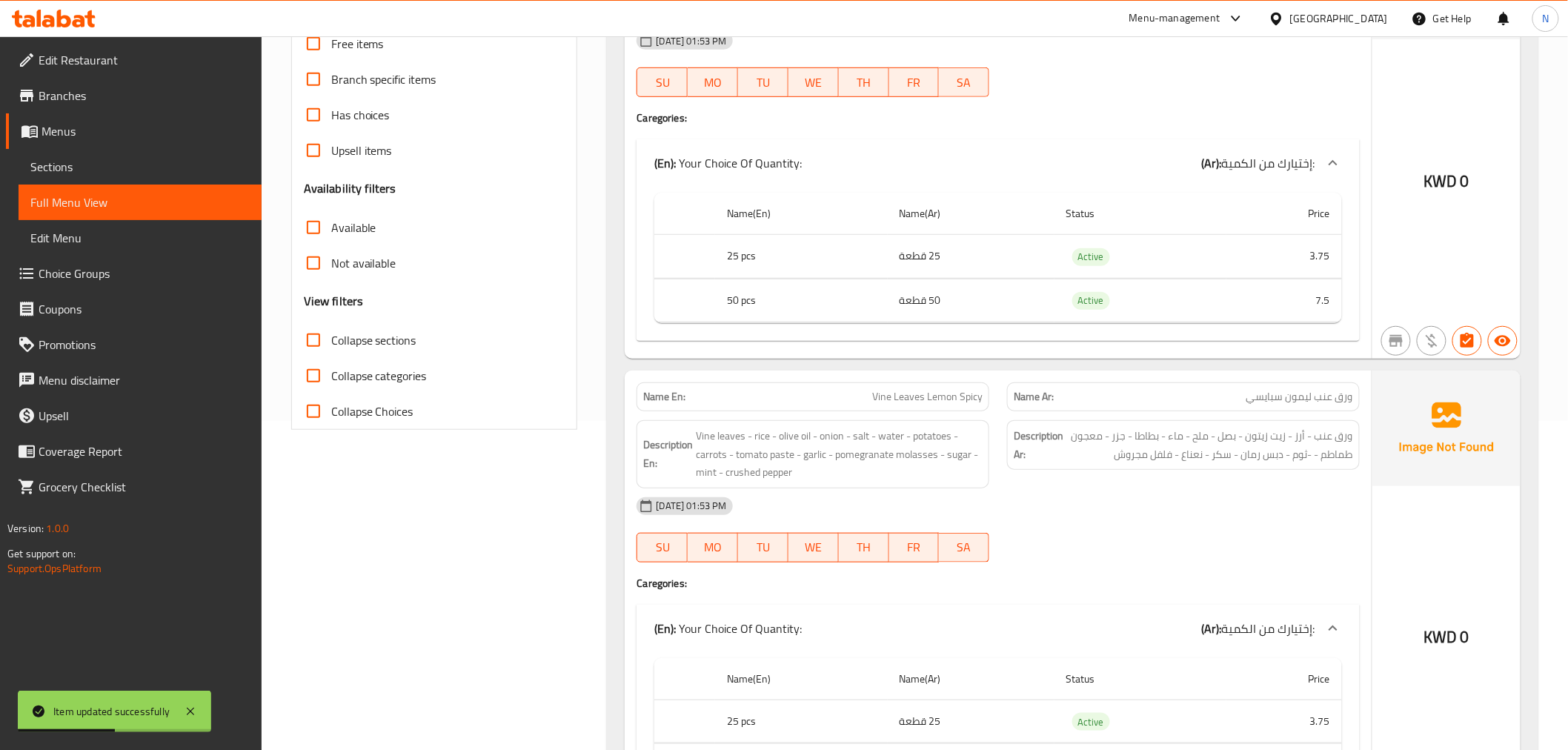
scroll to position [0, 0]
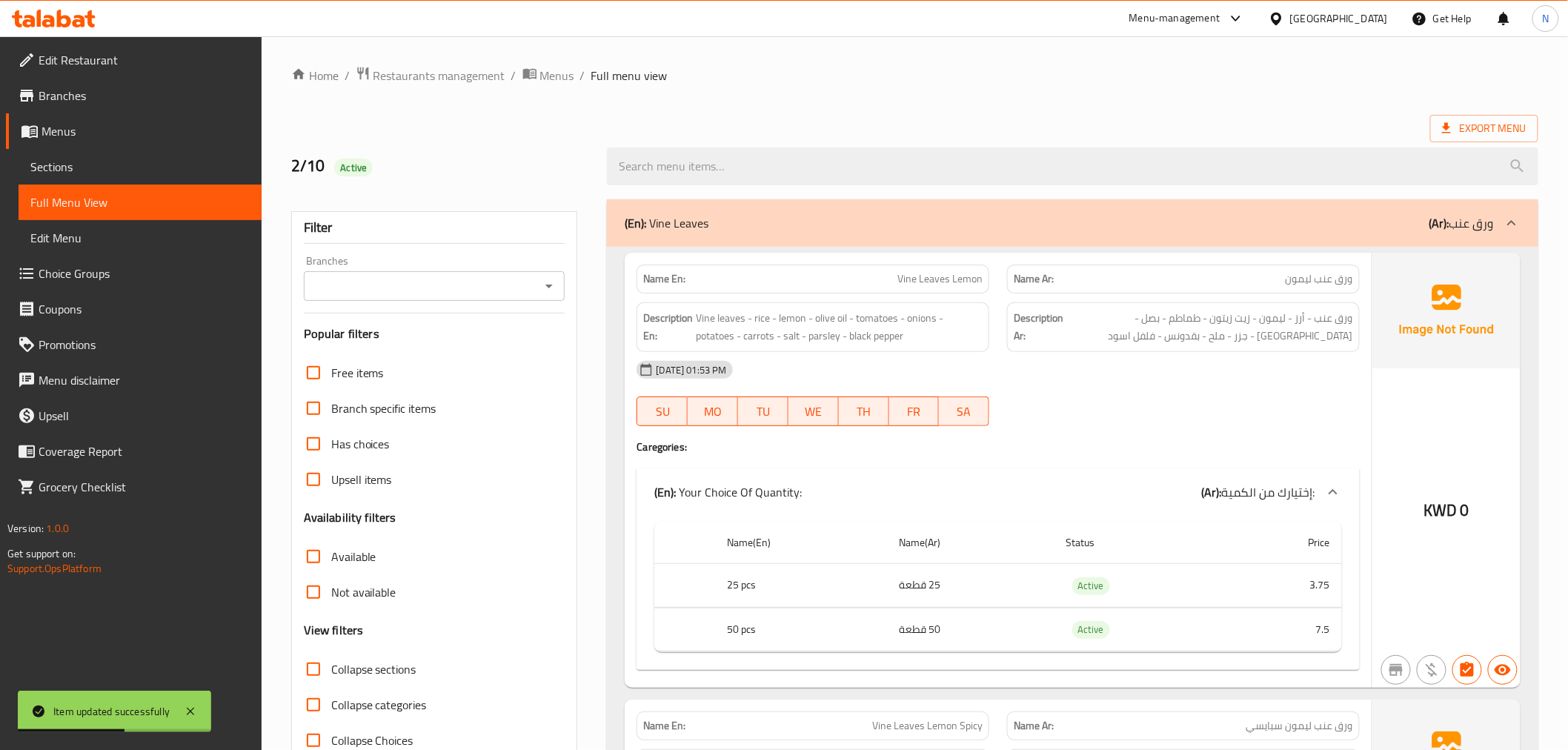
click at [1510, 218] on icon at bounding box center [1512, 223] width 18 height 18
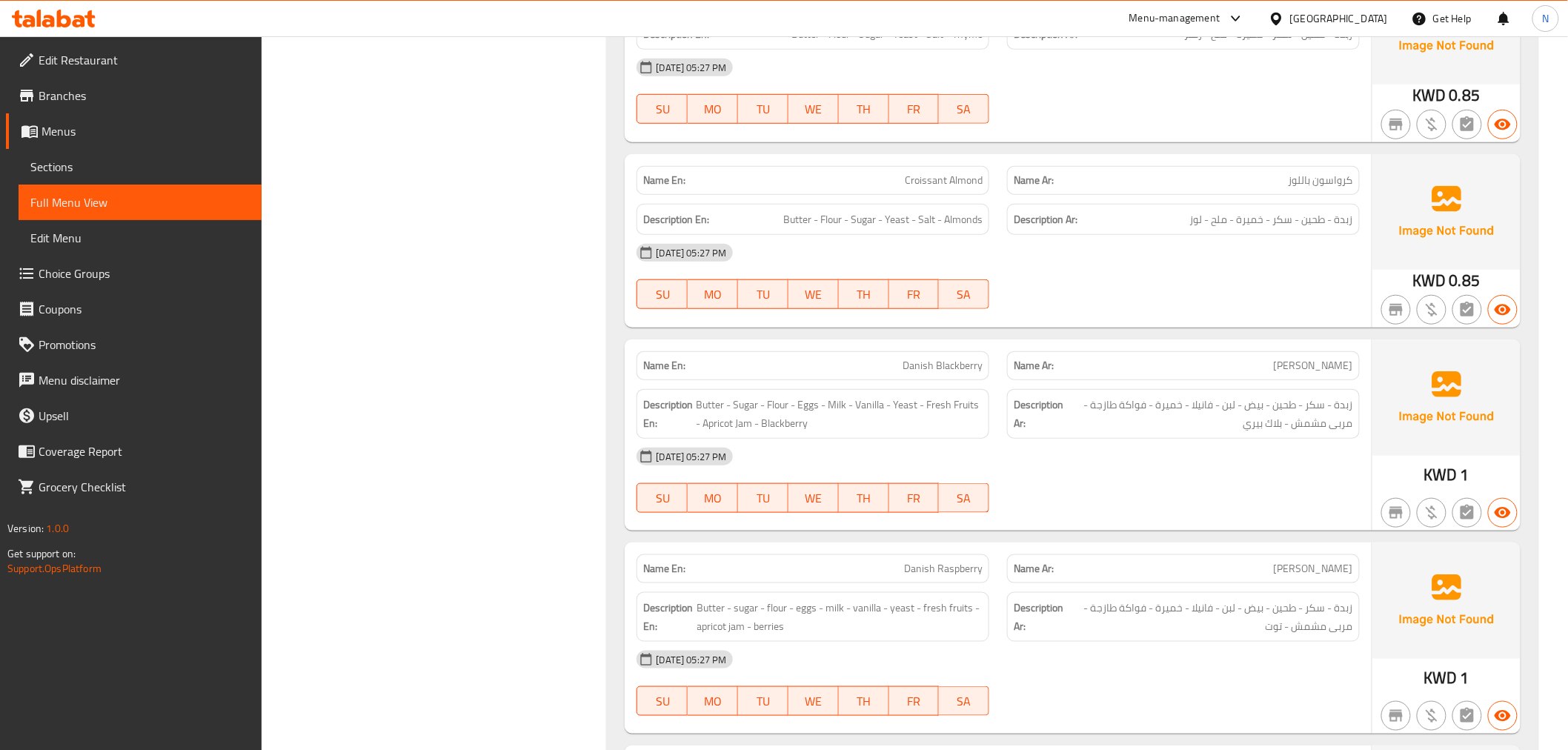
scroll to position [5116, 0]
click at [968, 565] on span "Danish Raspberry" at bounding box center [943, 567] width 79 height 15
click at [1309, 572] on span "[PERSON_NAME]" at bounding box center [1313, 567] width 79 height 15
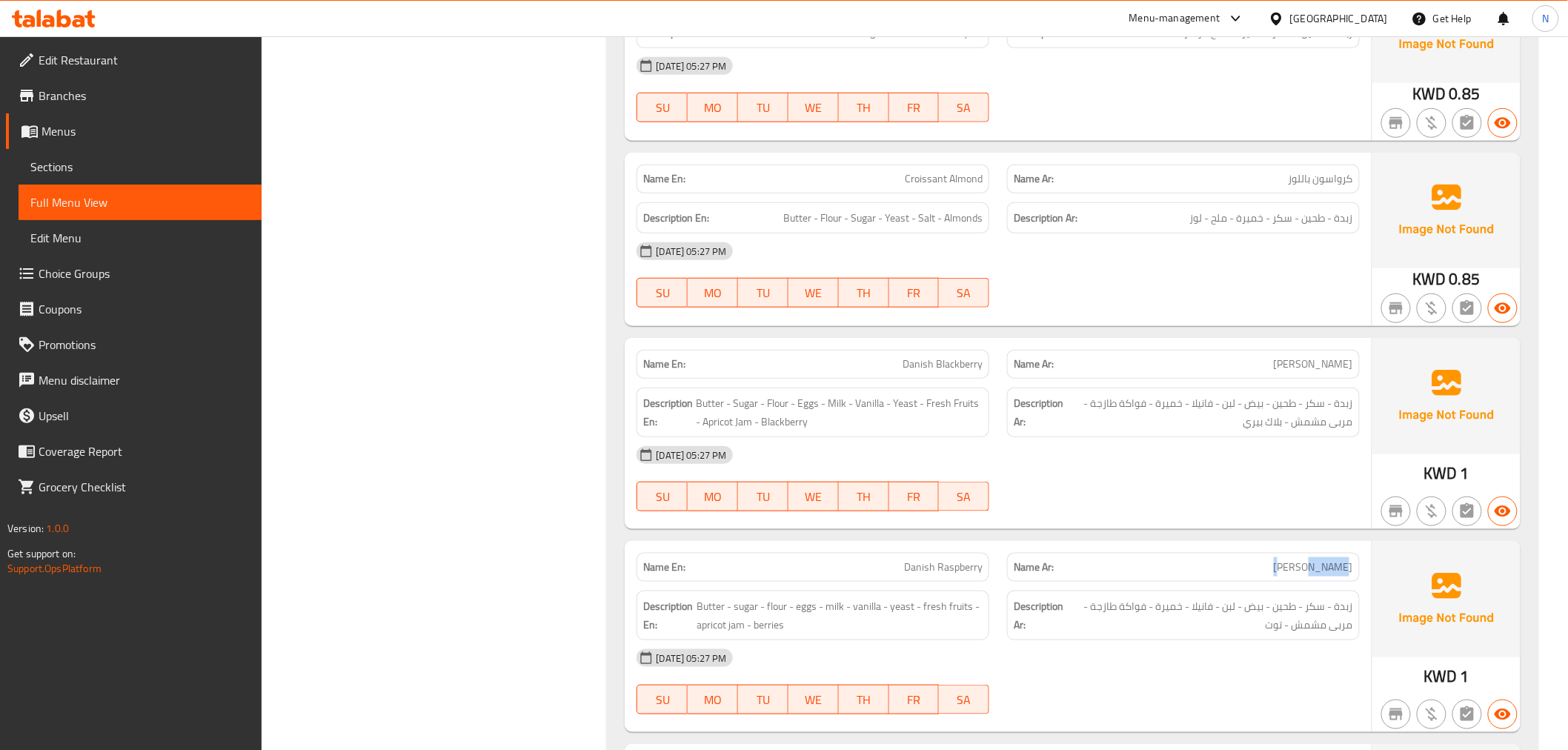
copy span "رازبيري"
click at [1269, 472] on div "[DATE] 05:27 PM" at bounding box center [998, 455] width 740 height 36
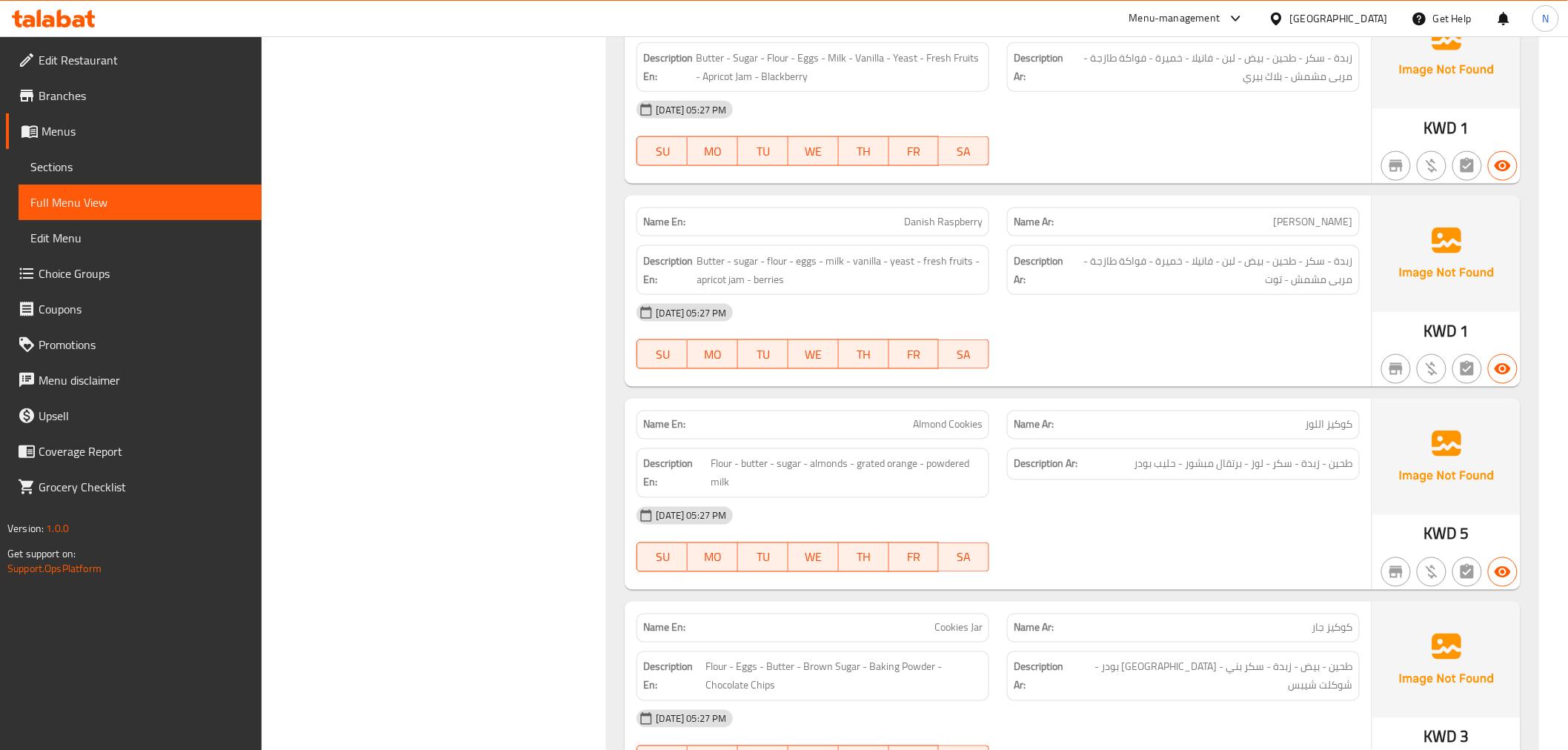
scroll to position [5610, 0]
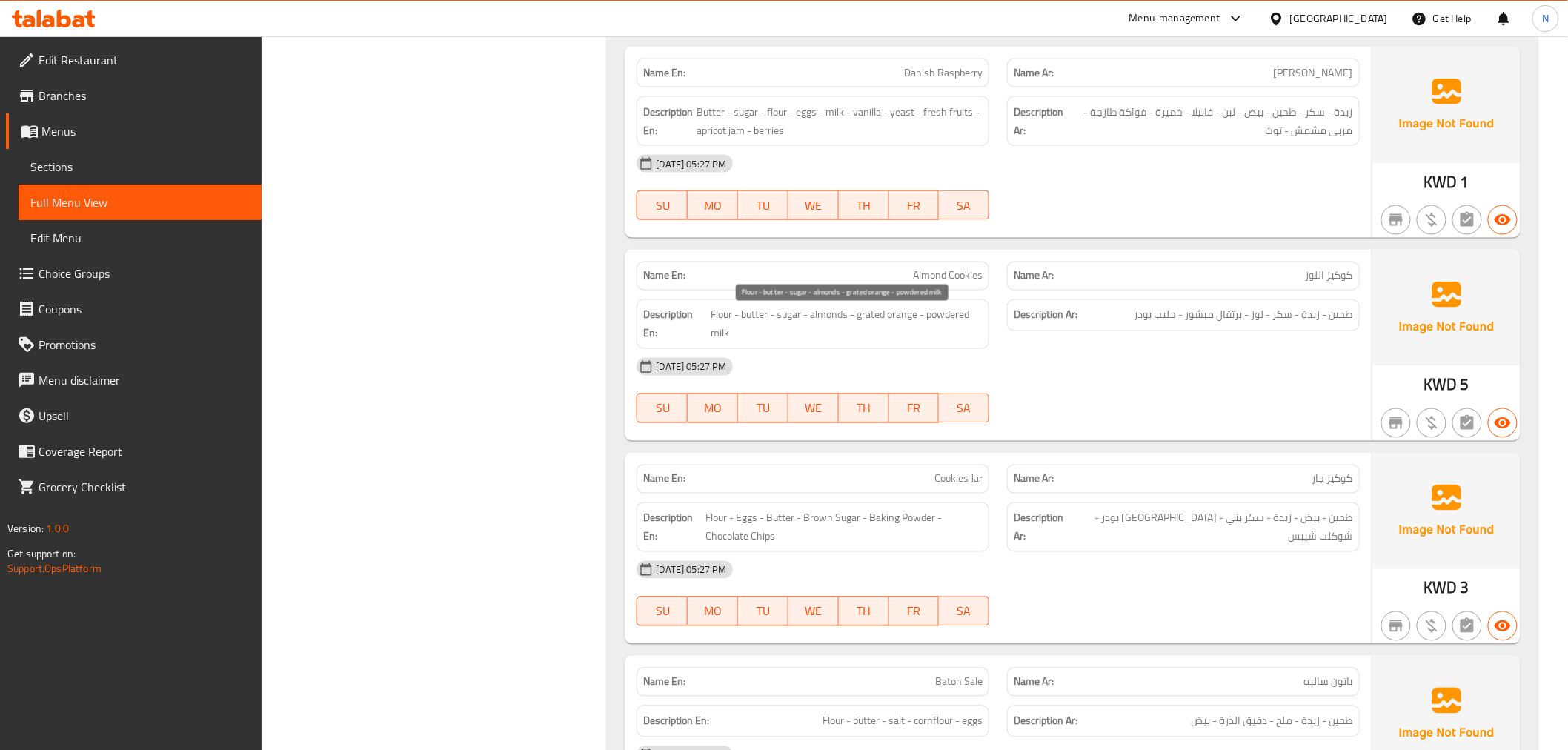
click at [878, 317] on span "Flour - butter - sugar - almonds - grated orange - powdered milk" at bounding box center [847, 324] width 272 height 36
click at [868, 290] on div at bounding box center [868, 290] width 0 height 0
click at [884, 319] on span "Flour - butter - sugar - almonds - grated orange - powdered milk" at bounding box center [847, 324] width 272 height 36
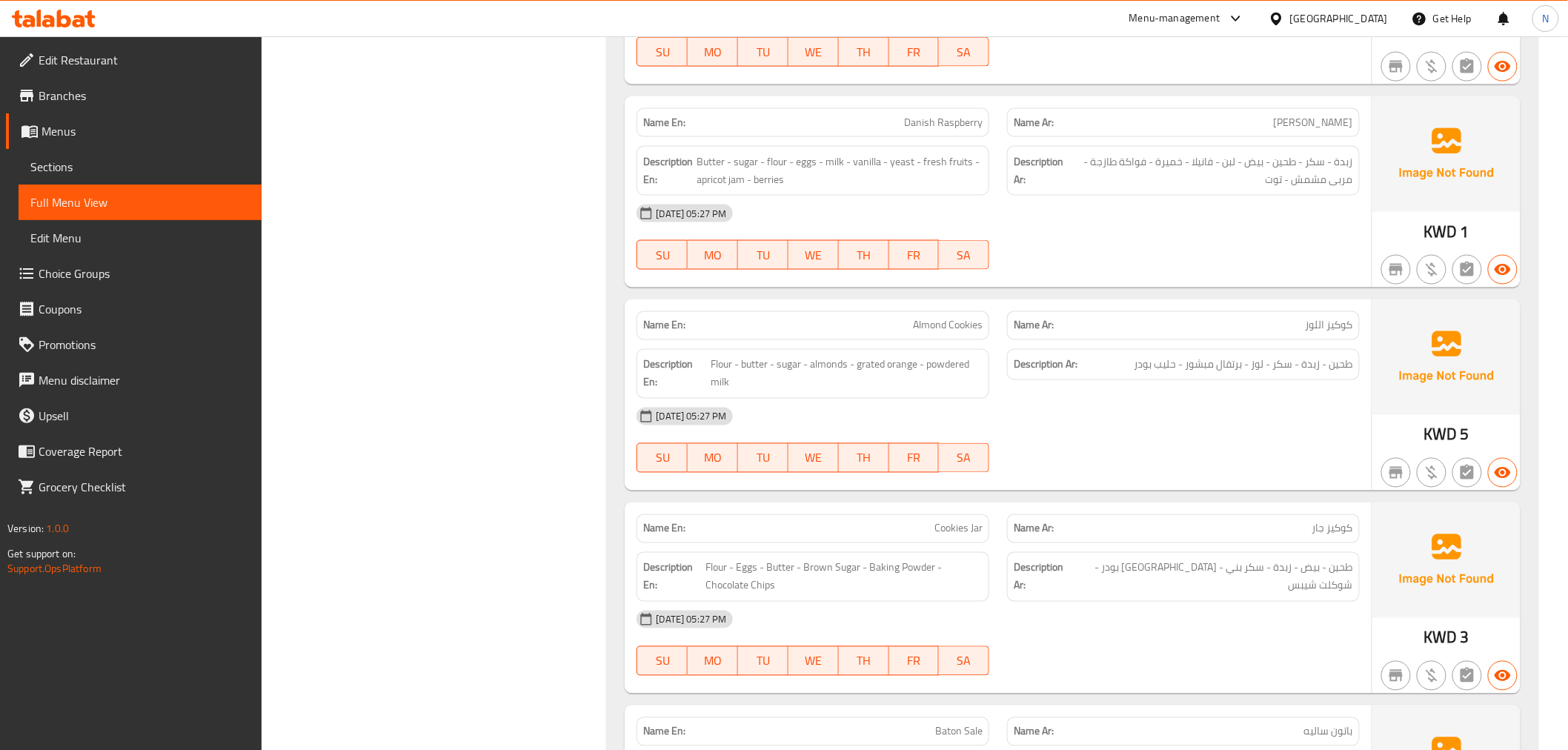
scroll to position [5482, 0]
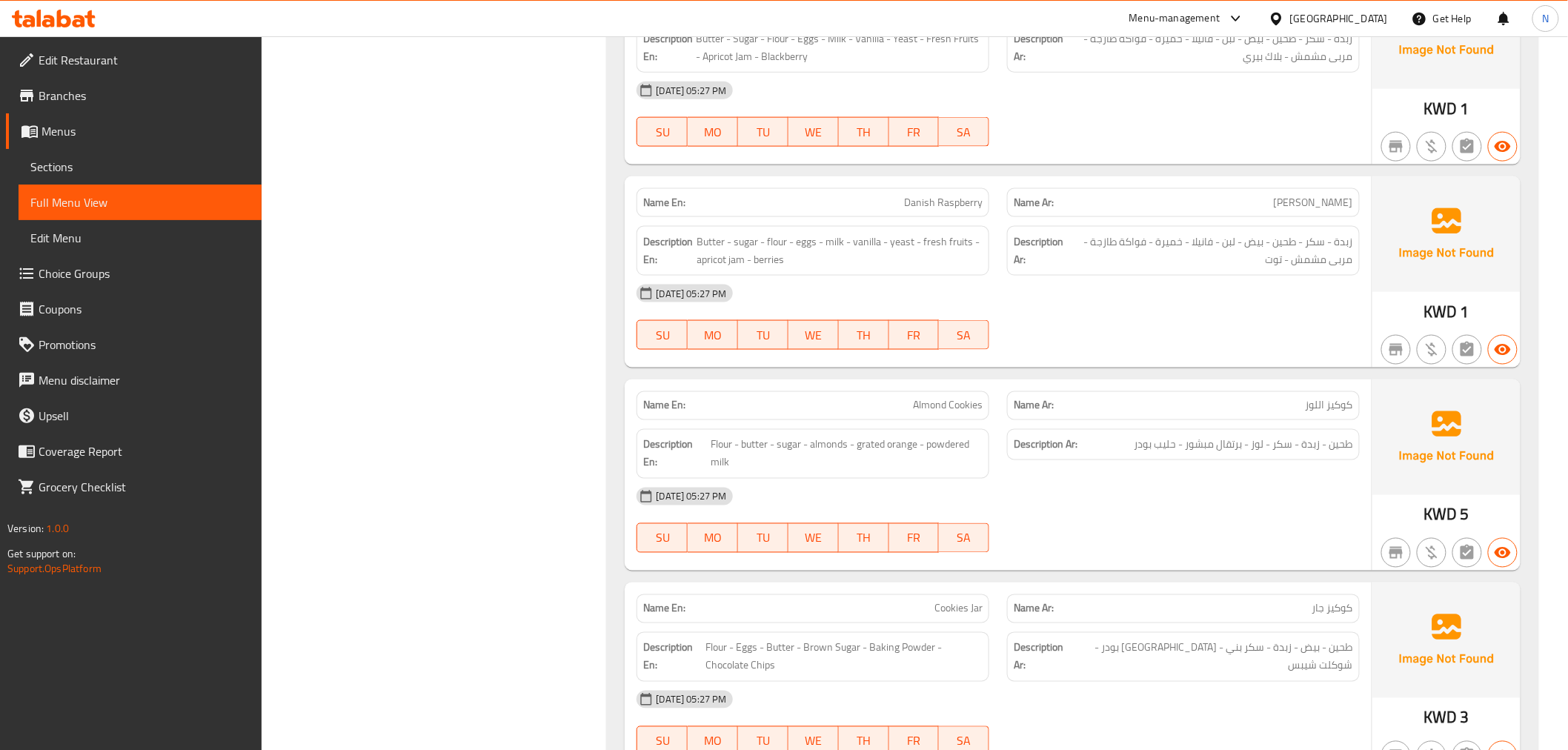
click at [919, 210] on span "Danish Raspberry" at bounding box center [943, 202] width 79 height 15
copy span "Danish"
click at [1336, 215] on div "Name Ar: [PERSON_NAME]" at bounding box center [1183, 202] width 353 height 29
click at [1345, 205] on span "[PERSON_NAME]" at bounding box center [1313, 202] width 79 height 15
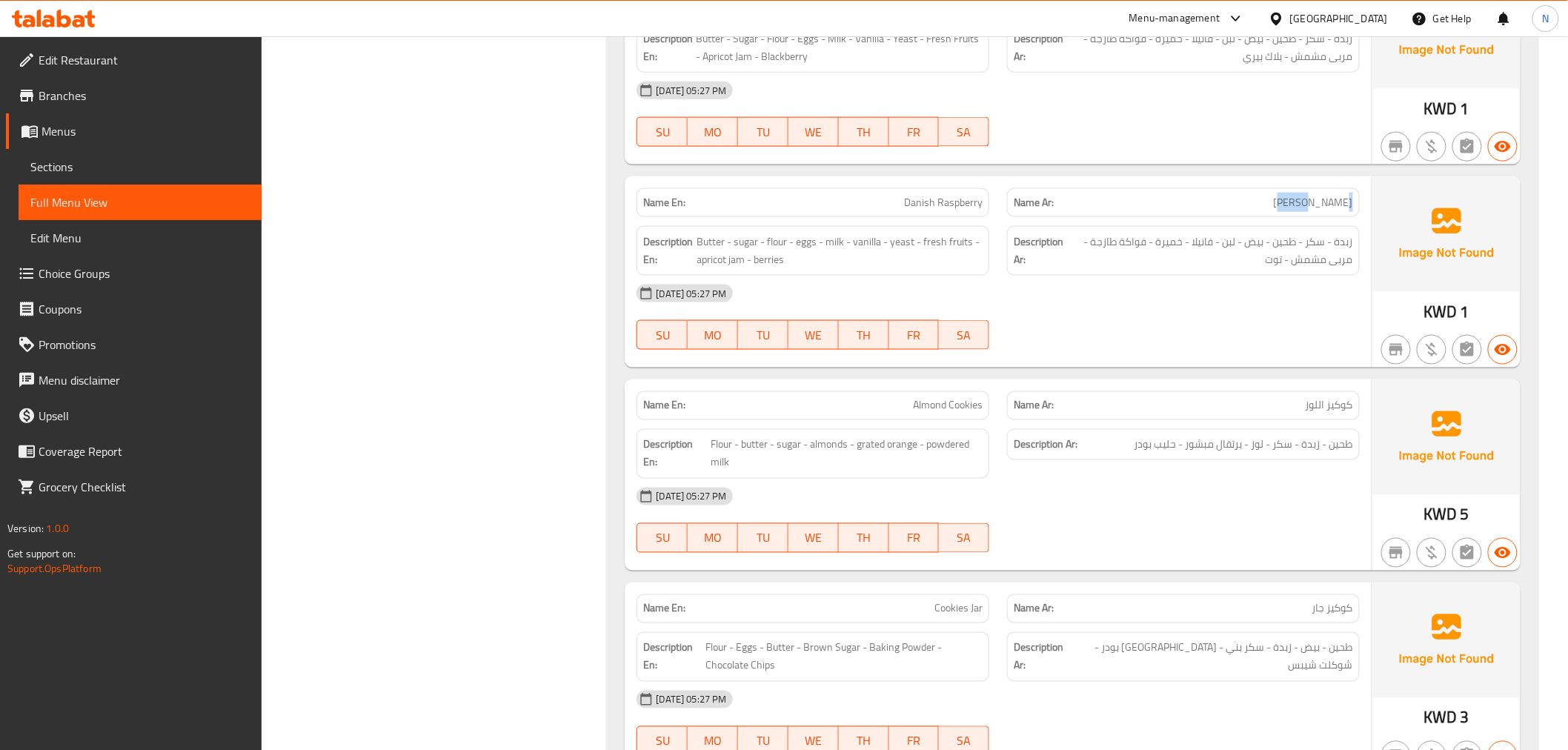
click at [1345, 205] on span "[PERSON_NAME]" at bounding box center [1313, 202] width 79 height 15
copy span "[PERSON_NAME]"
click at [1182, 385] on div "Name En: Almond Cookies Name Ar: كوكيز اللوز Description En: Flour - butter - s…" at bounding box center [997, 475] width 746 height 191
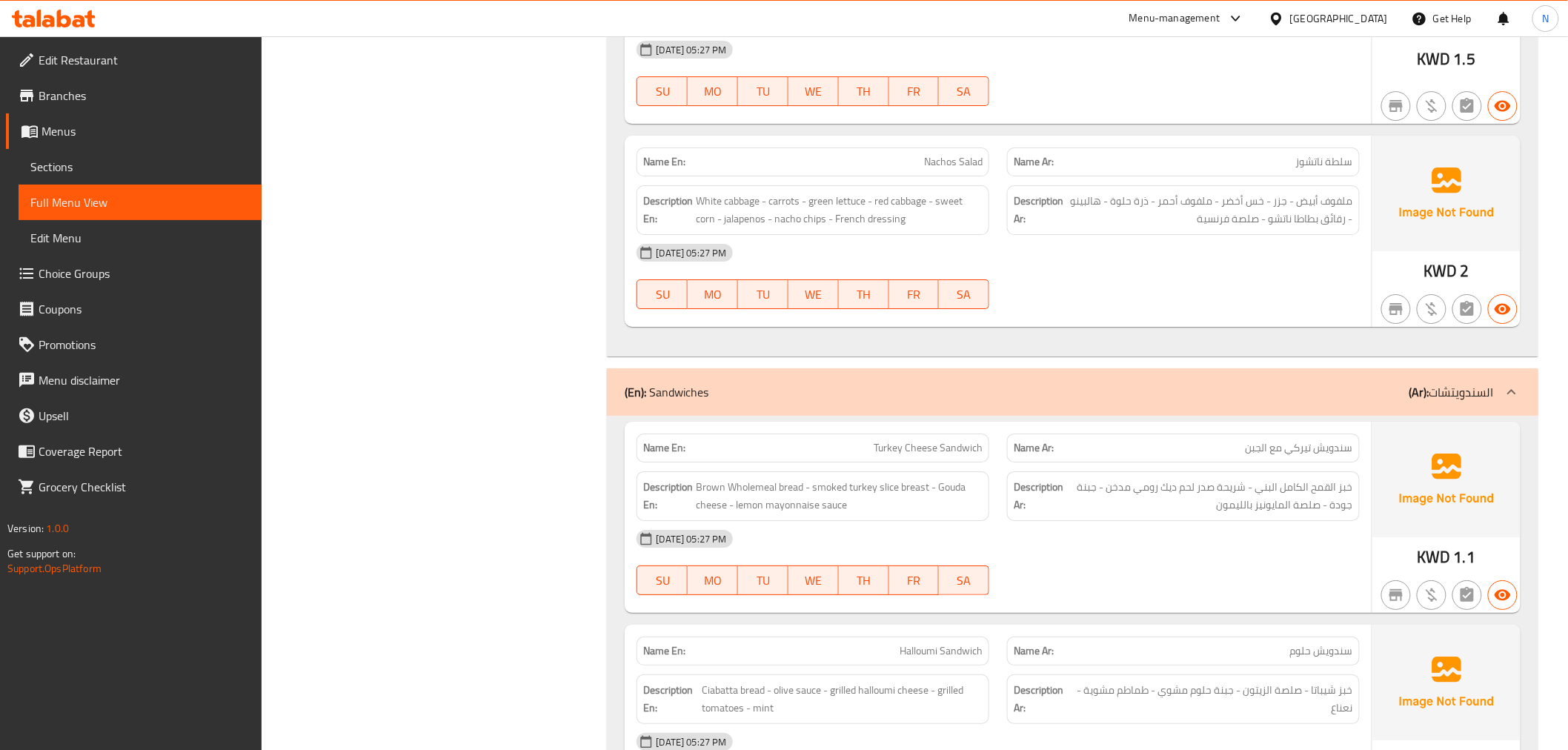
scroll to position [2387, 0]
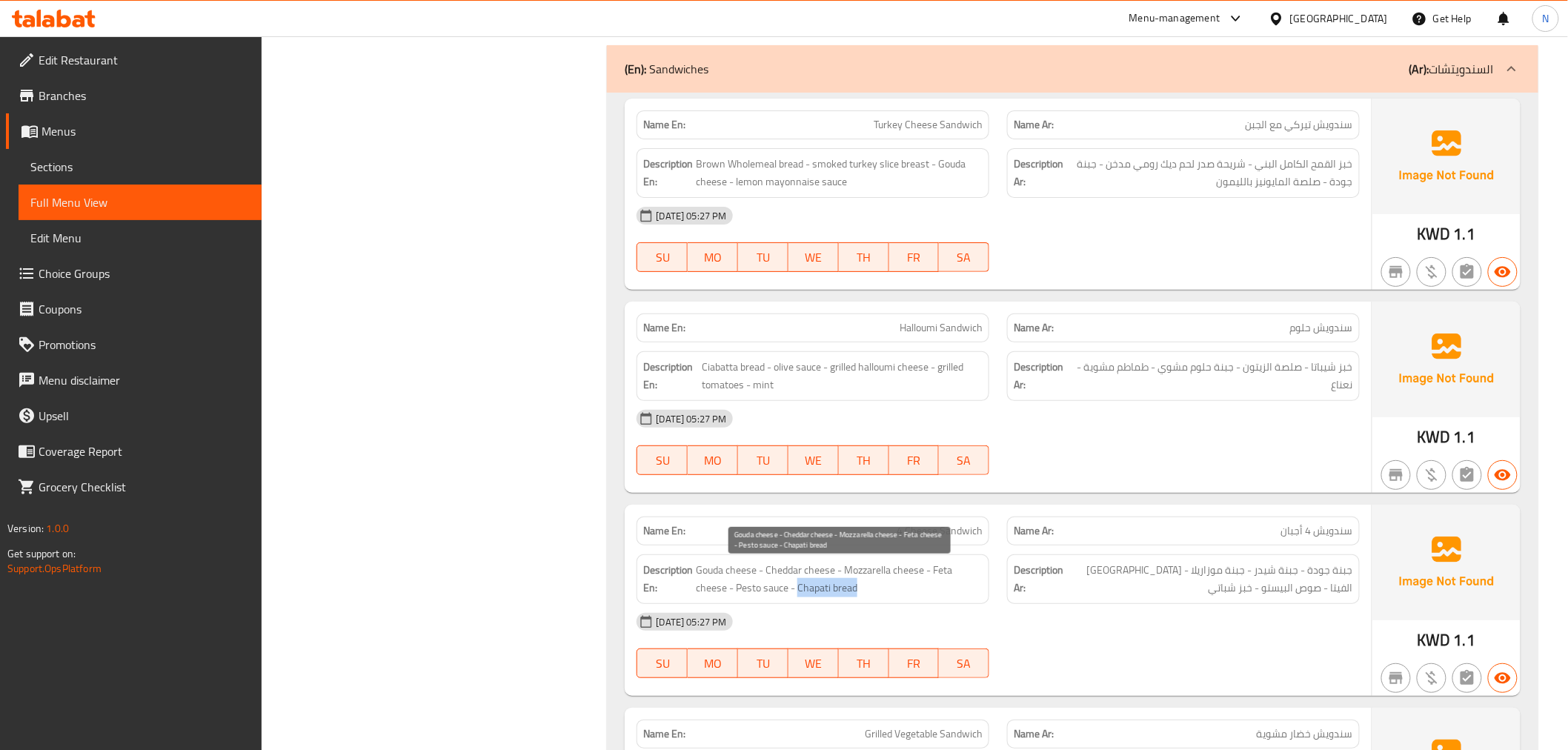
drag, startPoint x: 797, startPoint y: 591, endPoint x: 885, endPoint y: 598, distance: 88.3
click at [885, 597] on span "Gouda cheese - Cheddar cheese - Mozzarella cheese - Feta cheese - Pesto sauce -…" at bounding box center [839, 579] width 287 height 36
copy span "Chapati bread"
click at [1142, 408] on div "[DATE] 05:27 PM" at bounding box center [998, 419] width 740 height 36
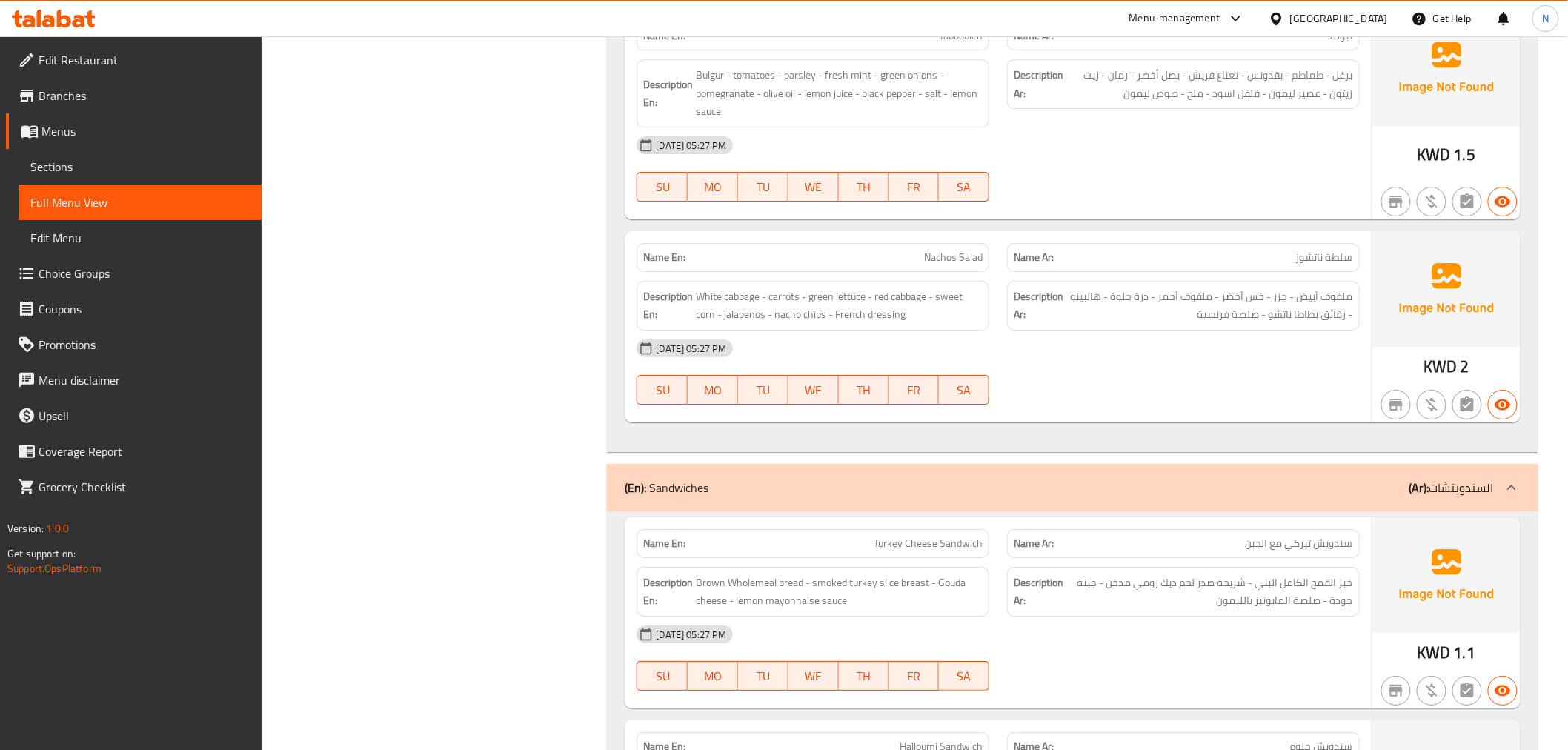
scroll to position [2305, 0]
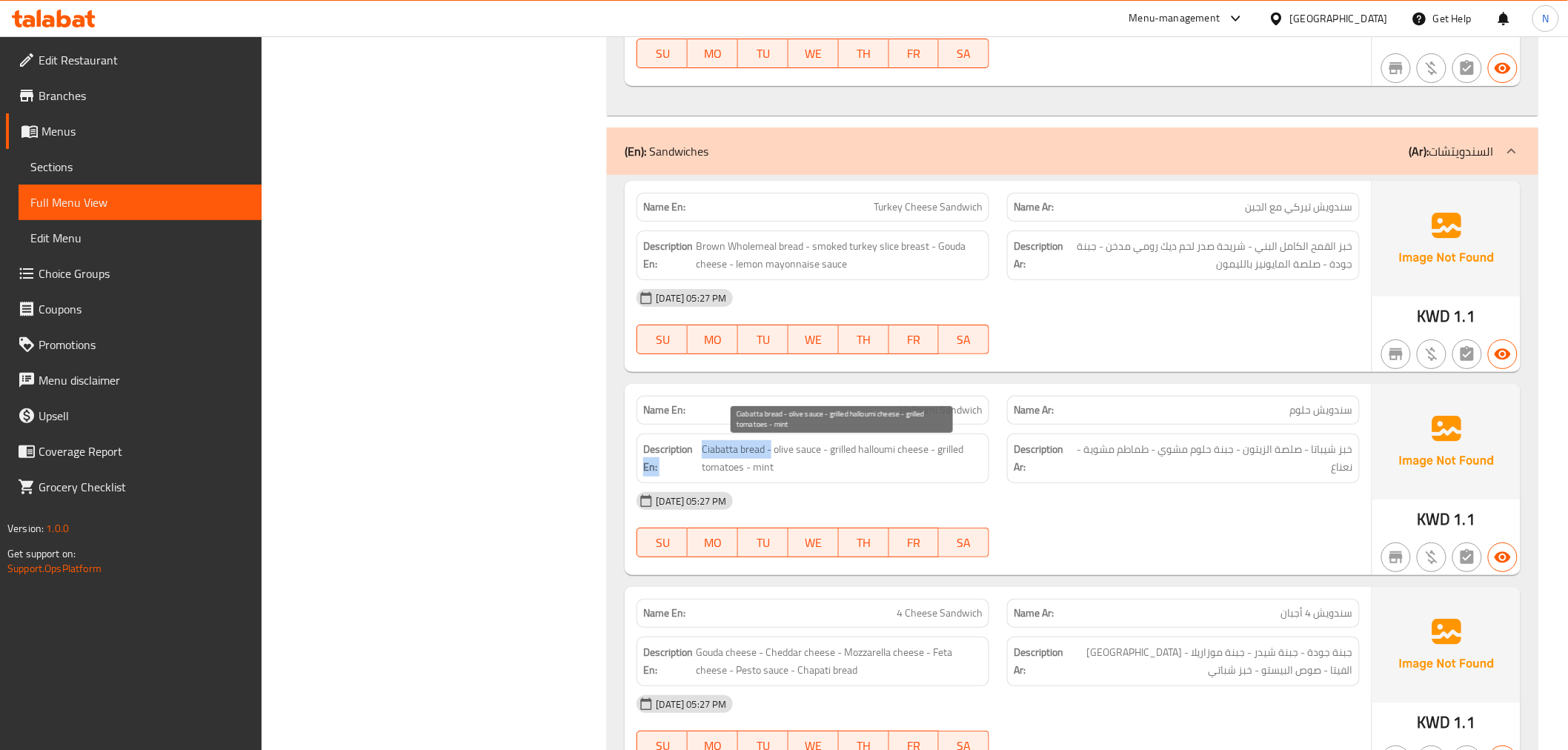
drag, startPoint x: 699, startPoint y: 446, endPoint x: 771, endPoint y: 454, distance: 72.4
click at [771, 454] on h6 "Description En: Ciabatta bread - olive sauce - grilled halloumi cheese - grille…" at bounding box center [813, 458] width 339 height 36
click at [773, 469] on span "Ciabatta bread - olive sauce - grilled halloumi cheese - grilled tomatoes - mint" at bounding box center [842, 458] width 281 height 36
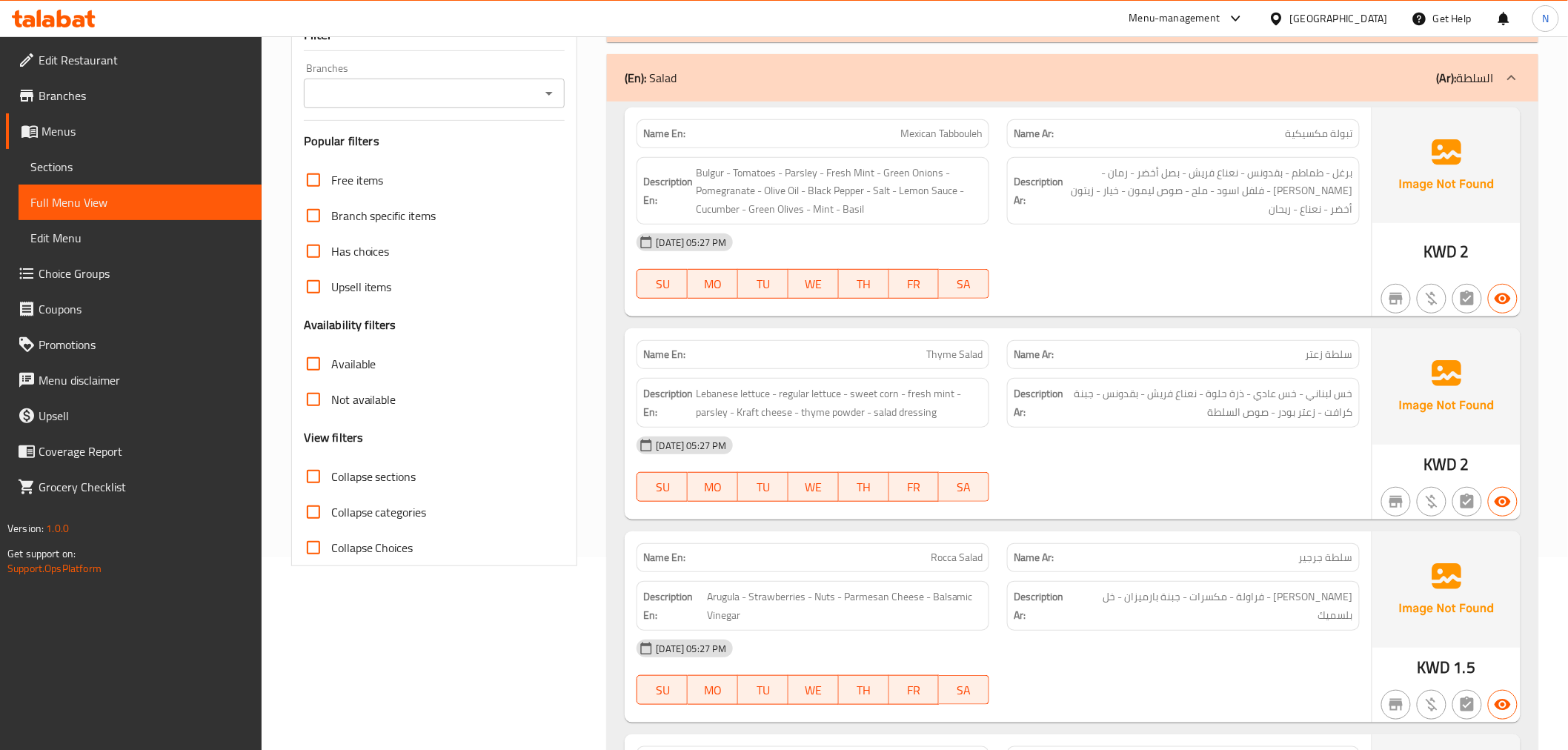
scroll to position [0, 0]
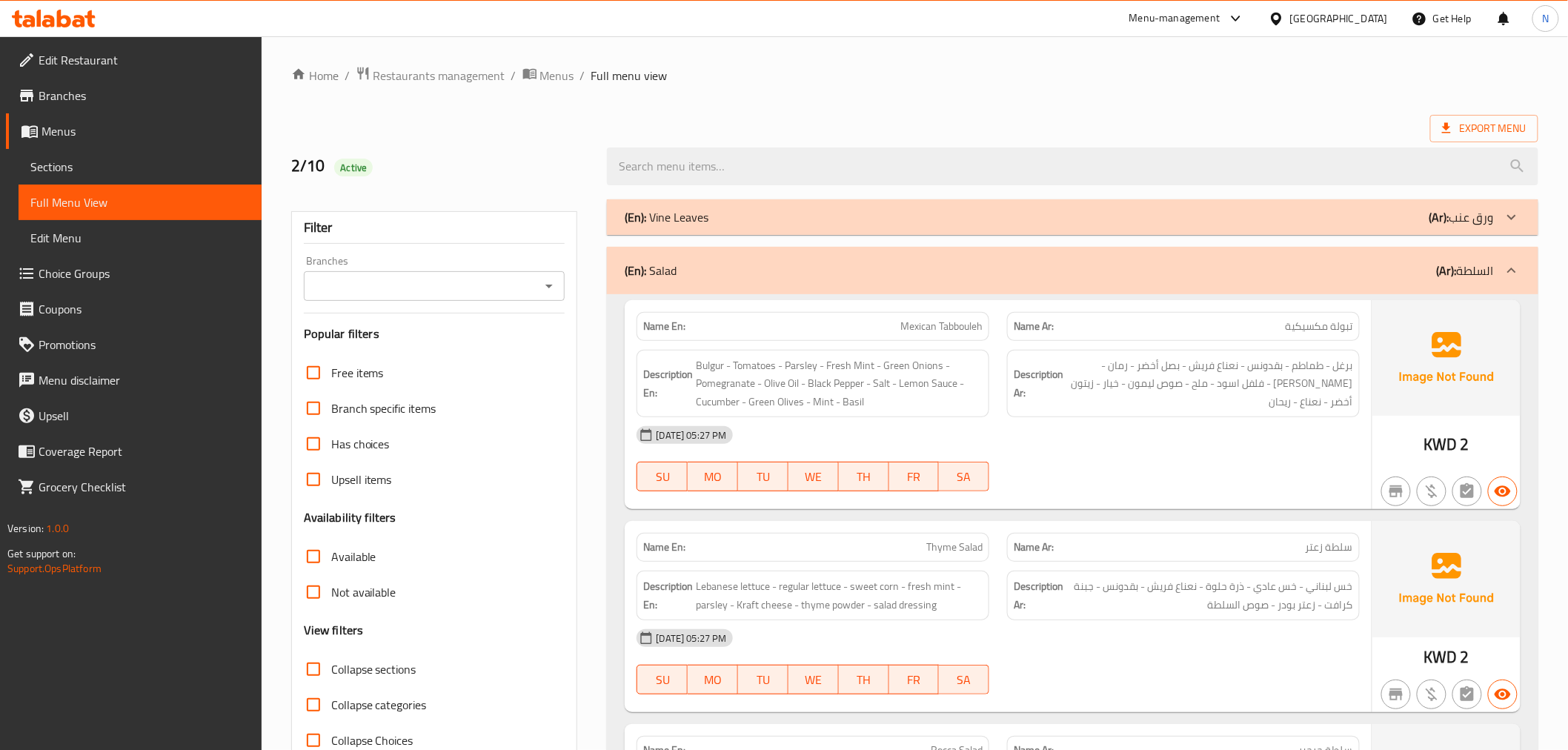
drag, startPoint x: 1579, startPoint y: 678, endPoint x: 1025, endPoint y: 137, distance: 774.3
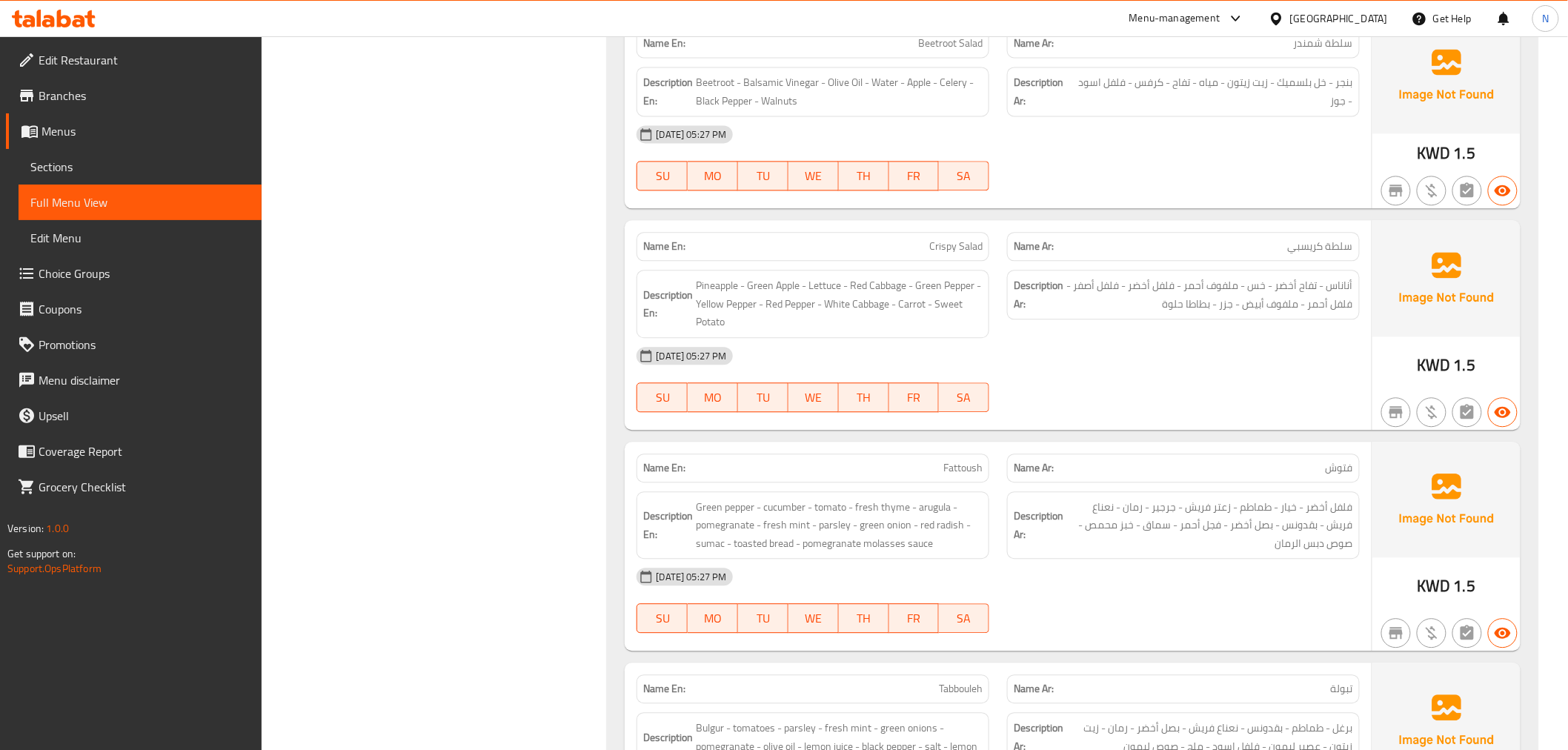
scroll to position [1316, 0]
click at [962, 467] on span "Fattoush" at bounding box center [963, 467] width 39 height 15
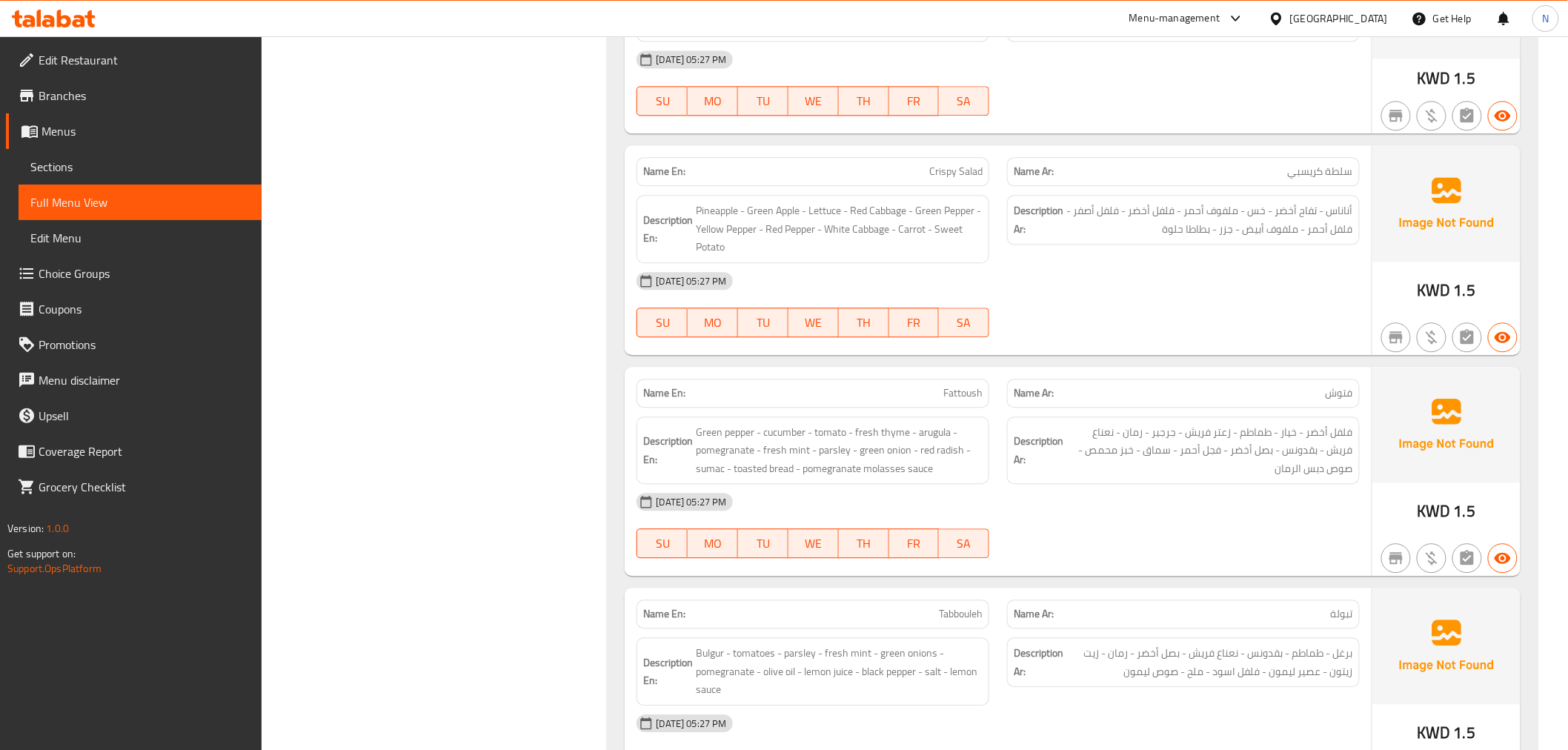
scroll to position [1482, 0]
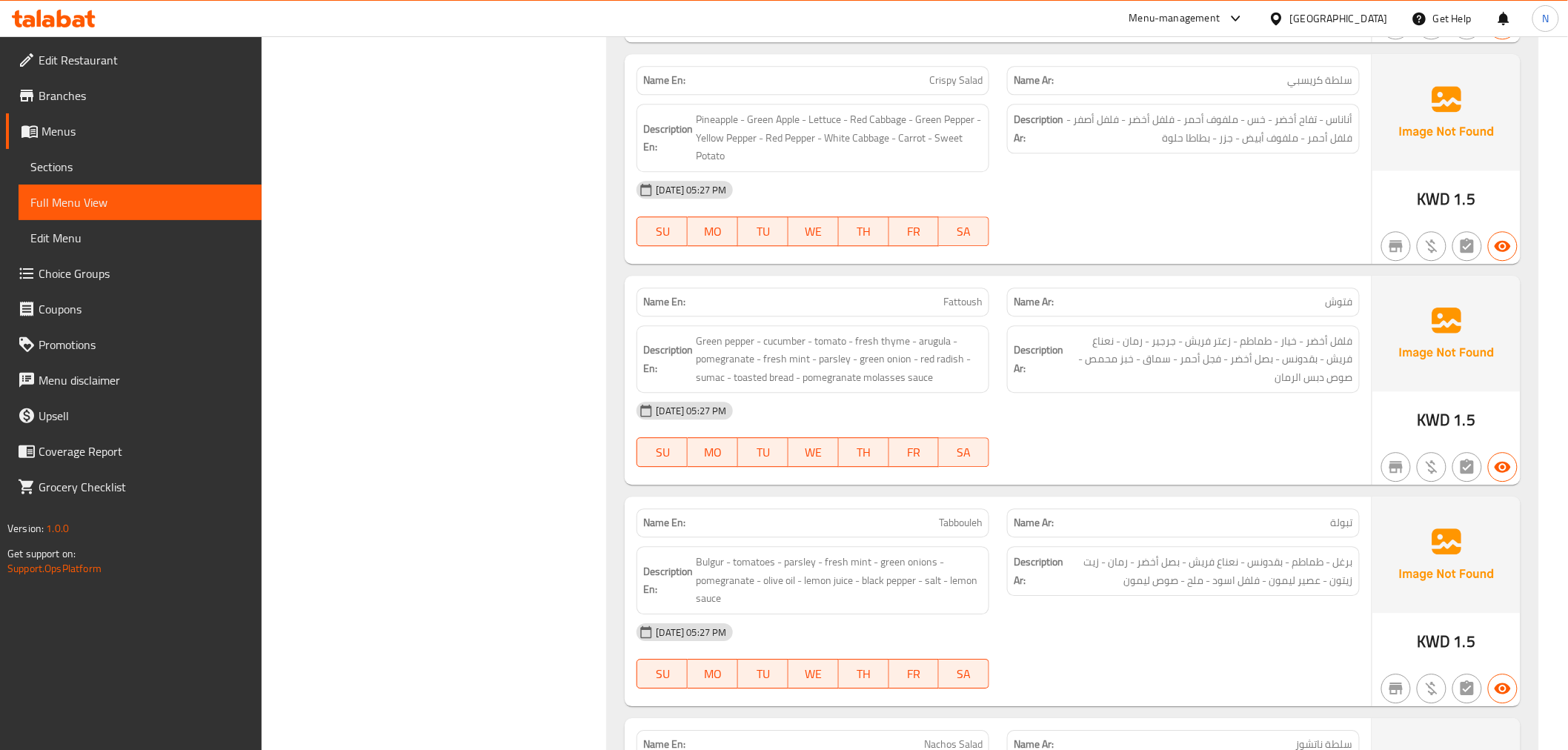
click at [942, 515] on span "Tabbouleh" at bounding box center [960, 523] width 44 height 15
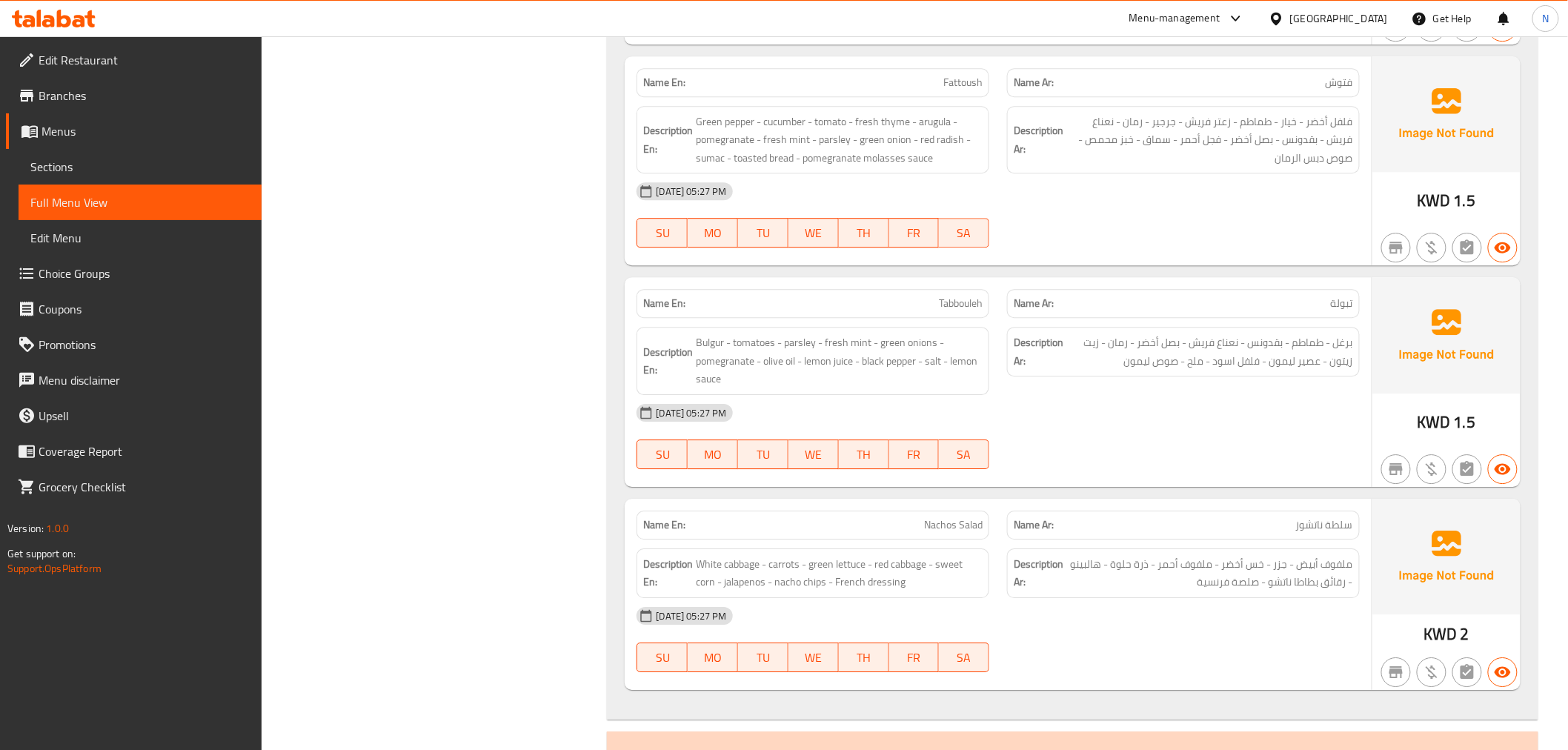
scroll to position [1728, 0]
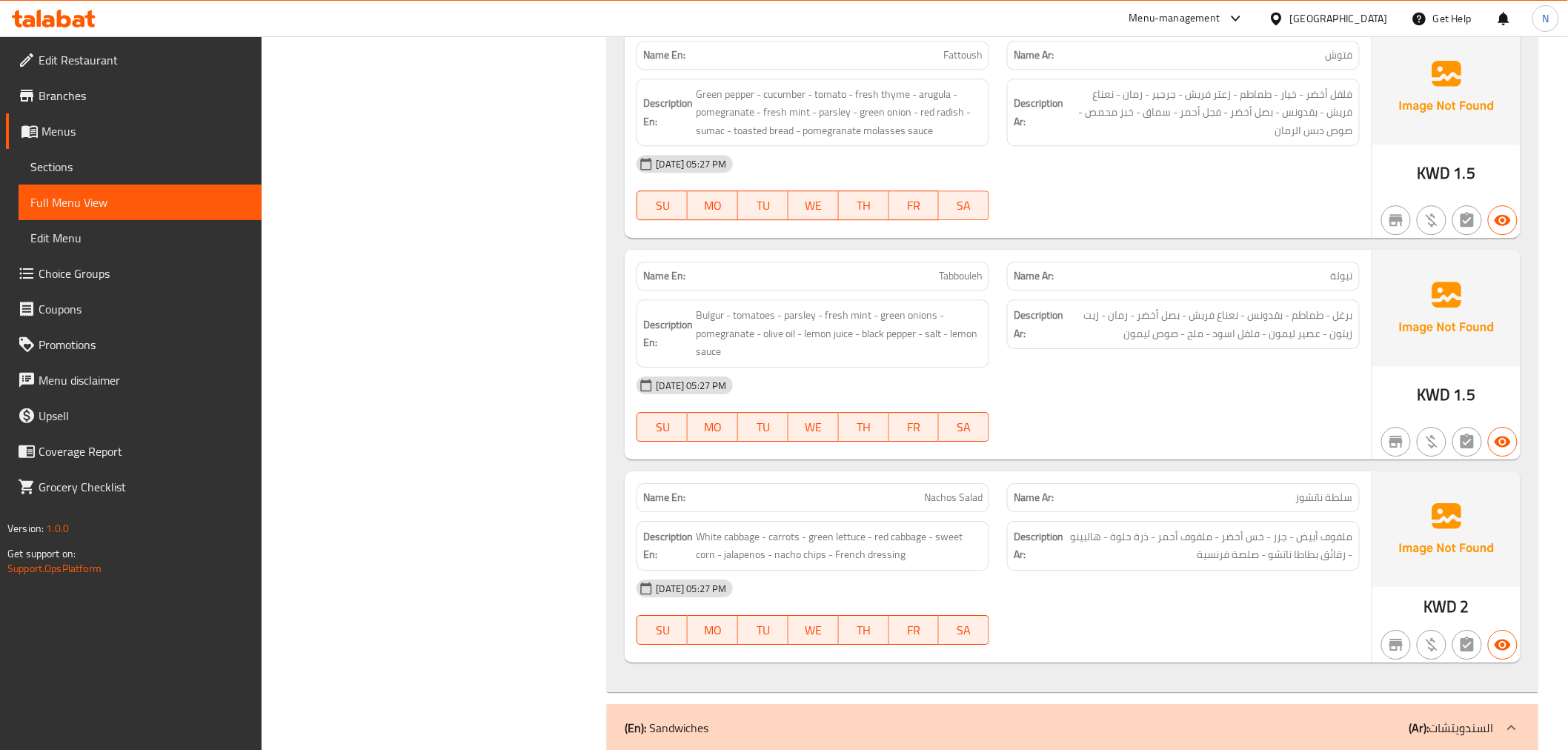
click at [1334, 386] on div "[DATE] 05:27 PM" at bounding box center [998, 385] width 740 height 36
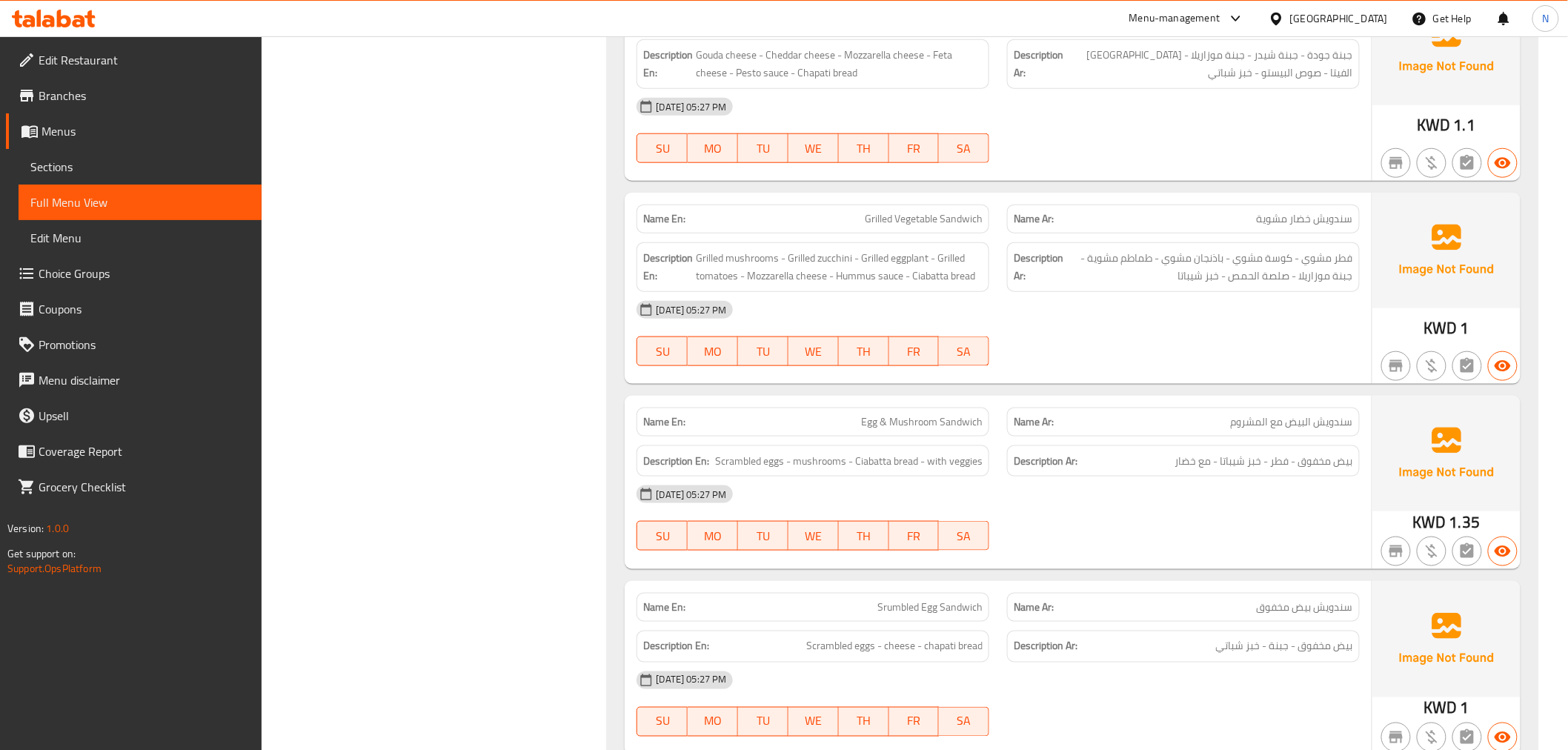
scroll to position [2798, 0]
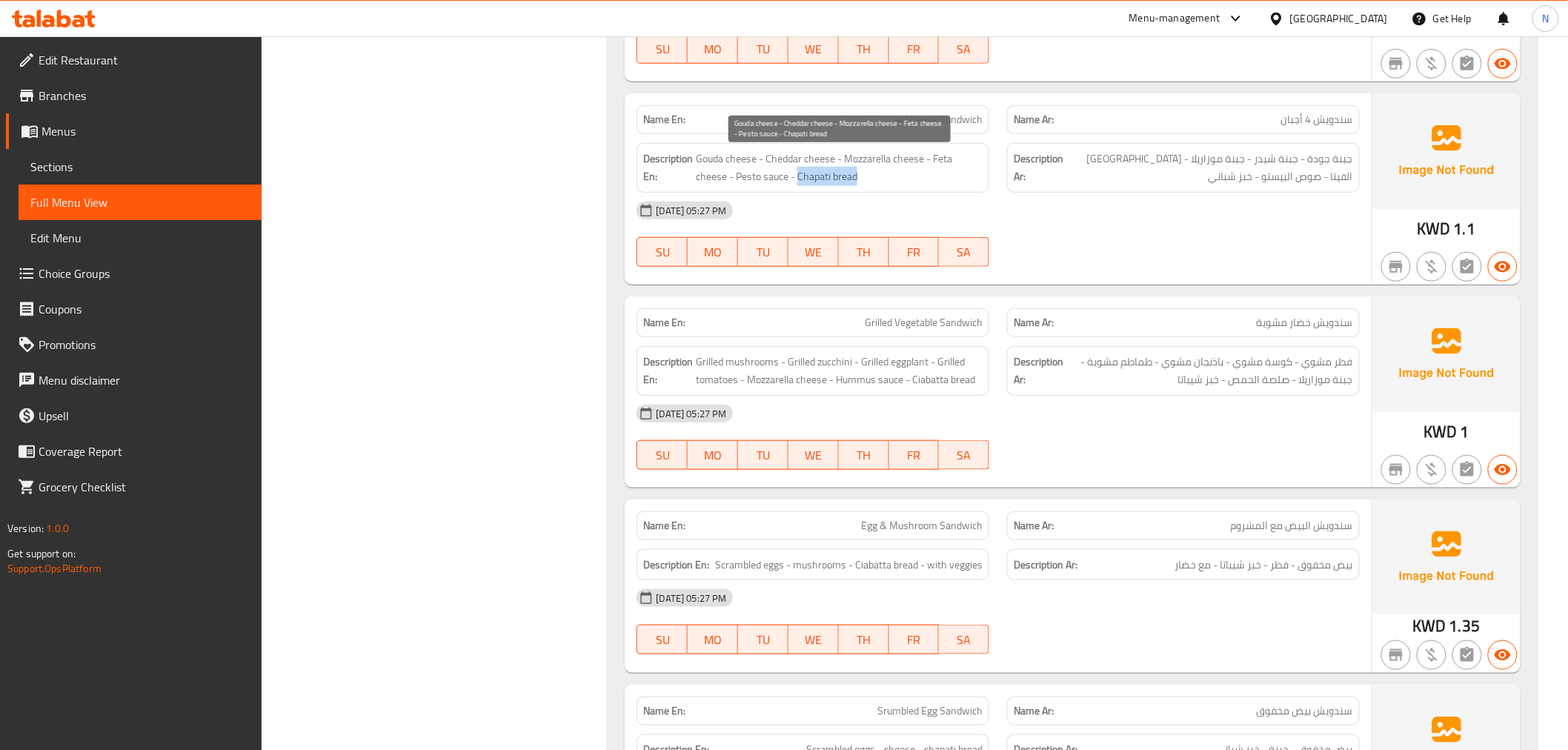
drag, startPoint x: 796, startPoint y: 180, endPoint x: 860, endPoint y: 185, distance: 64.2
click at [860, 185] on span "Gouda cheese - Cheddar cheese - Mozzarella cheese - Feta cheese - Pesto sauce -…" at bounding box center [839, 167] width 287 height 36
click at [1058, 291] on div "Name En: Turkey Cheese Sandwich Name Ar: سندويش تيركي مع الجبن Description En: …" at bounding box center [1072, 673] width 931 height 1983
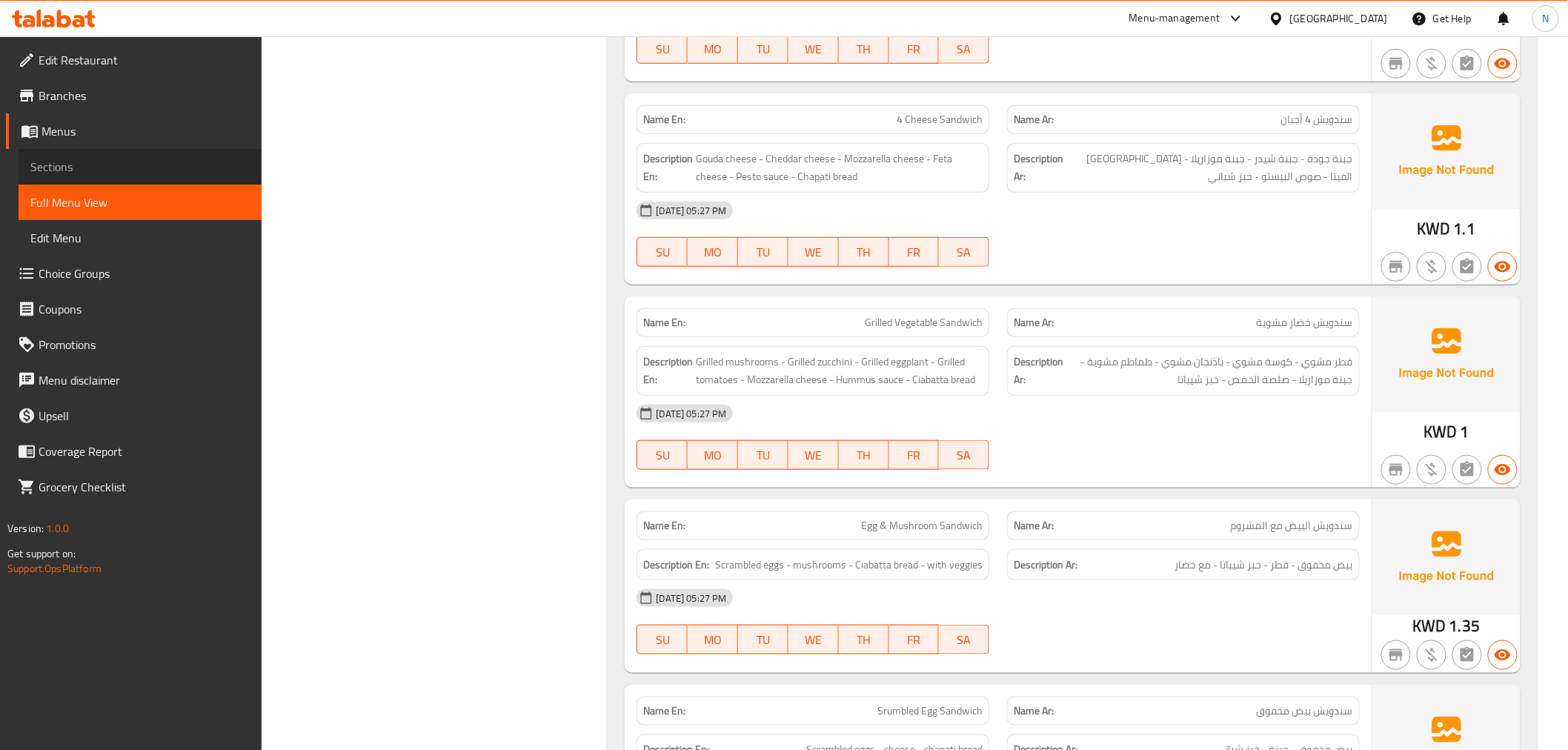
click at [139, 167] on span "Sections" at bounding box center [140, 167] width 220 height 18
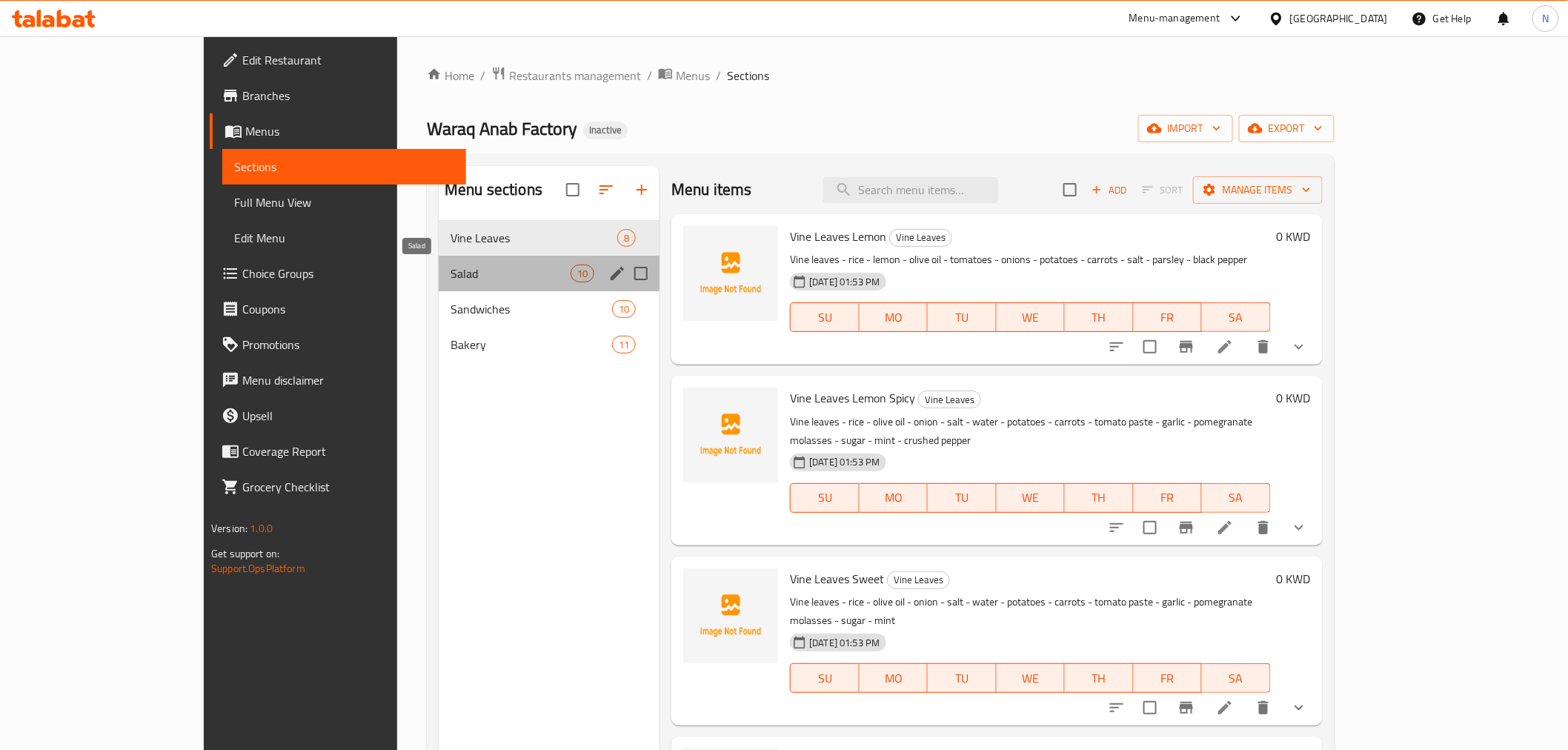
click at [490, 276] on span "Salad" at bounding box center [510, 273] width 120 height 18
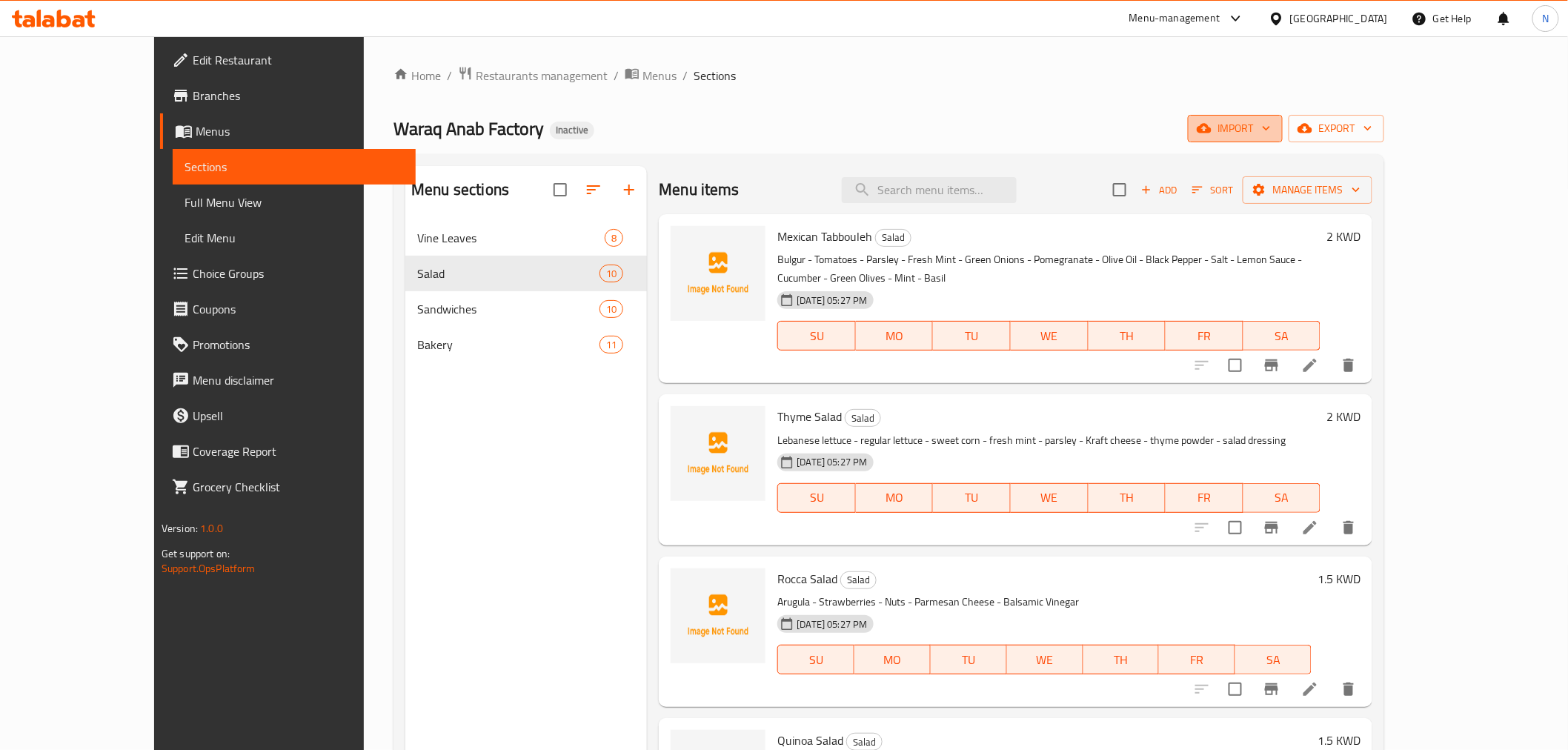
click at [1271, 132] on span "import" at bounding box center [1235, 129] width 71 height 19
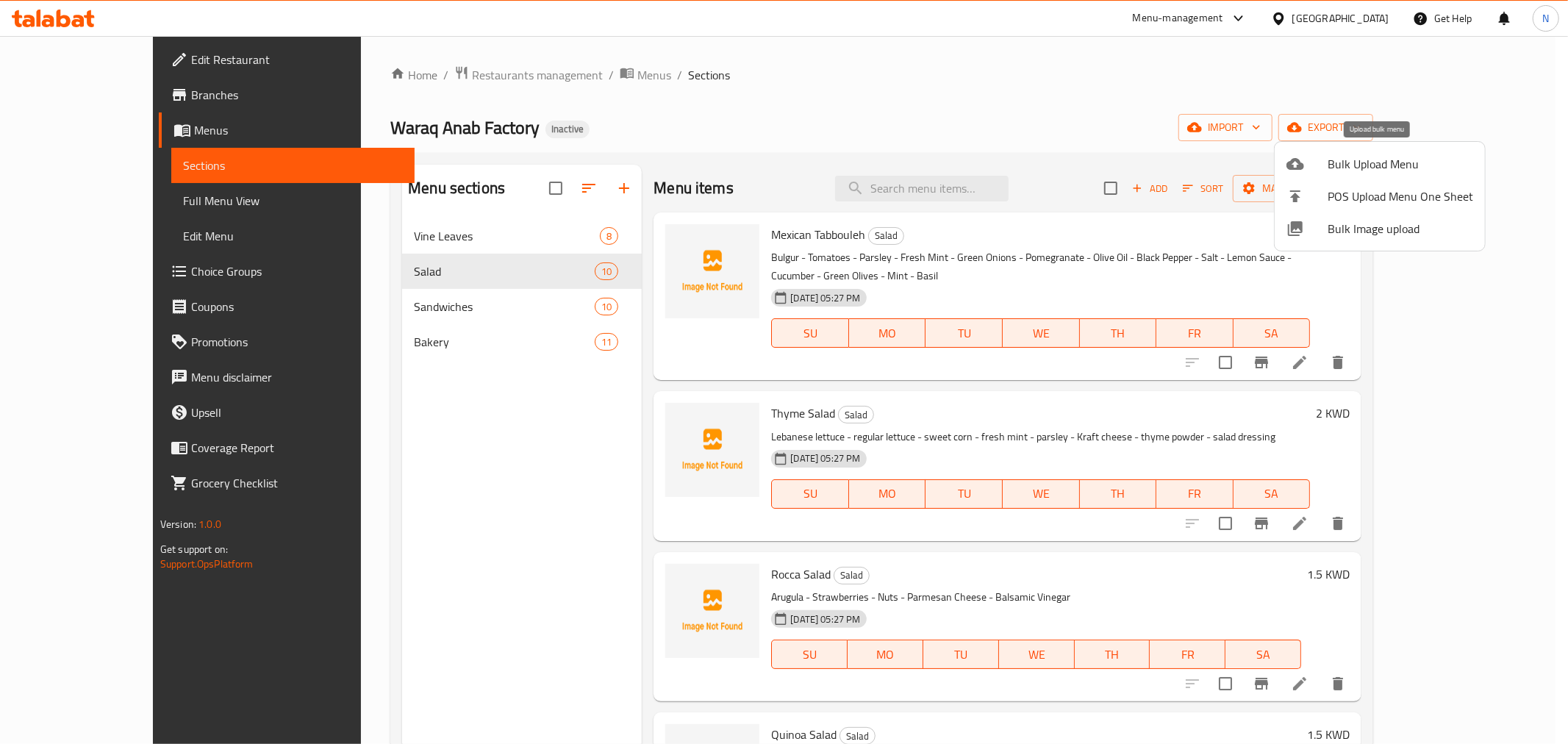
click at [1359, 152] on li "Bulk Upload Menu" at bounding box center [1380, 164] width 210 height 32
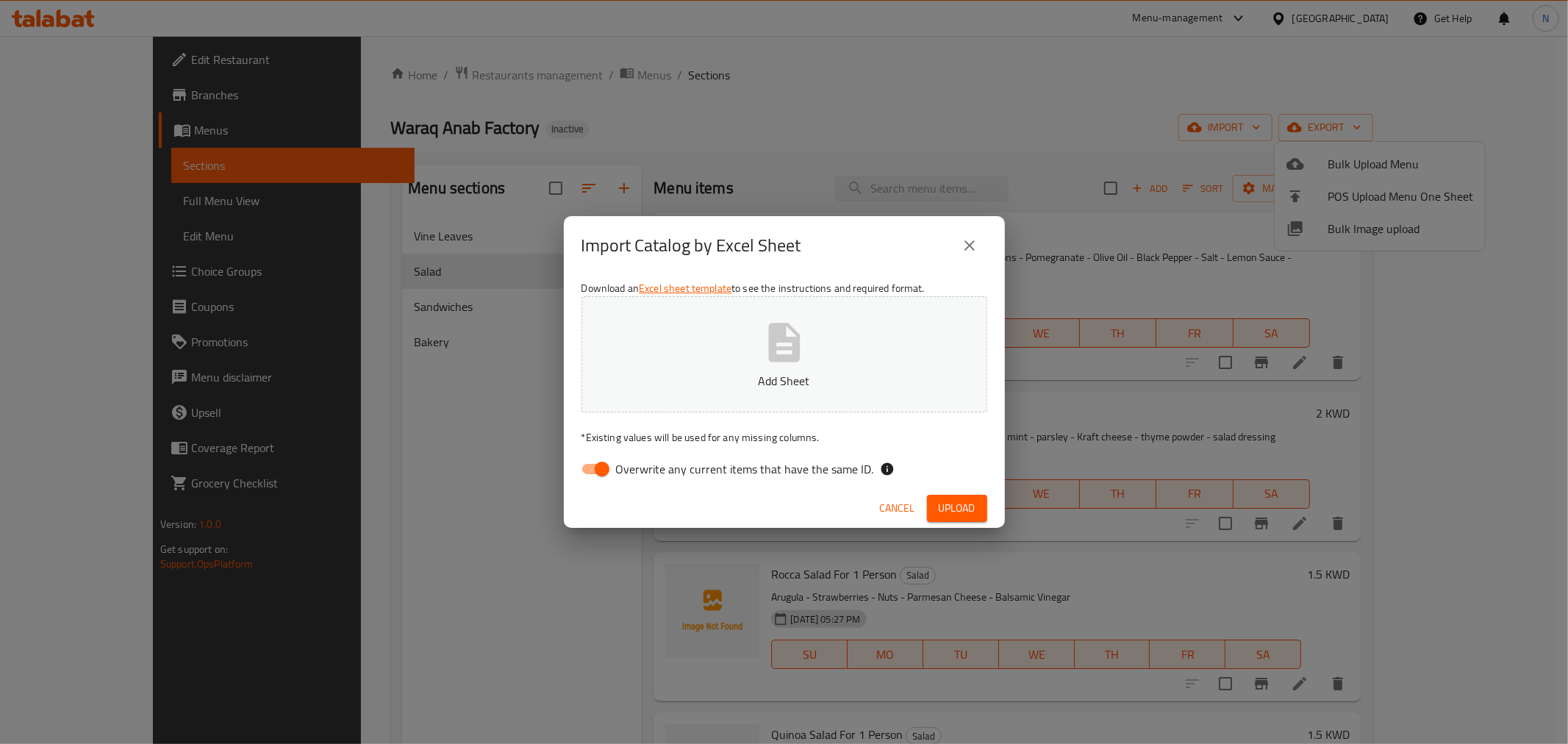
click at [601, 474] on input "Overwrite any current items that have the same ID." at bounding box center [602, 469] width 84 height 28
checkbox input "false"
click at [981, 248] on button "close" at bounding box center [970, 246] width 36 height 36
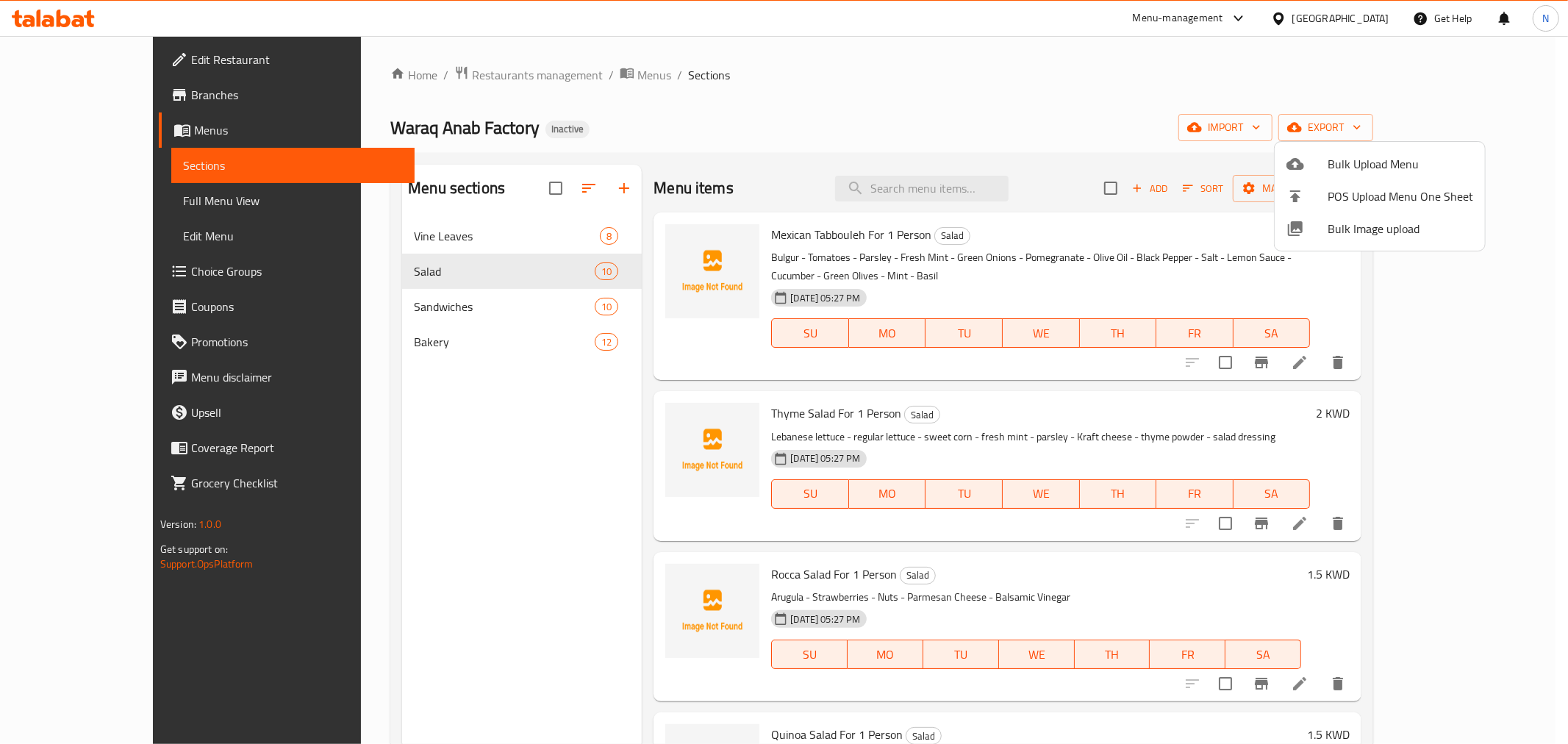
click at [1480, 135] on div at bounding box center [784, 372] width 1568 height 744
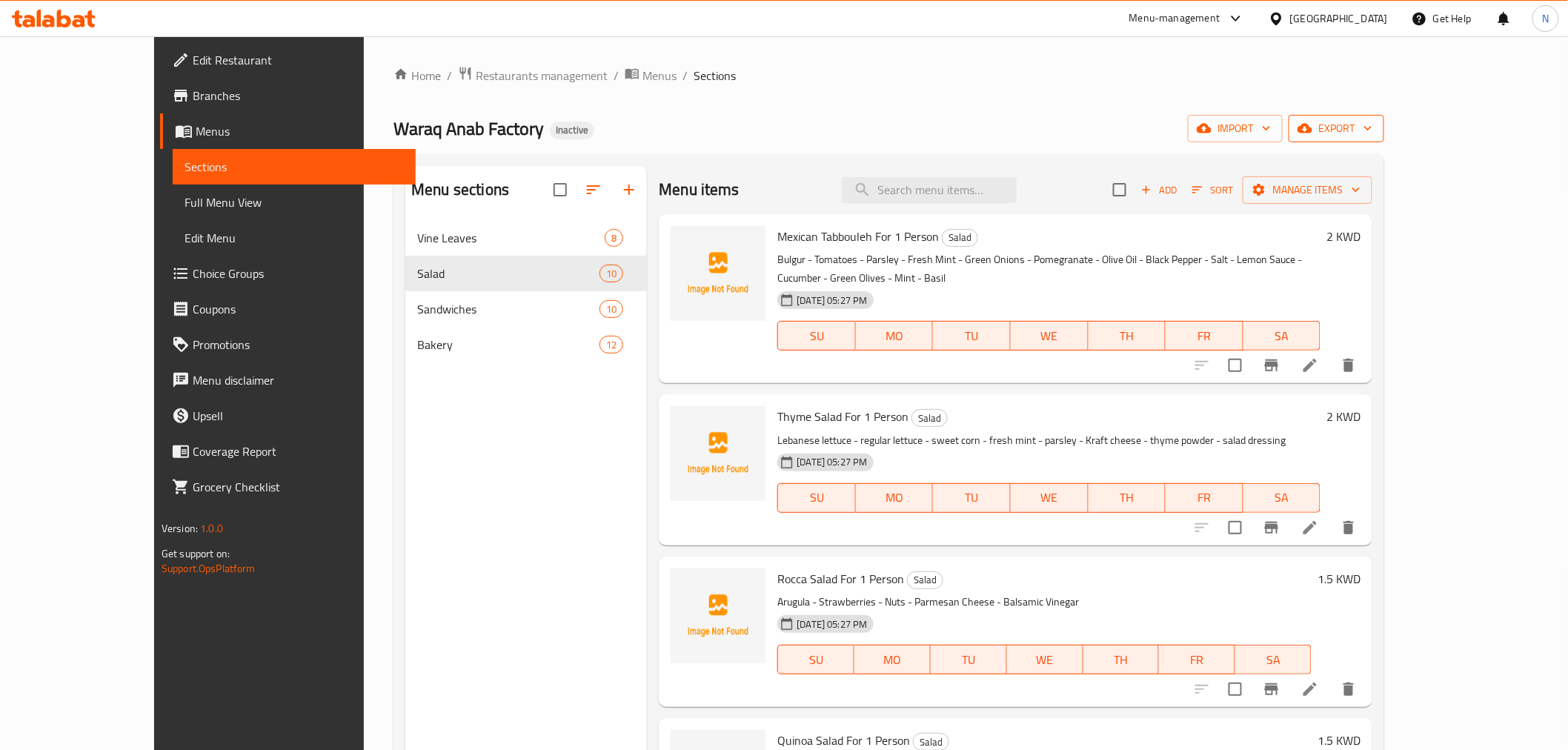
click at [1372, 134] on span "export" at bounding box center [1336, 129] width 72 height 19
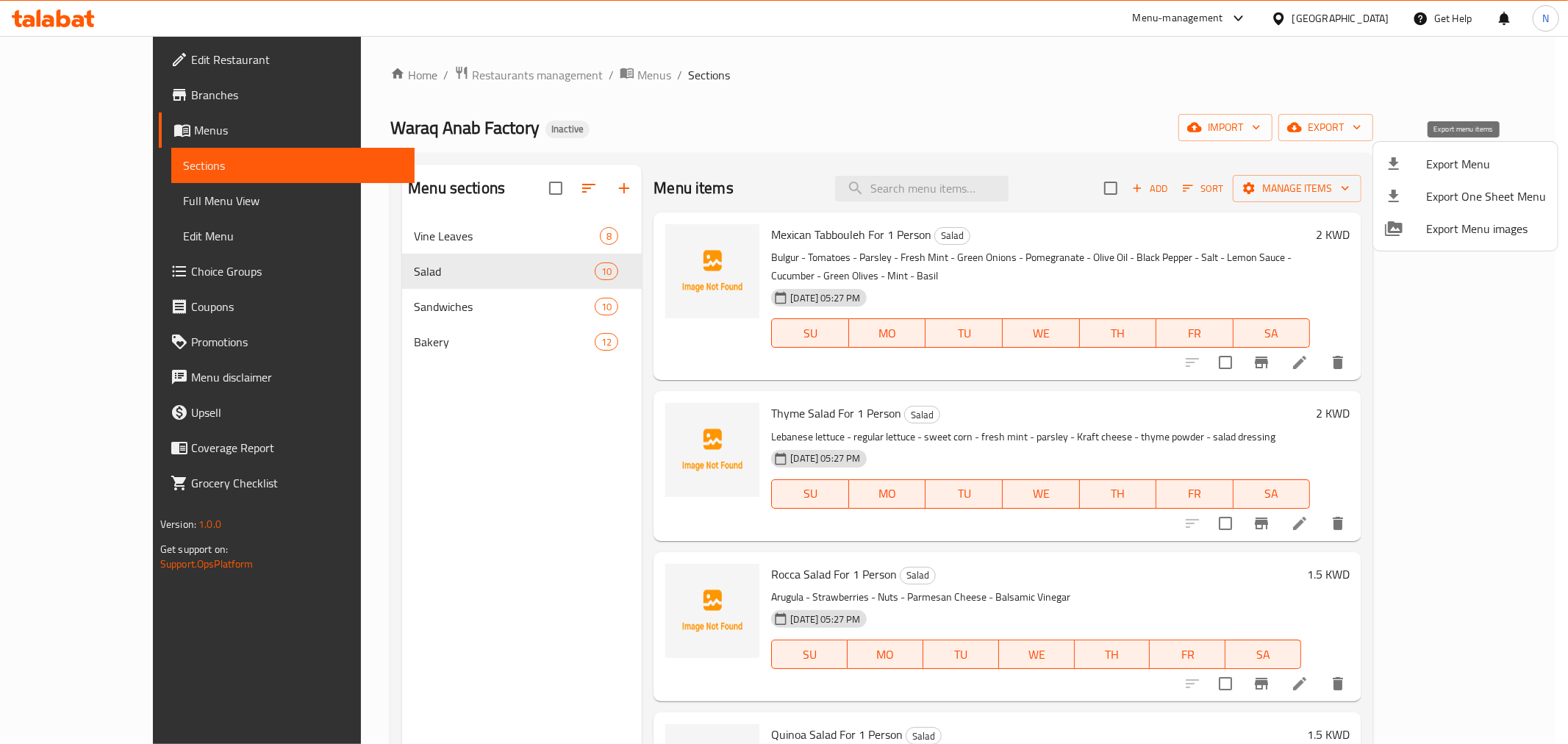
click at [1456, 165] on span "Export Menu" at bounding box center [1486, 164] width 120 height 18
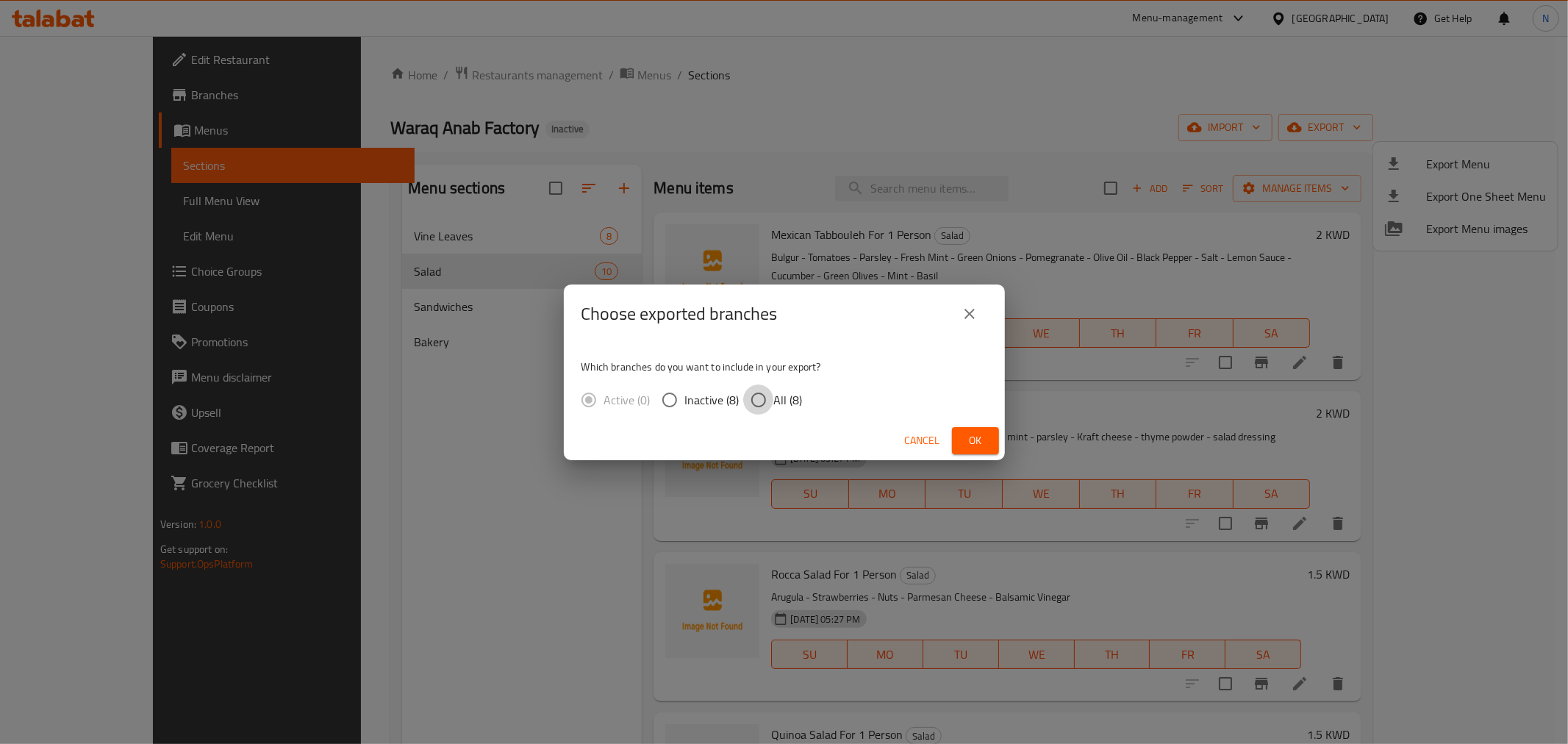
click at [763, 401] on input "All (8)" at bounding box center [759, 400] width 31 height 31
radio input "true"
click at [974, 431] on span "Ok" at bounding box center [976, 441] width 24 height 19
